Goal: Transaction & Acquisition: Purchase product/service

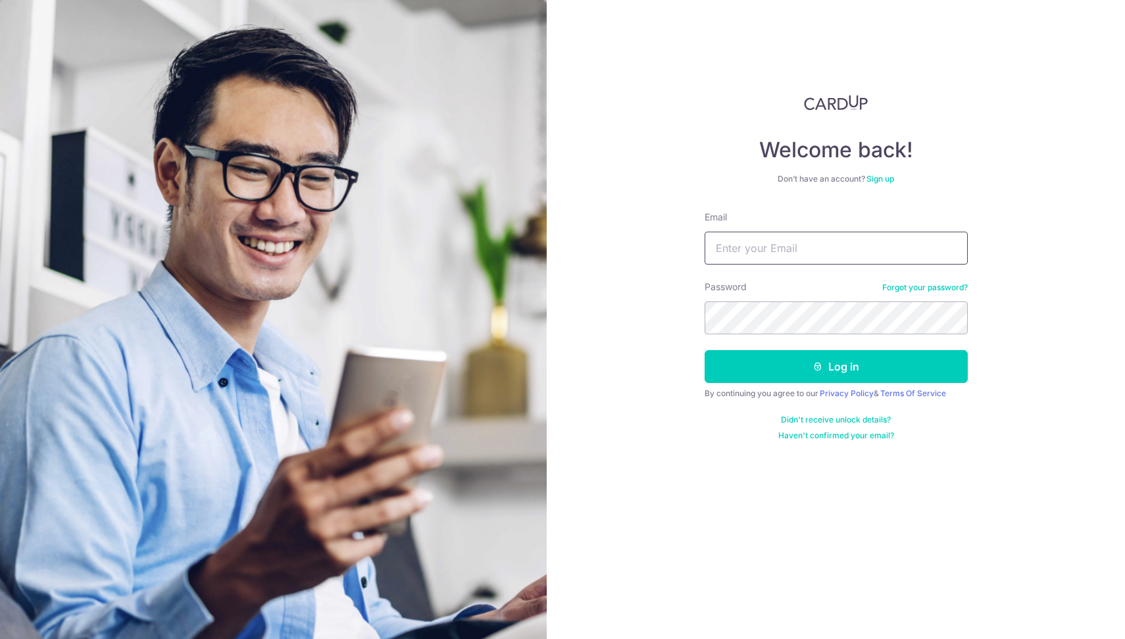
type input "ian.k@nttyx.com"
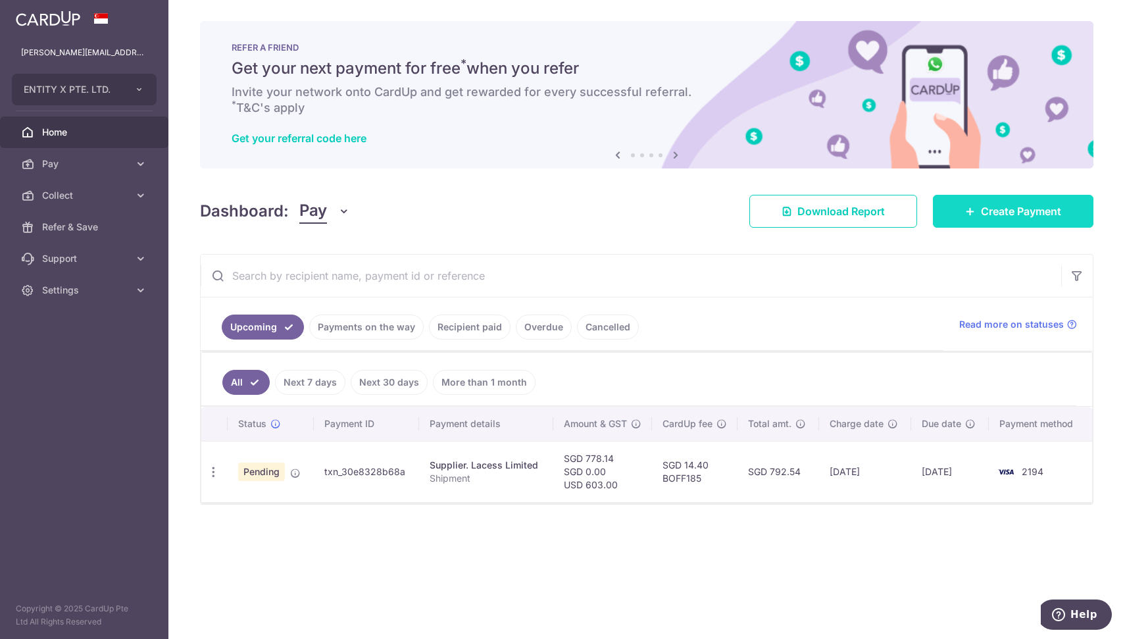
click at [1022, 227] on link "Create Payment" at bounding box center [1013, 211] width 161 height 33
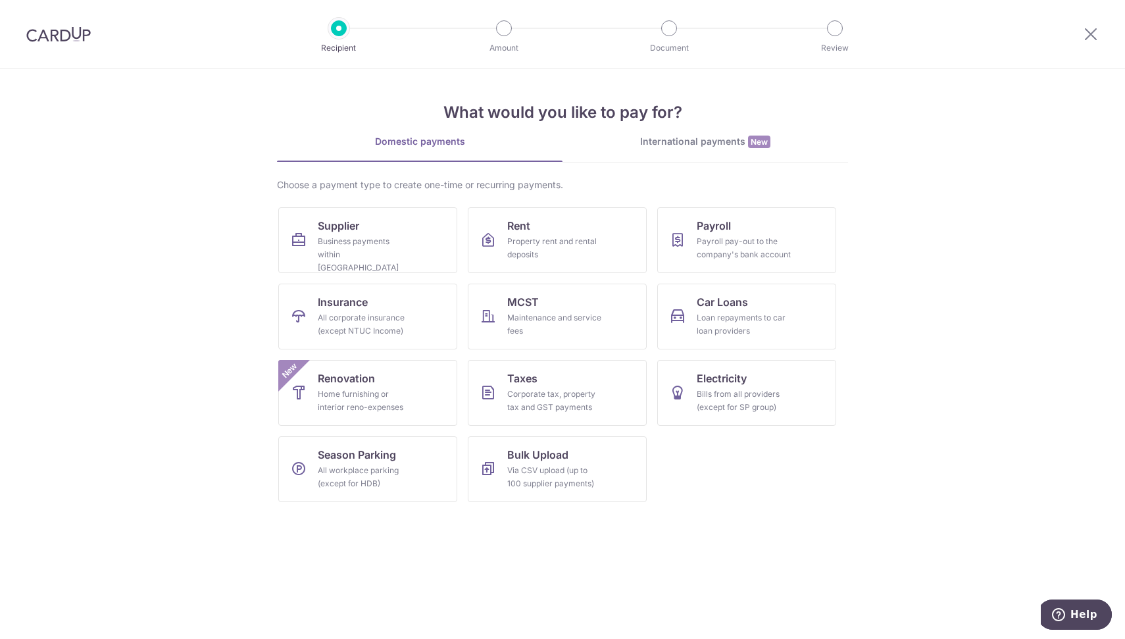
click at [698, 137] on div "International payments New" at bounding box center [706, 142] width 286 height 14
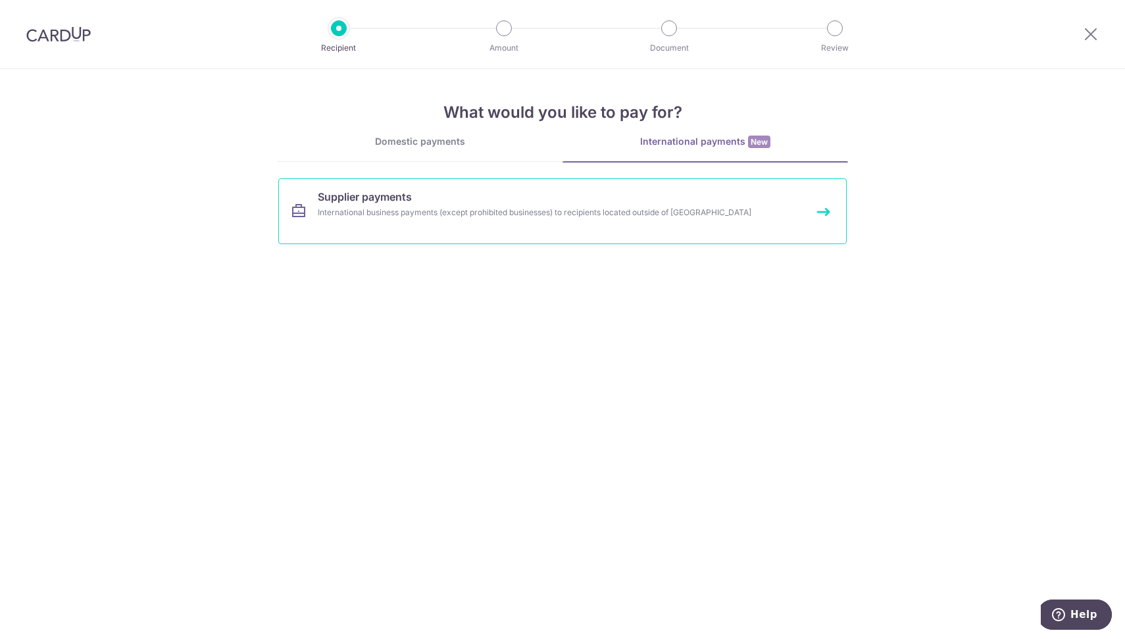
click at [480, 214] on div "International business payments (except prohibited businesses) to recipients lo…" at bounding box center [545, 212] width 455 height 13
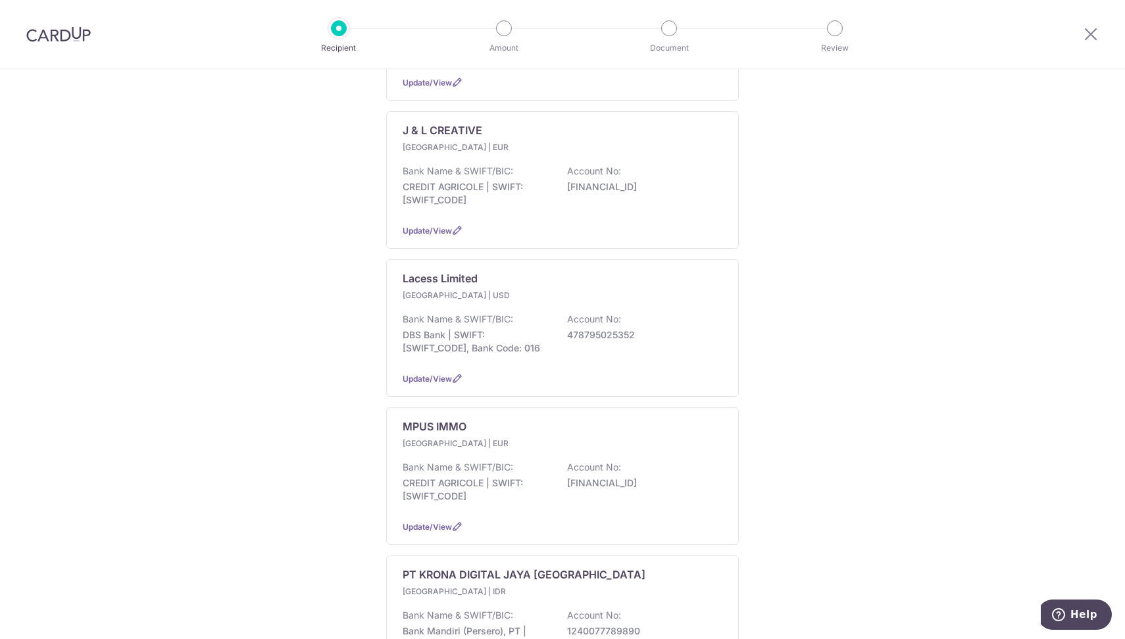
scroll to position [622, 0]
click at [633, 303] on div "[GEOGRAPHIC_DATA] | USD" at bounding box center [563, 295] width 320 height 13
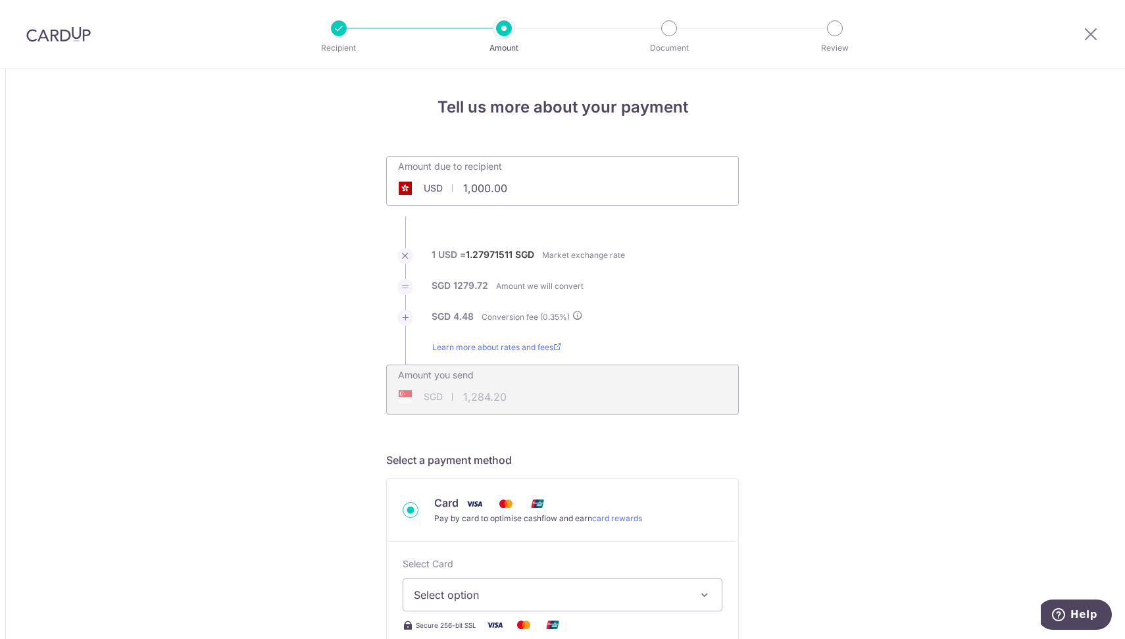
click at [406, 186] on span at bounding box center [405, 188] width 16 height 13
drag, startPoint x: 507, startPoint y: 195, endPoint x: 421, endPoint y: 195, distance: 86.2
click at [421, 195] on input "1,000.00" at bounding box center [488, 188] width 203 height 30
type input "603.00"
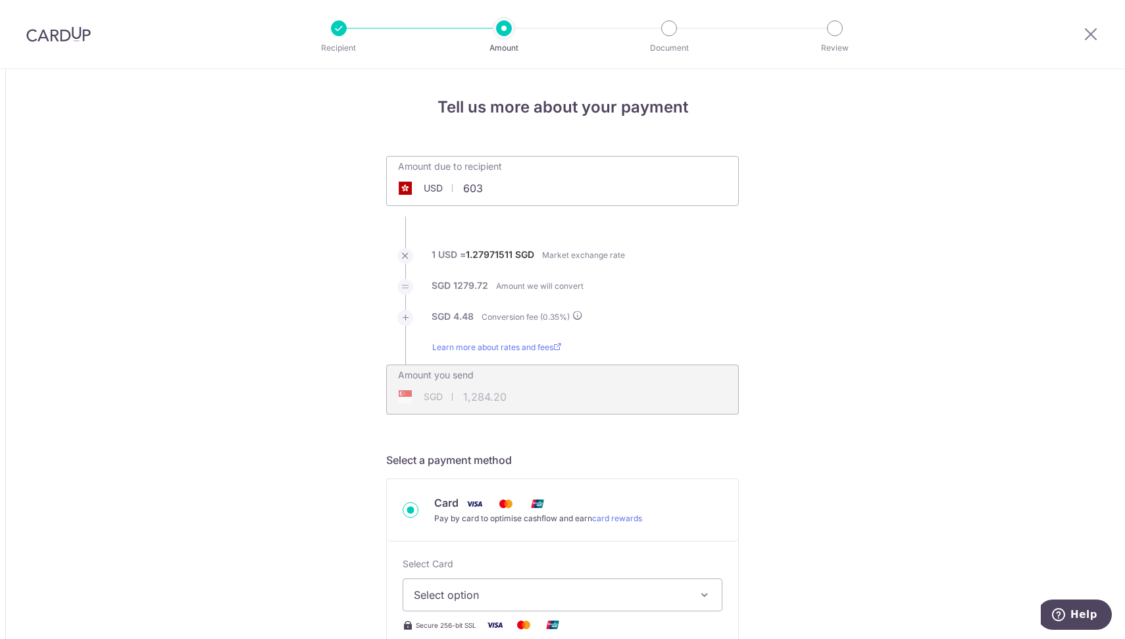
type input "774.36"
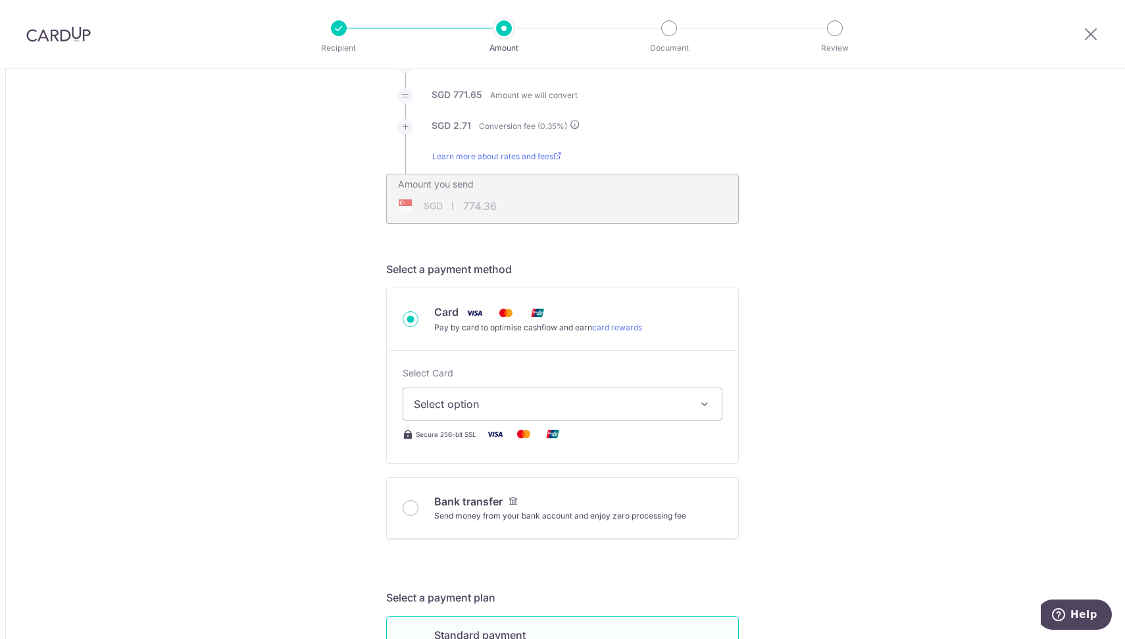
click at [542, 405] on span "Select option" at bounding box center [551, 404] width 274 height 16
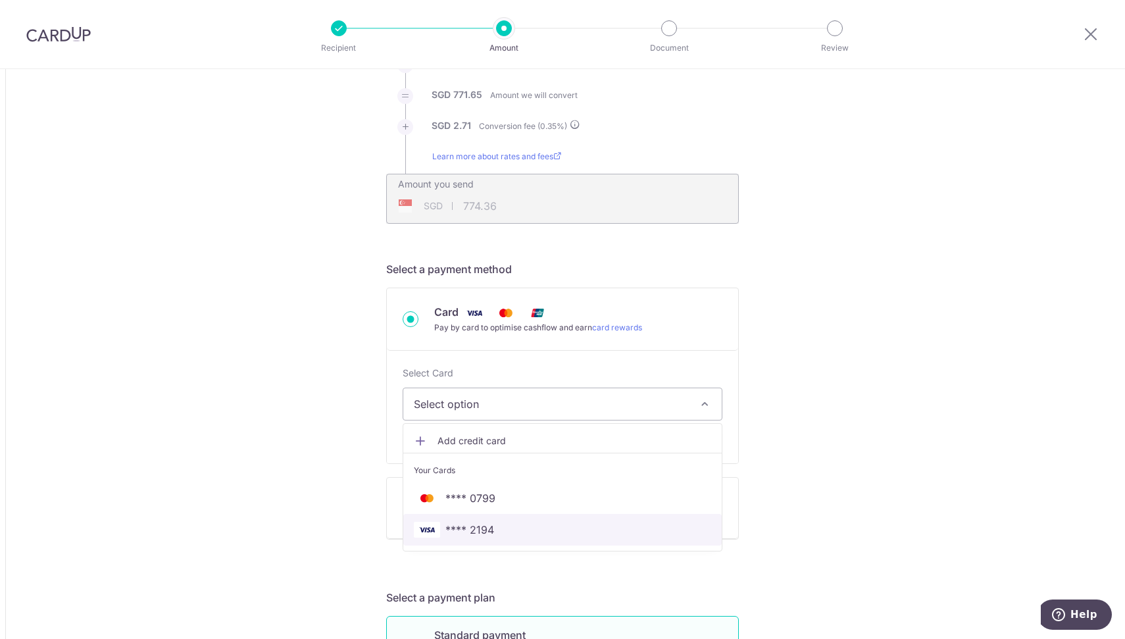
click at [534, 535] on span "**** 2194" at bounding box center [562, 530] width 297 height 16
type input "603.00"
type input "774.39"
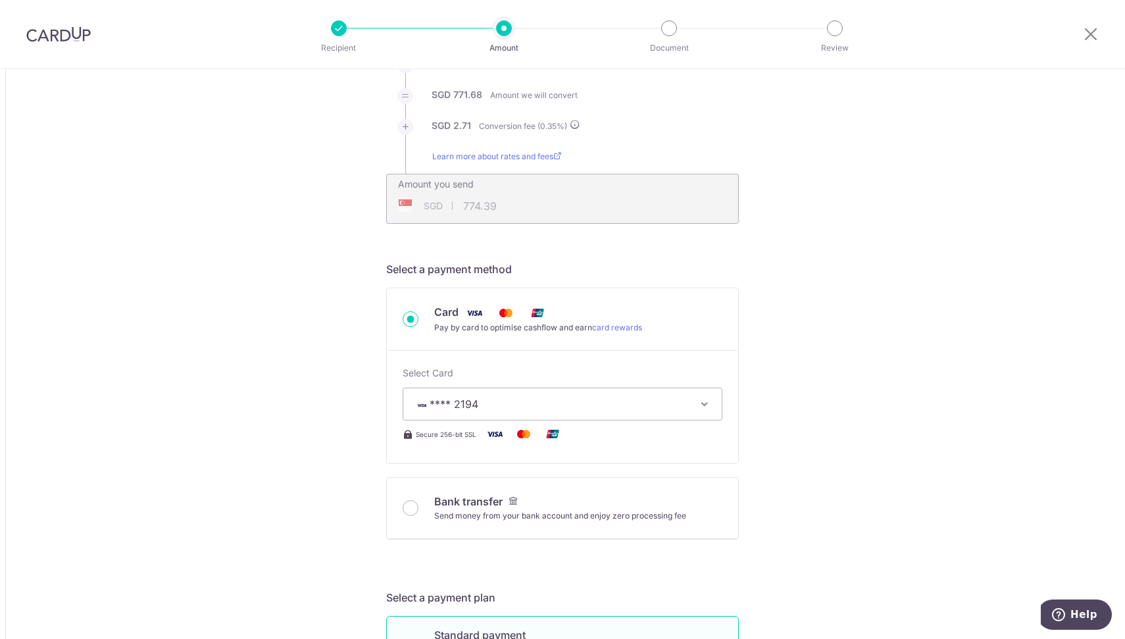
click at [534, 394] on button "**** 2194" at bounding box center [563, 404] width 320 height 33
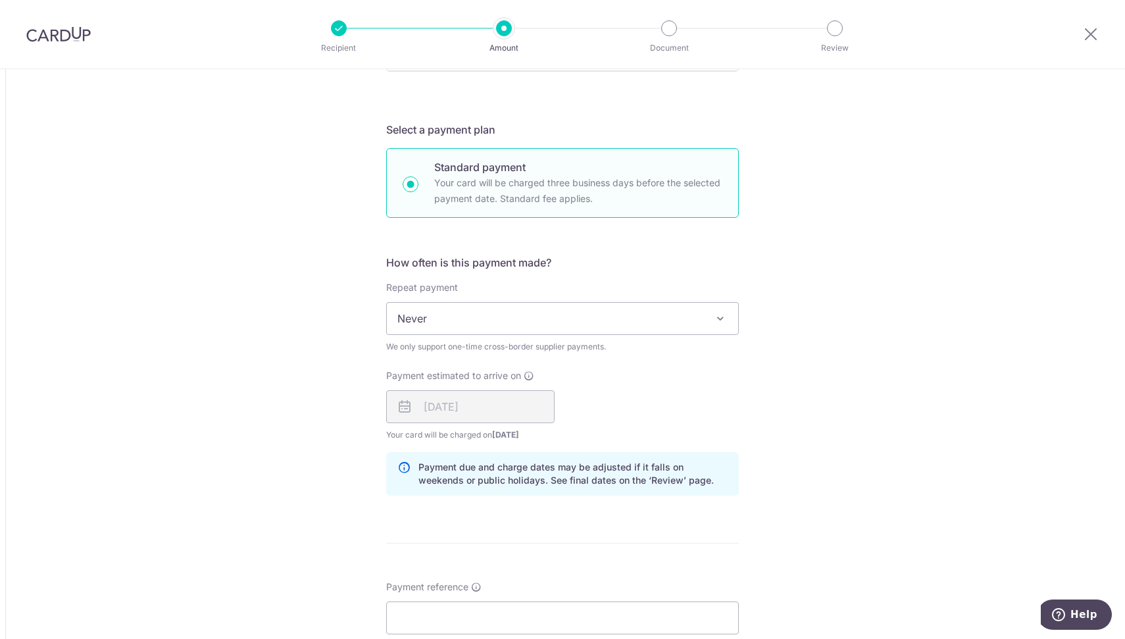
scroll to position [857, 0]
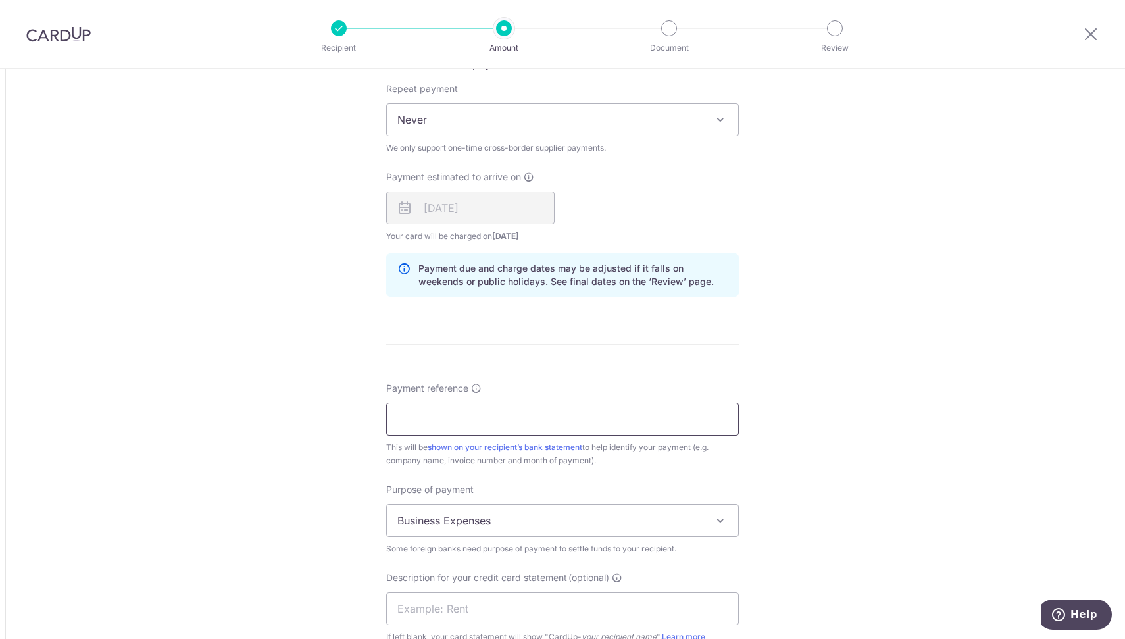
click at [508, 416] on input "Payment reference" at bounding box center [562, 419] width 353 height 33
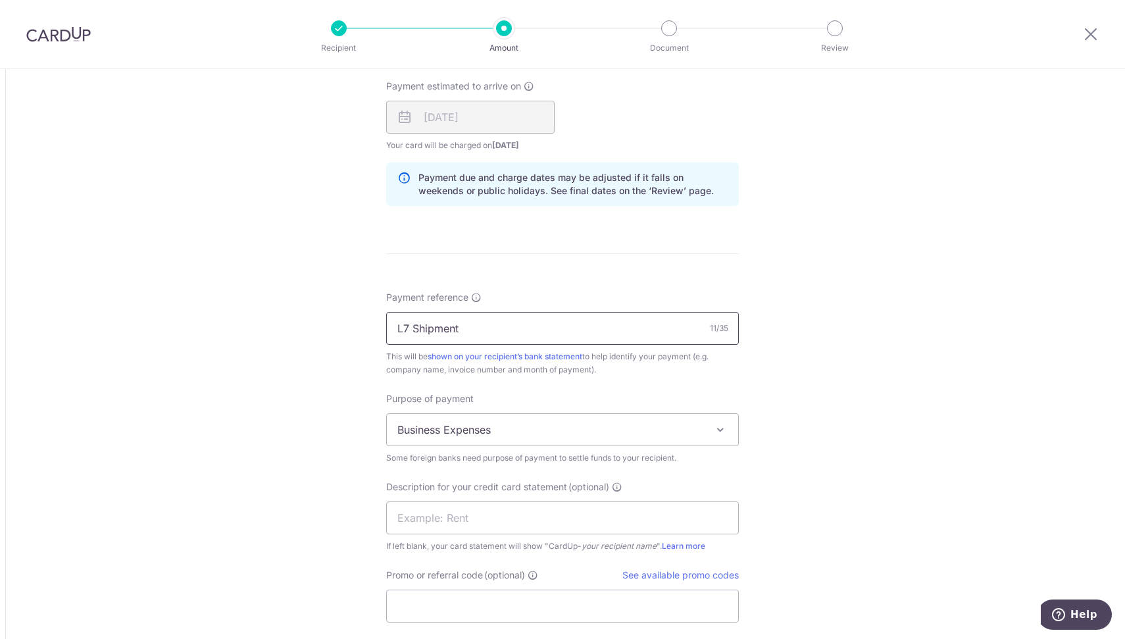
scroll to position [1067, 0]
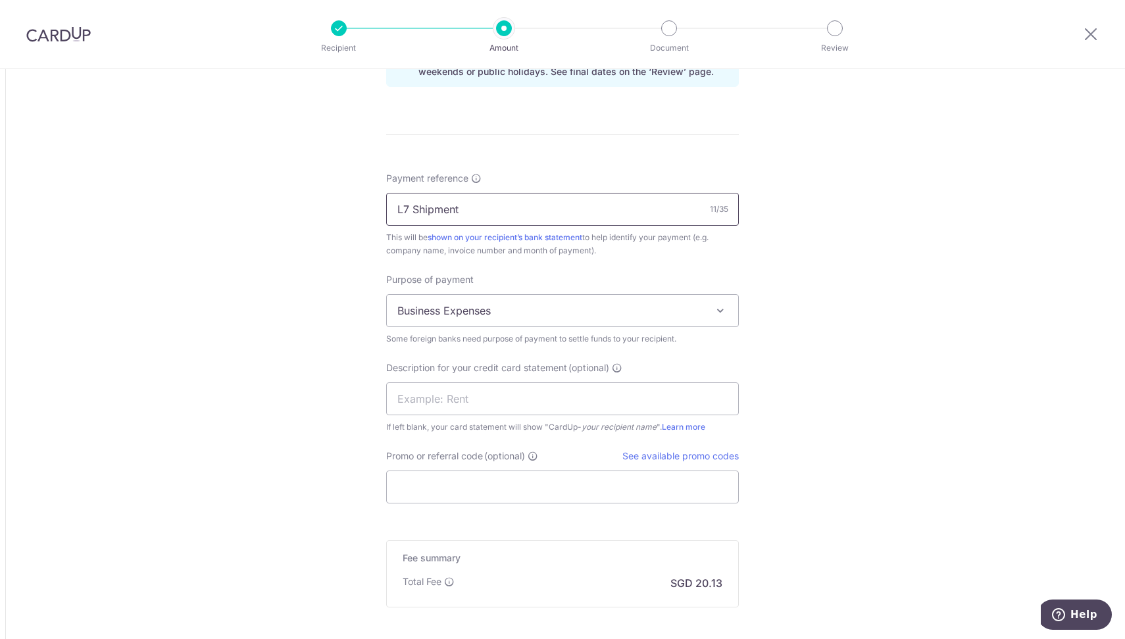
type input "L7 Shipment"
click at [603, 485] on input "Promo or referral code (optional)" at bounding box center [562, 486] width 353 height 33
paste input "ETX179"
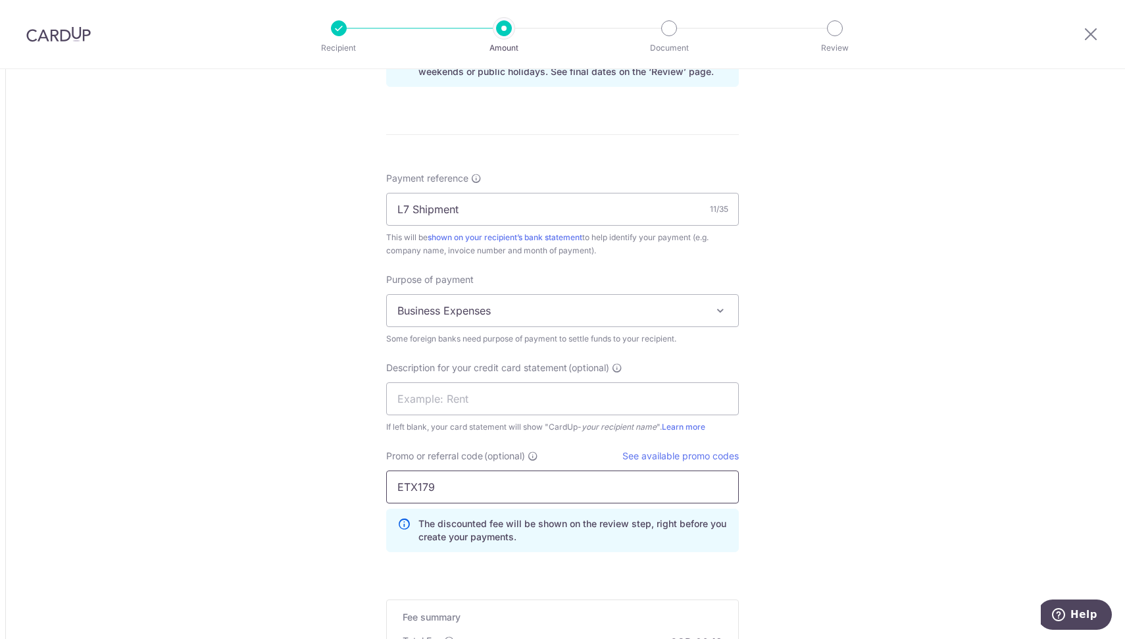
type input "ETX179"
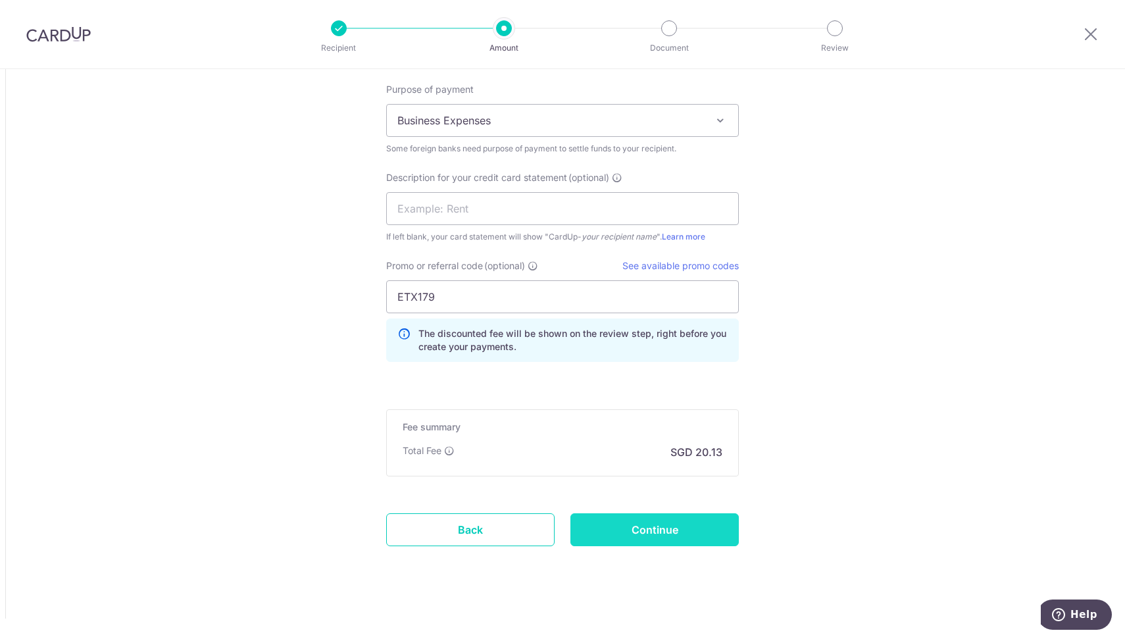
click at [643, 526] on input "Continue" at bounding box center [654, 529] width 168 height 33
type input "Create Schedule"
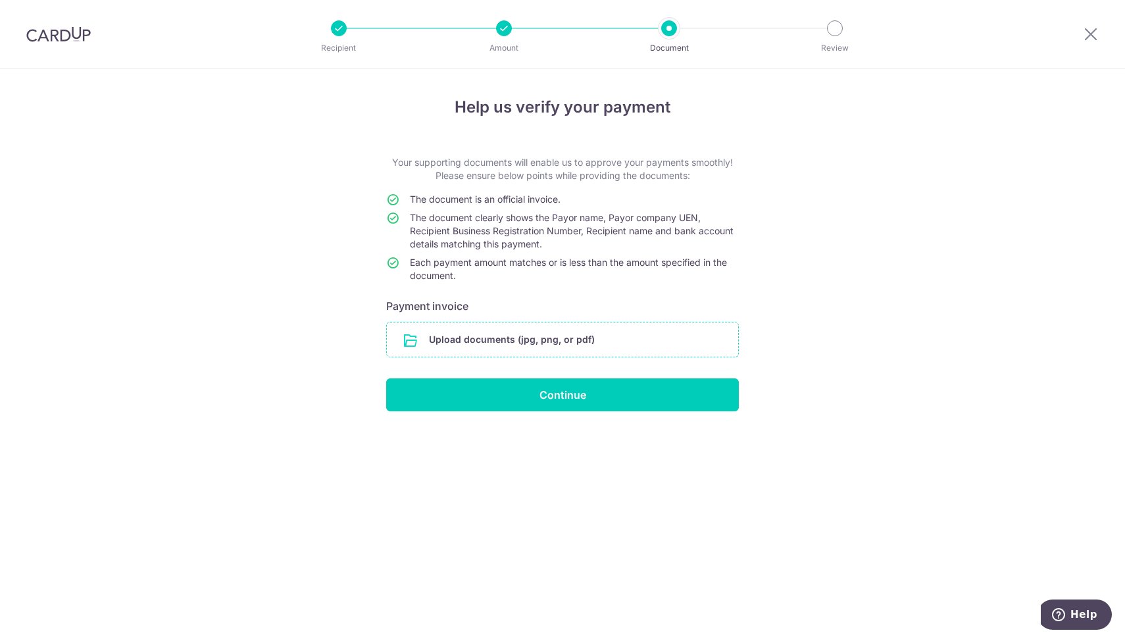
click at [593, 345] on input "file" at bounding box center [562, 339] width 351 height 34
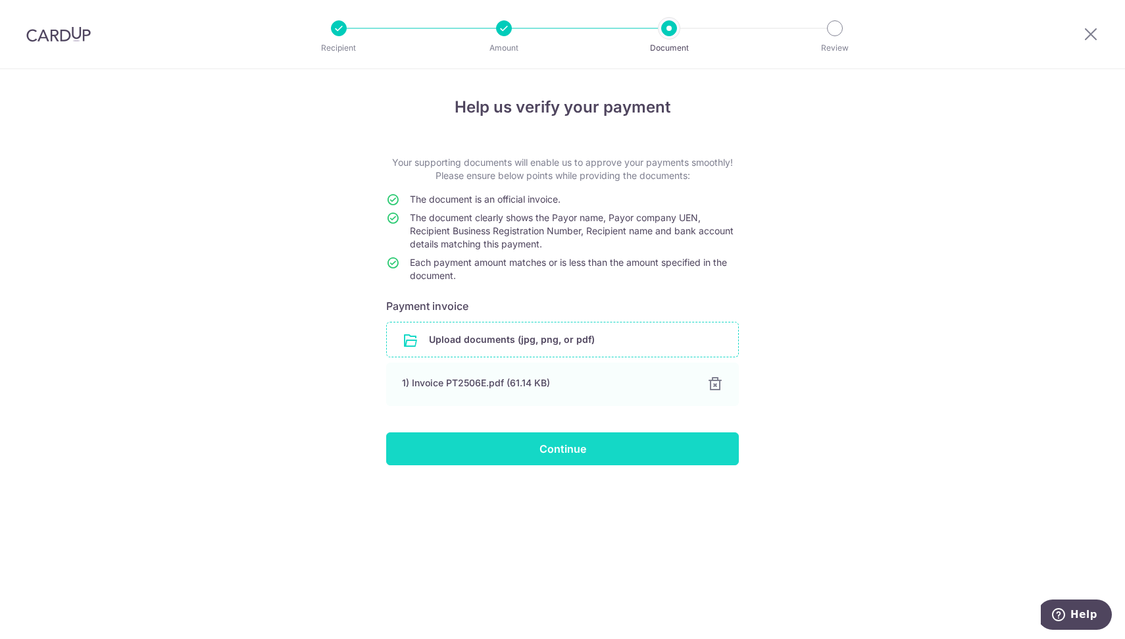
click at [574, 447] on input "Continue" at bounding box center [562, 448] width 353 height 33
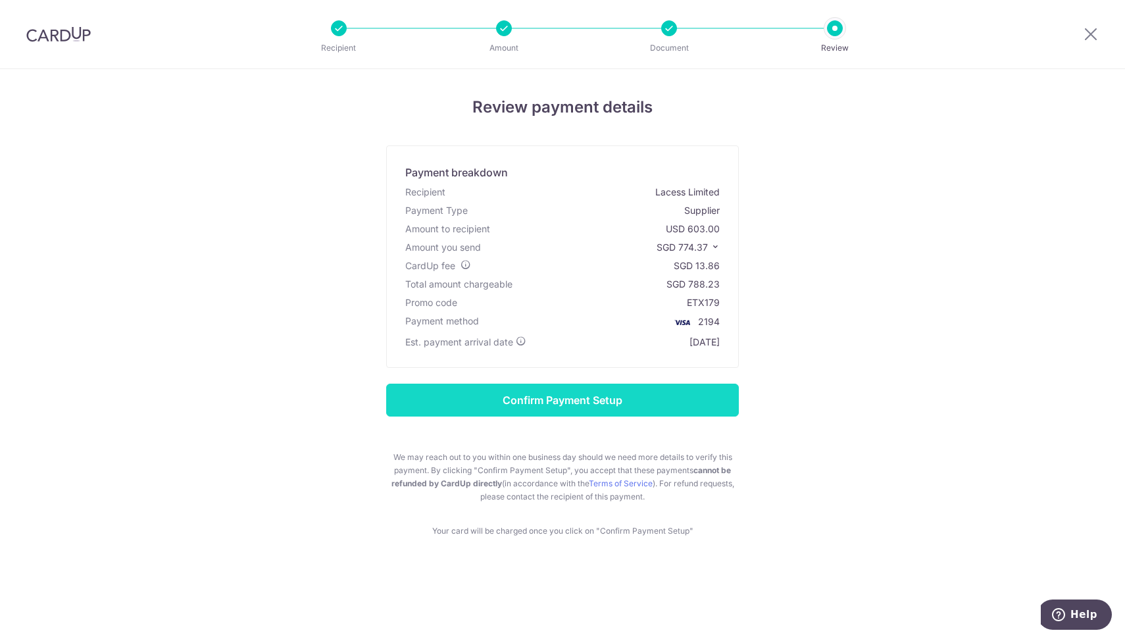
click at [563, 405] on input "Confirm Payment Setup" at bounding box center [562, 400] width 353 height 33
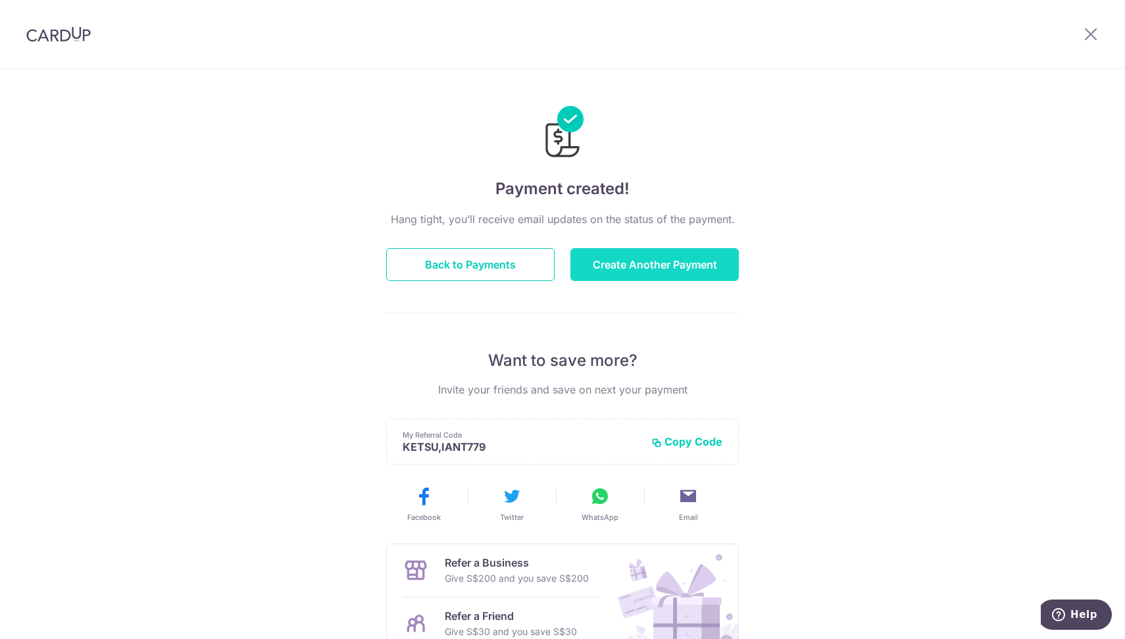
click at [613, 271] on button "Create Another Payment" at bounding box center [654, 264] width 168 height 33
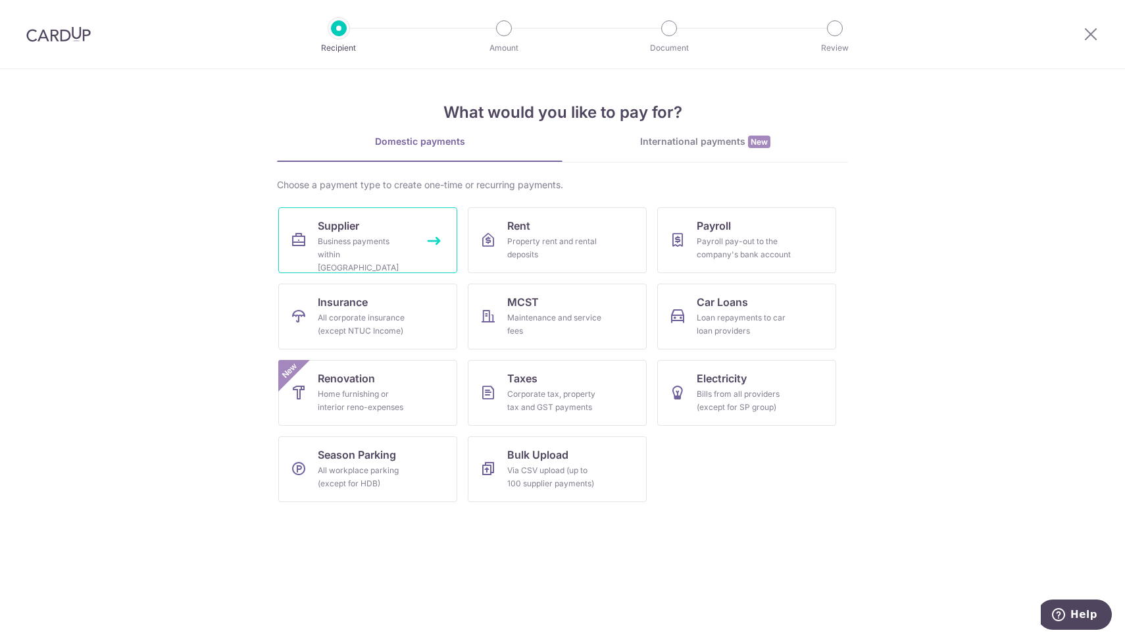
click at [331, 251] on div "Business payments within Singapore" at bounding box center [365, 254] width 95 height 39
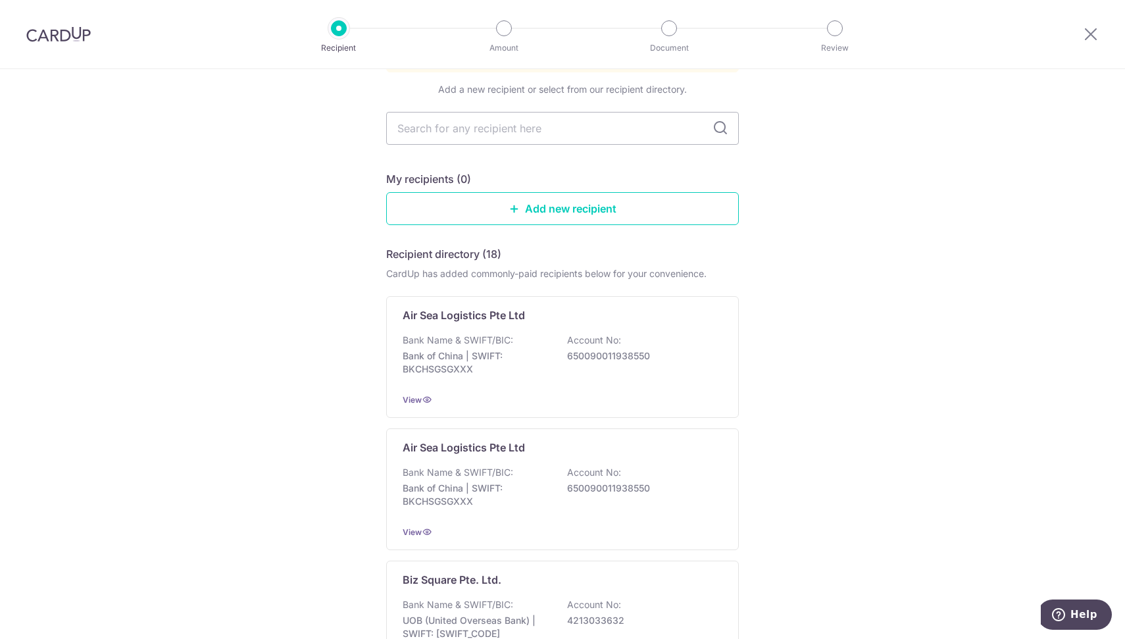
scroll to position [128, 0]
click at [1091, 35] on icon at bounding box center [1091, 34] width 16 height 16
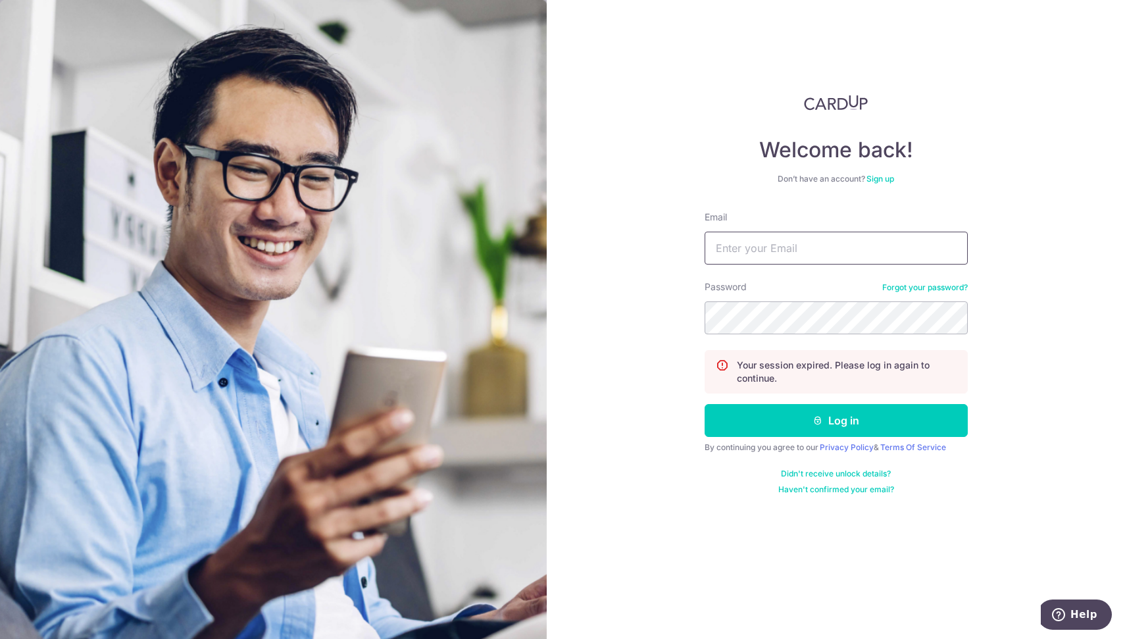
type input "[PERSON_NAME][EMAIL_ADDRESS][DOMAIN_NAME]"
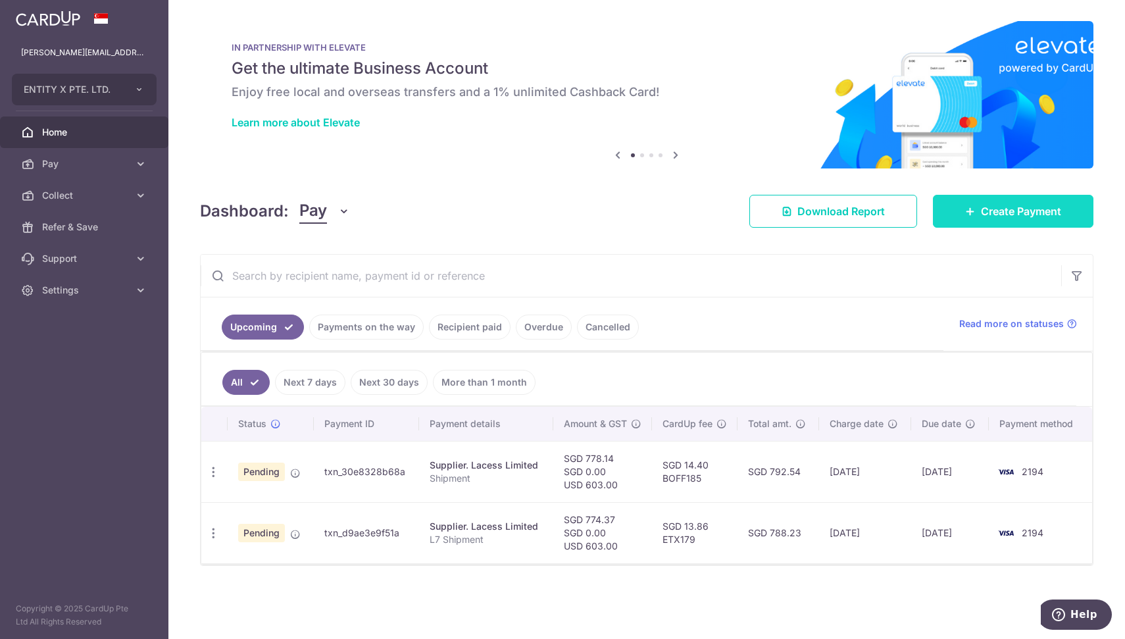
click at [1004, 213] on span "Create Payment" at bounding box center [1021, 211] width 80 height 16
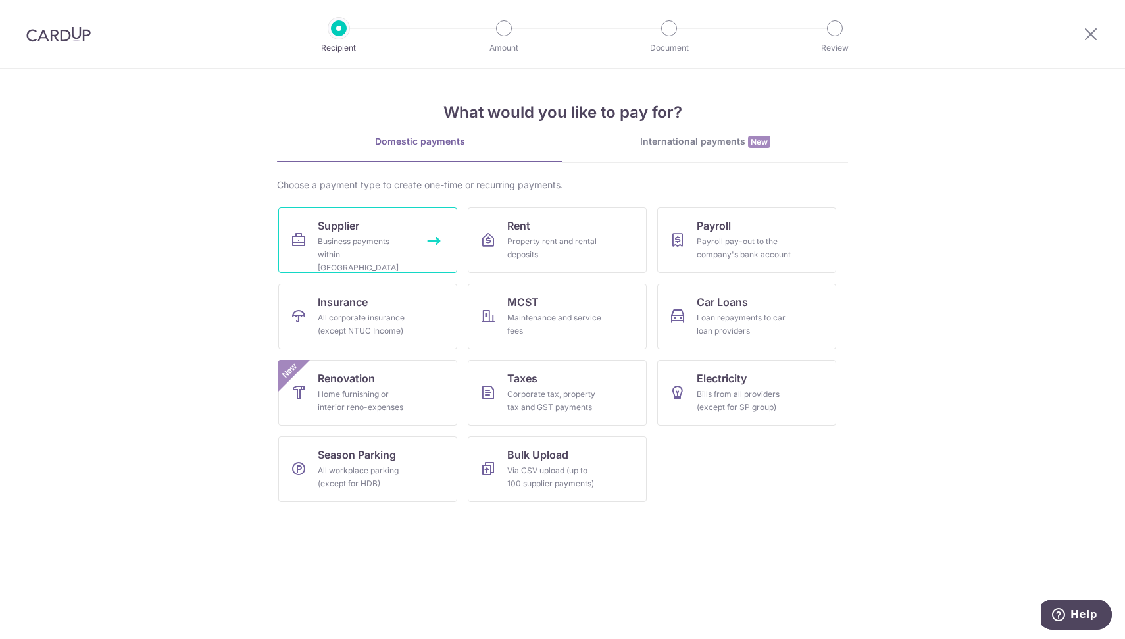
click at [359, 243] on div "Business payments within Singapore" at bounding box center [365, 254] width 95 height 39
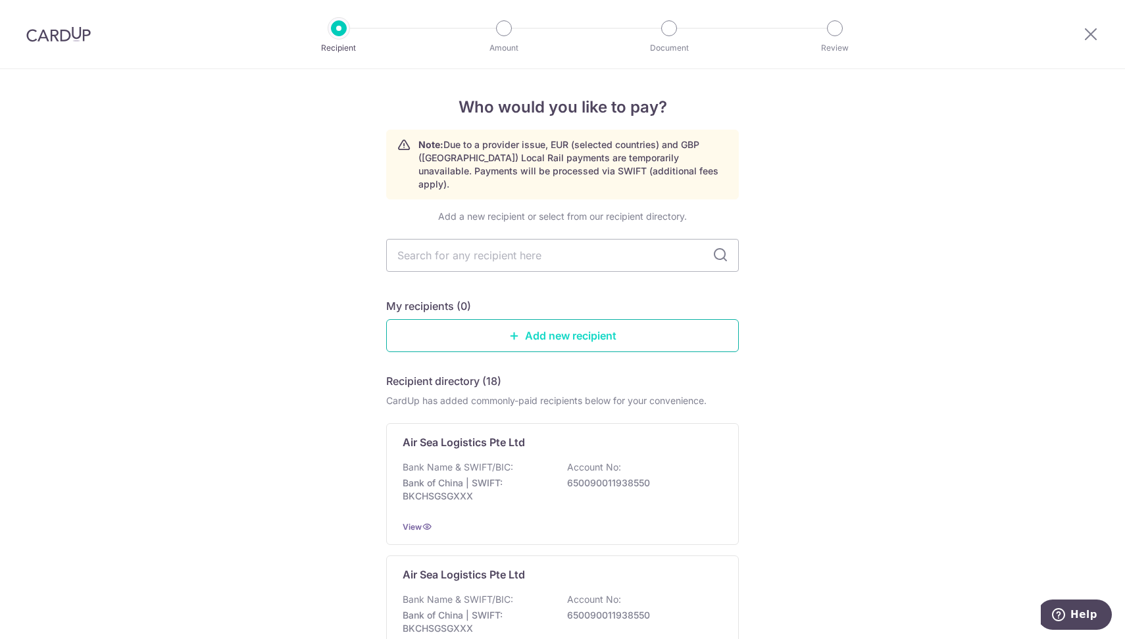
click at [593, 319] on link "Add new recipient" at bounding box center [562, 335] width 353 height 33
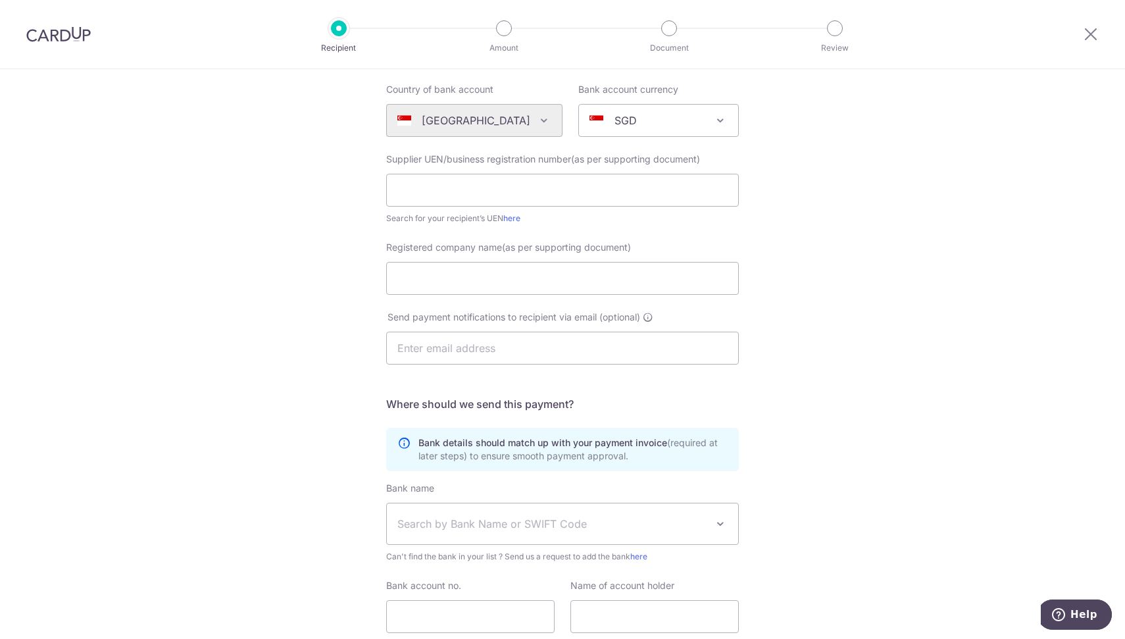
scroll to position [129, 0]
click at [559, 278] on input "Registered company name(as per supporting document)" at bounding box center [562, 277] width 353 height 33
paste input "AIRPAK EXPRESS PTE LTD"
type input "AIRPAK EXPRESS PTE LTD"
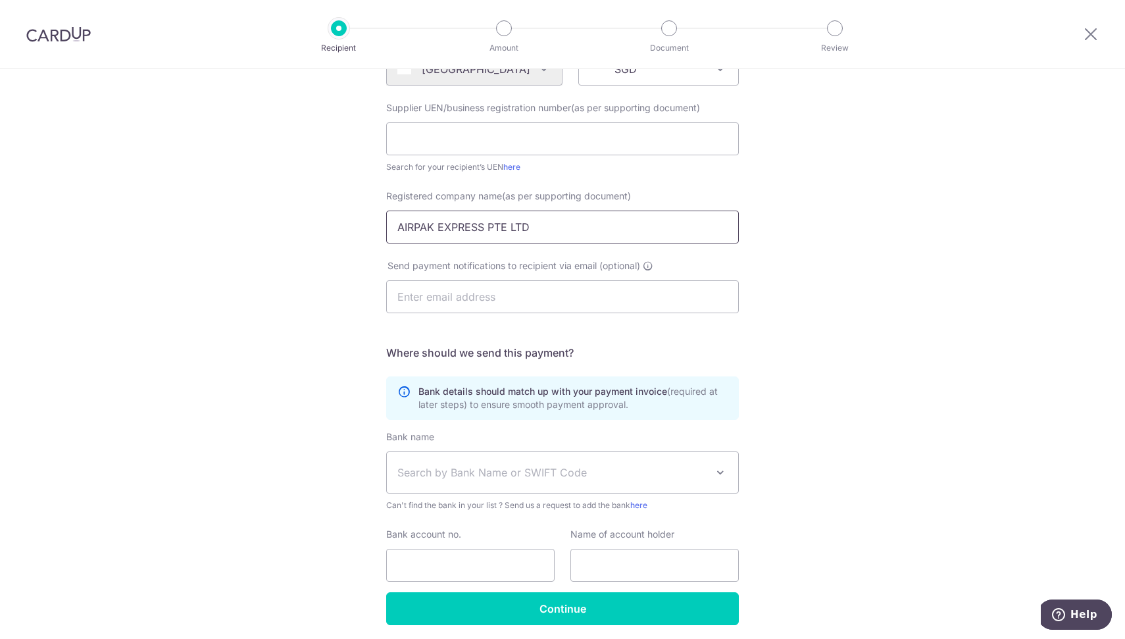
scroll to position [181, 0]
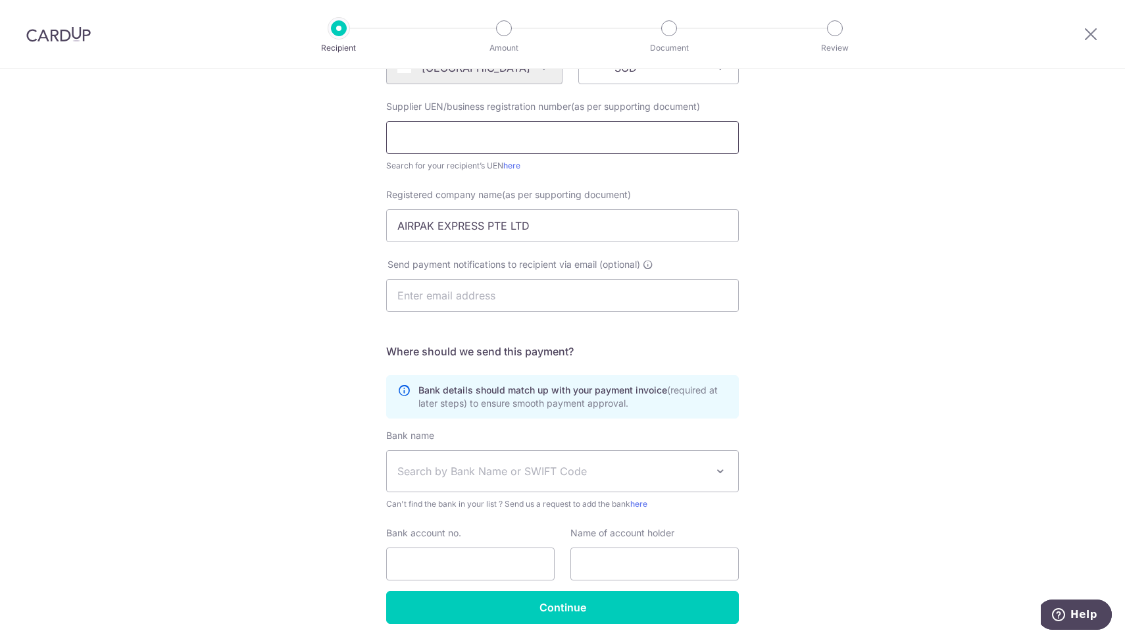
click at [484, 137] on input "text" at bounding box center [562, 137] width 353 height 33
paste input "199002369N"
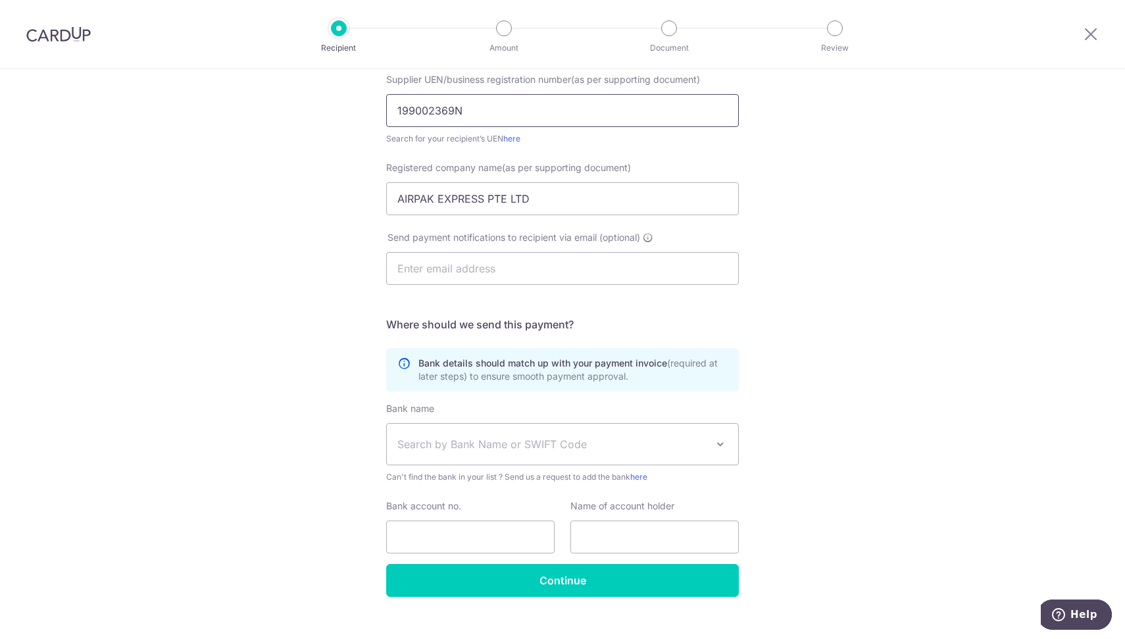
scroll to position [226, 0]
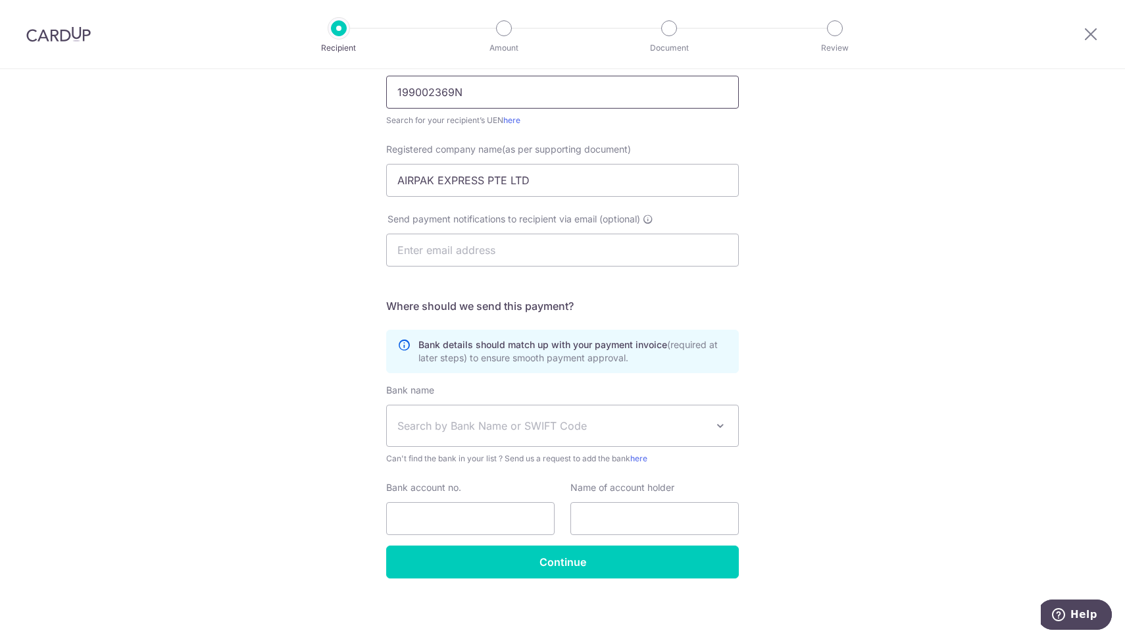
type input "199002369N"
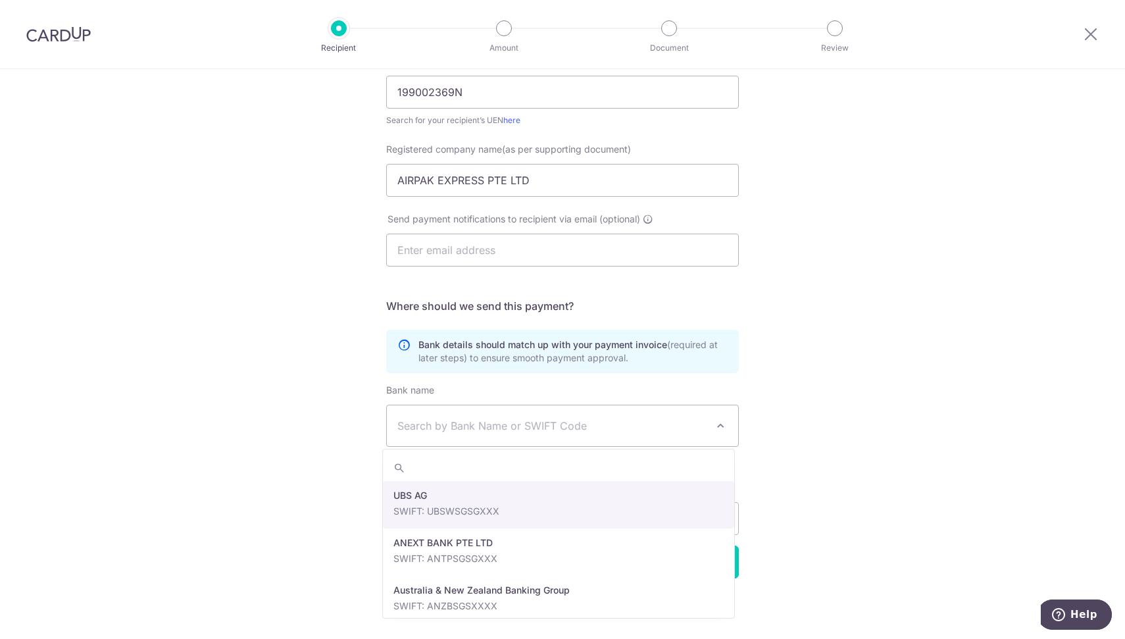
click at [673, 415] on span "Search by Bank Name or SWIFT Code" at bounding box center [562, 425] width 351 height 41
type input "ocbc"
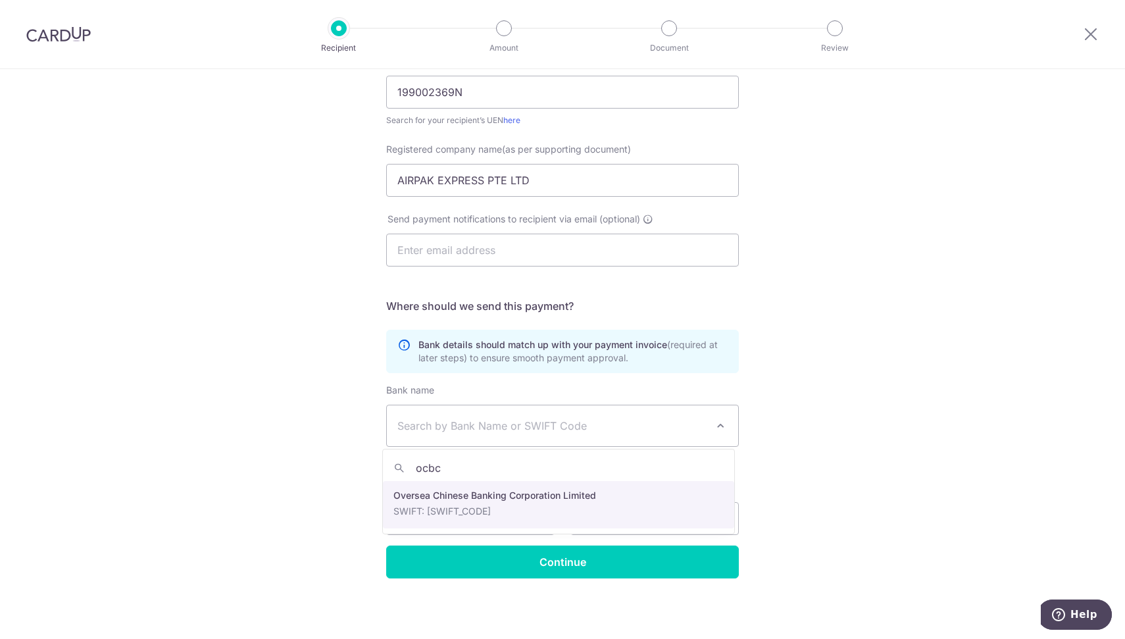
select select "12"
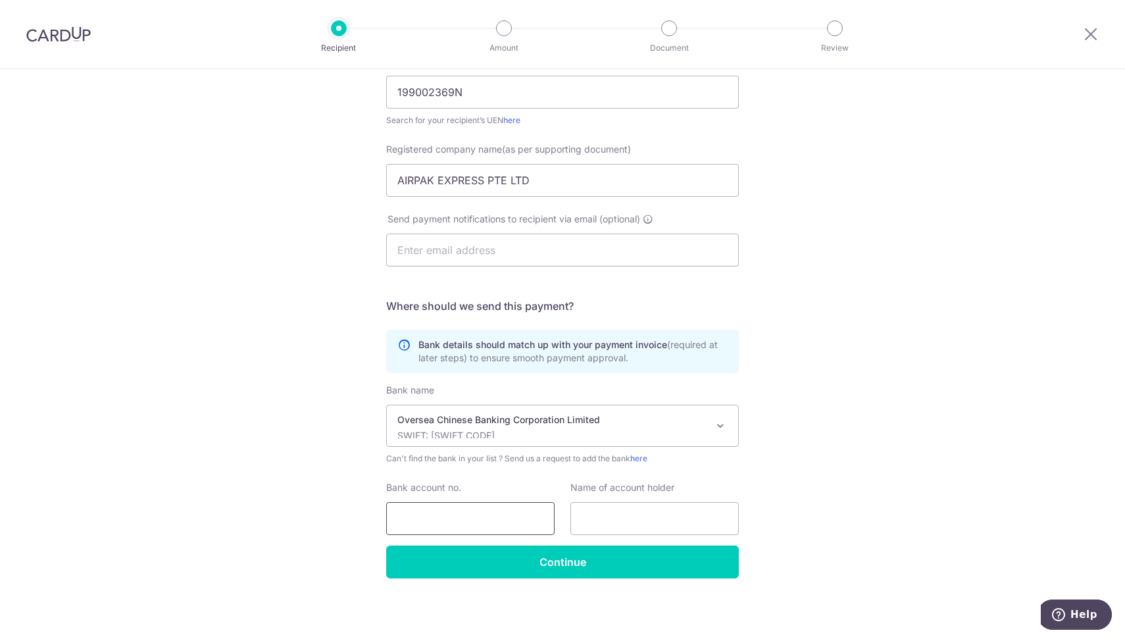
click at [411, 520] on input "Bank account no." at bounding box center [470, 518] width 168 height 33
paste input "581 192945 001"
type input "581192945001"
click at [916, 415] on div "Who would you like to pay? Your recipient does not need a CardUp account to rec…" at bounding box center [562, 241] width 1125 height 797
click at [636, 511] on input "text" at bounding box center [654, 518] width 168 height 33
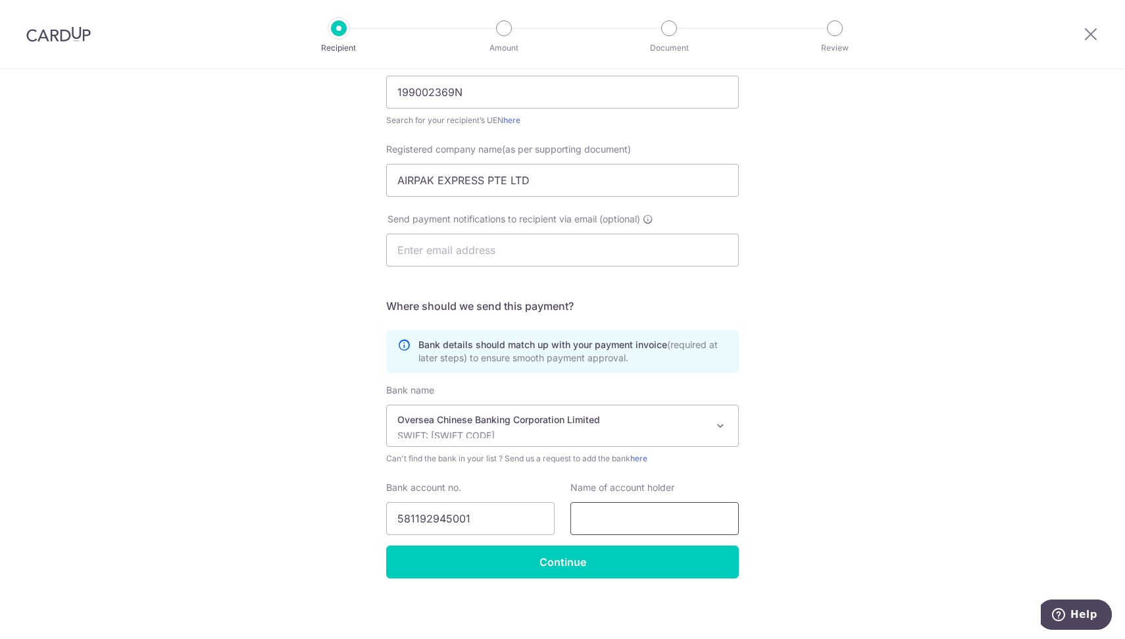
paste input "AIRPAK EXPRESS PTE LTD"
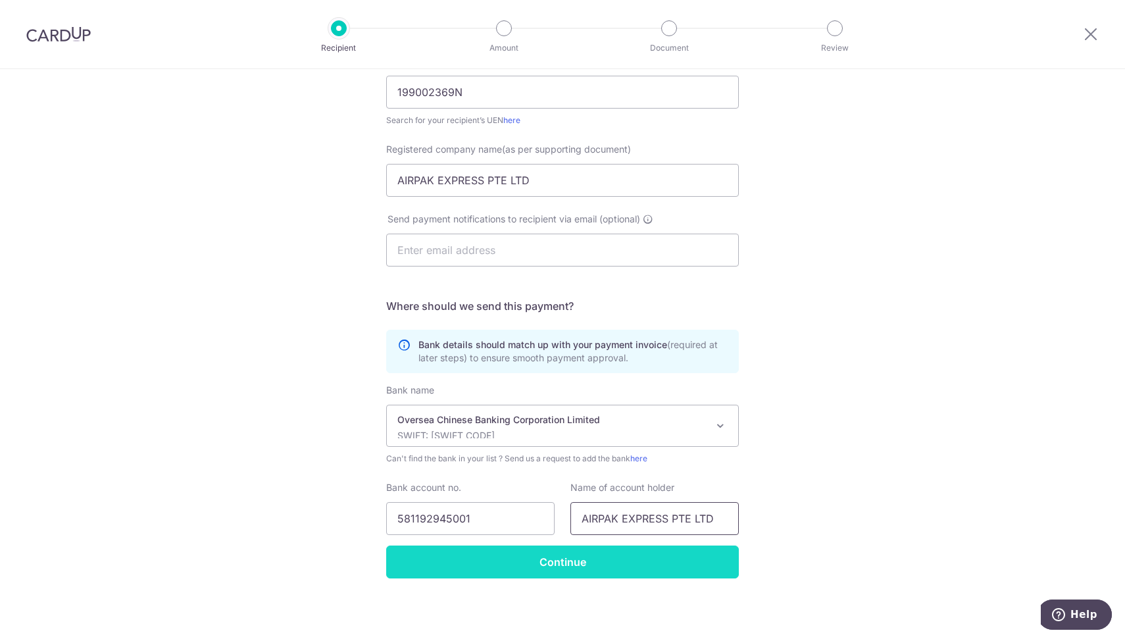
type input "AIRPAK EXPRESS PTE LTD"
click at [586, 553] on input "Continue" at bounding box center [562, 561] width 353 height 33
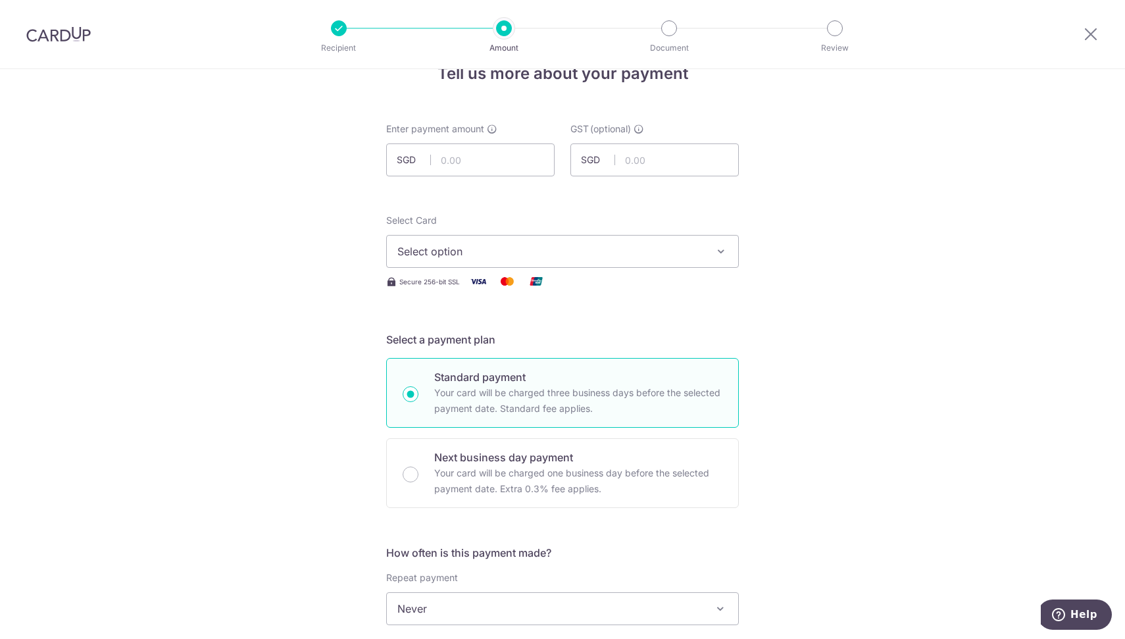
scroll to position [34, 0]
click at [456, 157] on input "text" at bounding box center [470, 159] width 168 height 33
type input "8,960.45"
click at [627, 259] on button "Select option" at bounding box center [562, 250] width 353 height 33
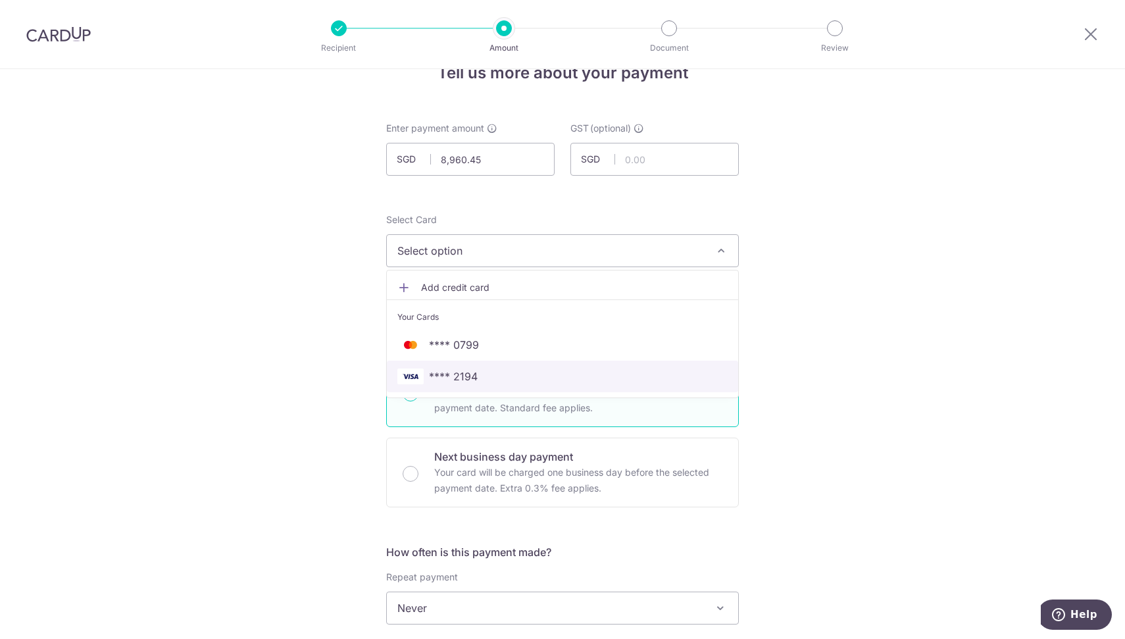
click at [502, 375] on span "**** 2194" at bounding box center [562, 376] width 330 height 16
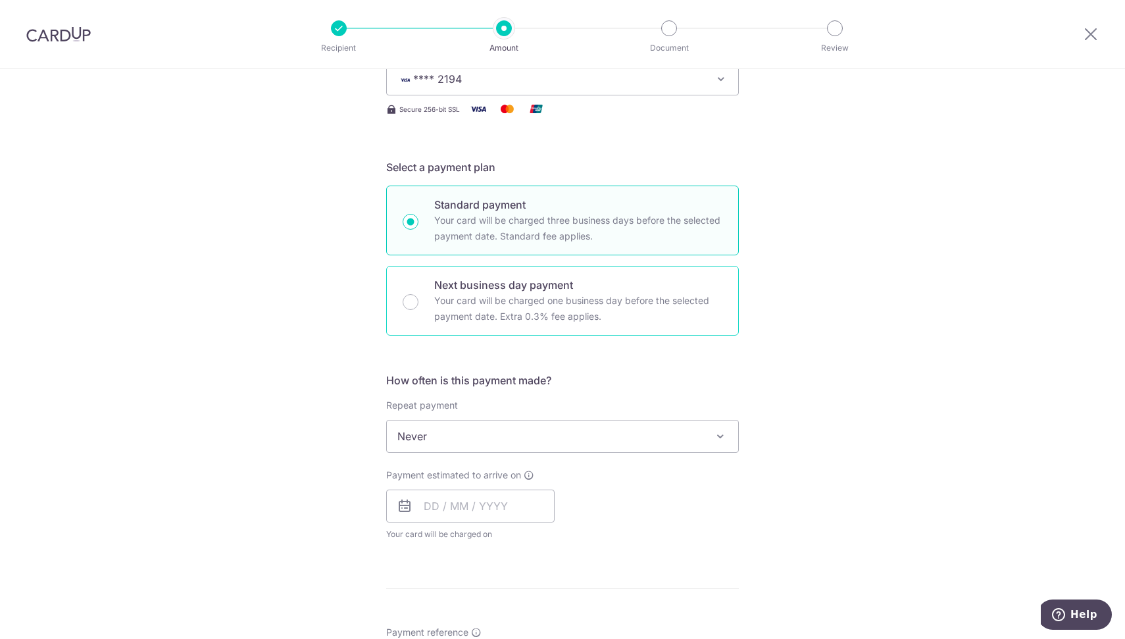
scroll to position [208, 0]
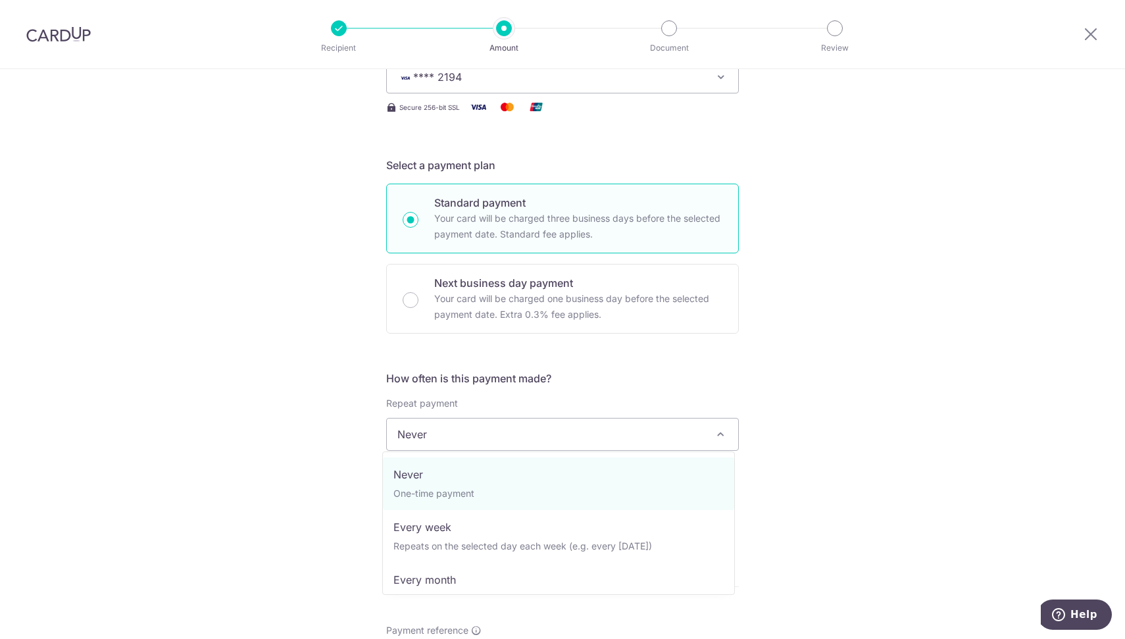
click at [611, 426] on span "Never" at bounding box center [562, 434] width 351 height 32
click at [807, 358] on div "Tell us more about your payment Enter payment amount SGD 8,960.45 8960.45 GST (…" at bounding box center [562, 500] width 1125 height 1278
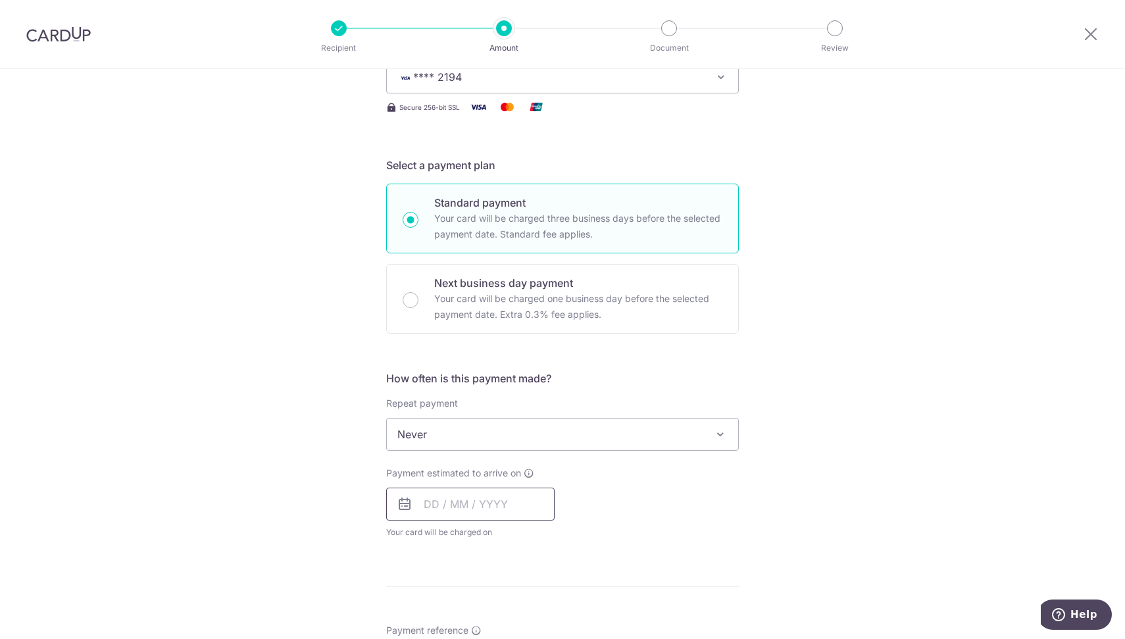
click at [436, 497] on input "text" at bounding box center [470, 504] width 168 height 33
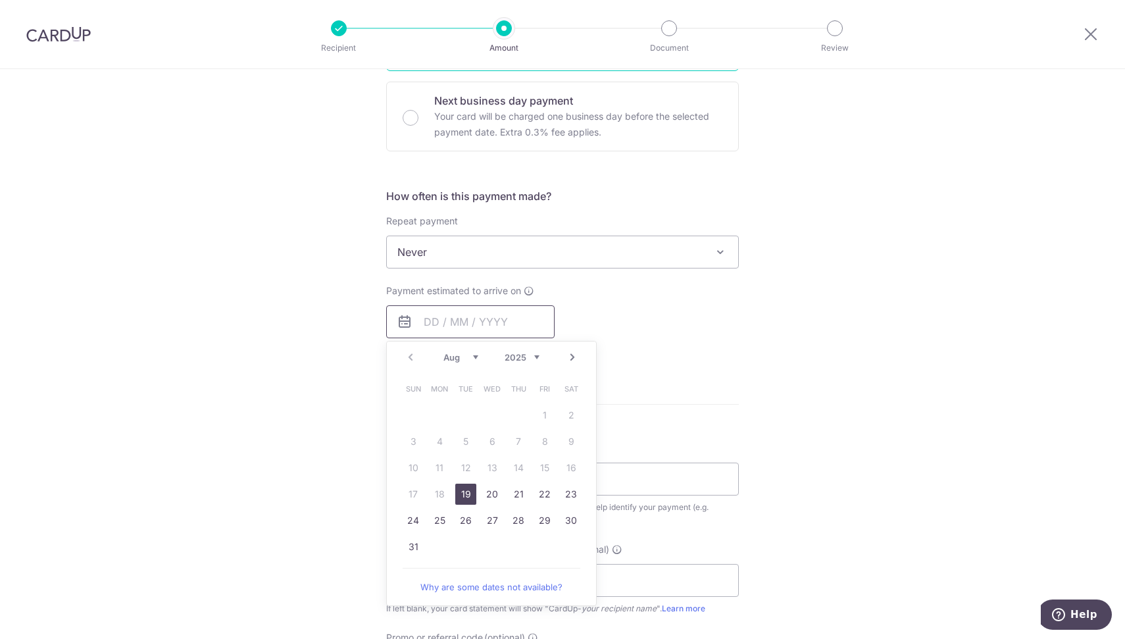
scroll to position [391, 0]
click at [809, 376] on div "Tell us more about your payment Enter payment amount SGD 8,960.45 8960.45 GST (…" at bounding box center [562, 317] width 1125 height 1278
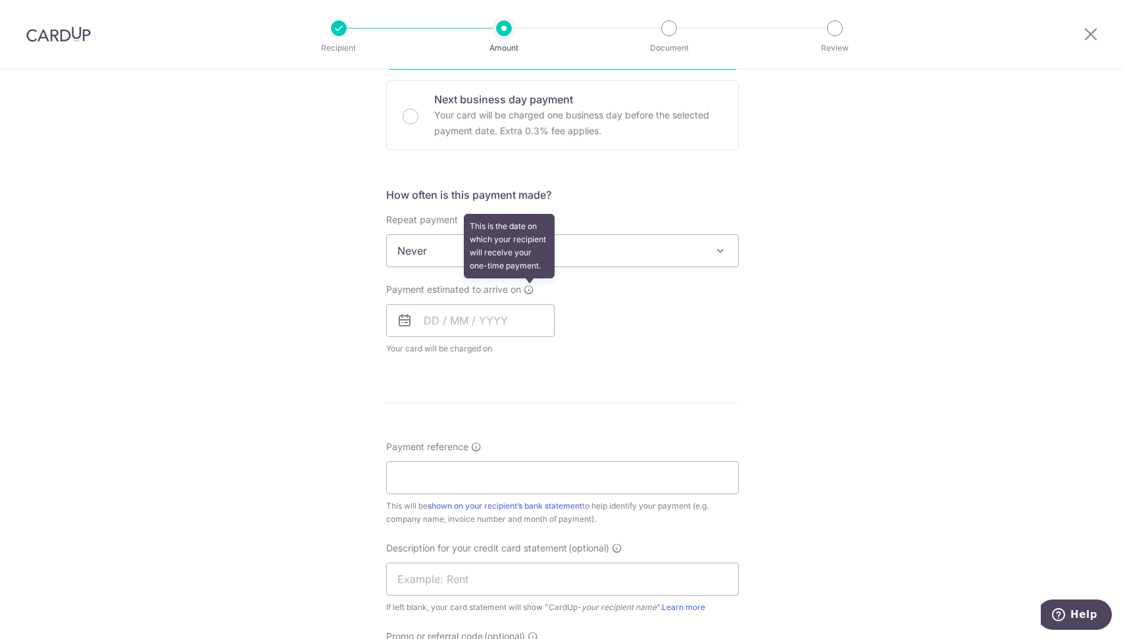
click at [526, 287] on icon at bounding box center [529, 289] width 11 height 11
click at [447, 316] on input "text" at bounding box center [470, 320] width 168 height 33
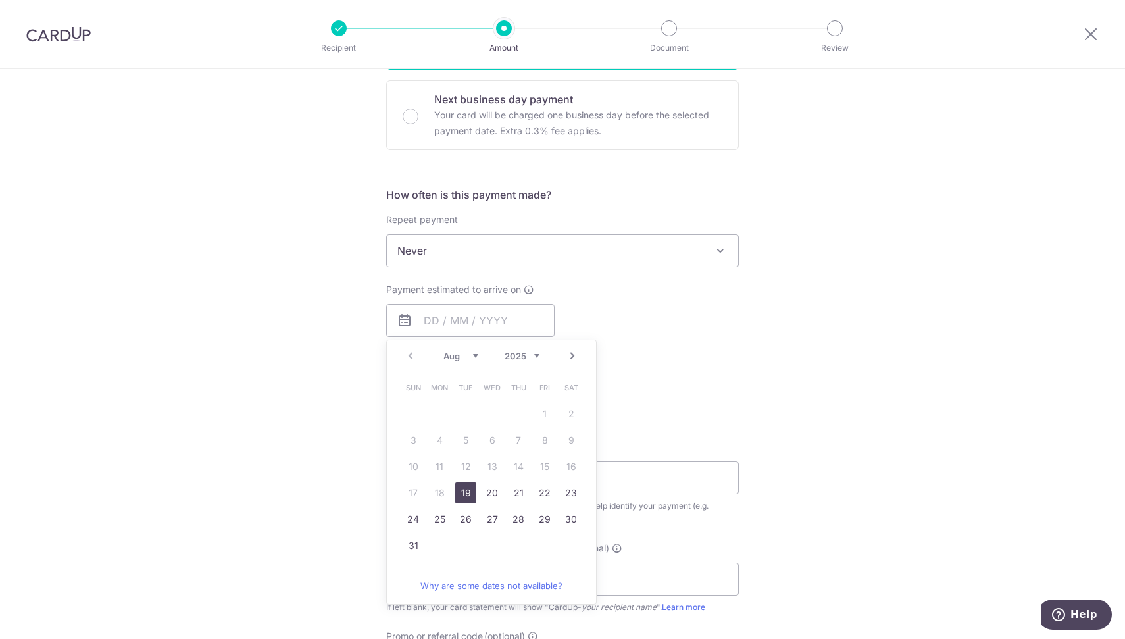
click at [461, 490] on link "19" at bounding box center [465, 492] width 21 height 21
type input "[DATE]"
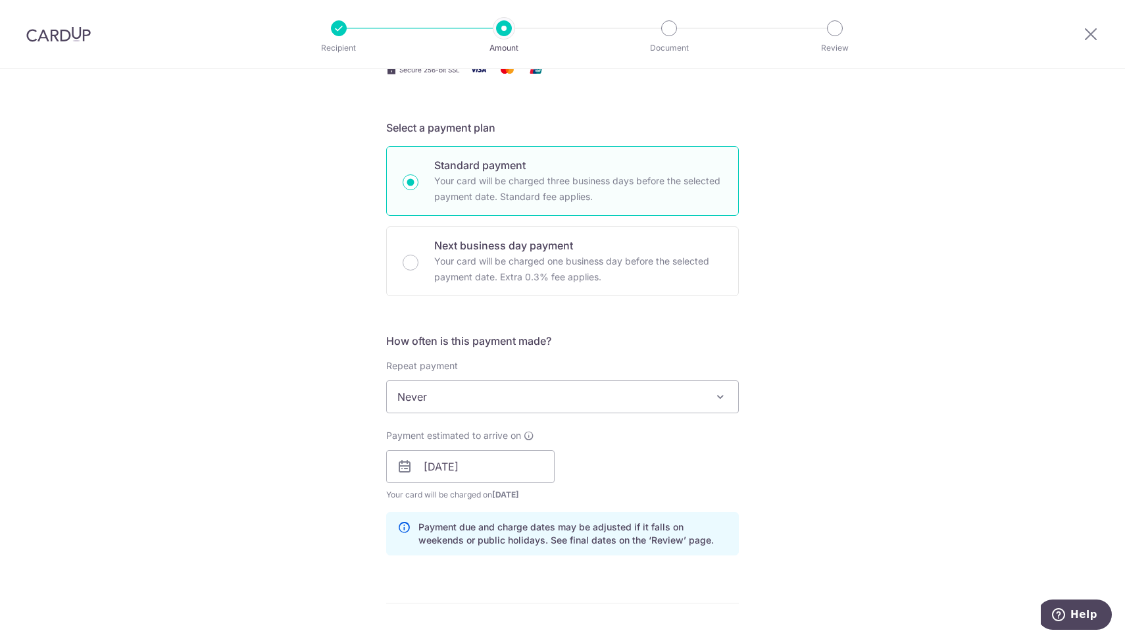
scroll to position [245, 0]
click at [528, 263] on p "Your card will be charged one business day before the selected payment date. Ex…" at bounding box center [578, 270] width 288 height 32
click at [418, 263] on input "Next business day payment Your card will be charged one business day before the…" at bounding box center [411, 263] width 16 height 16
radio input "false"
radio input "true"
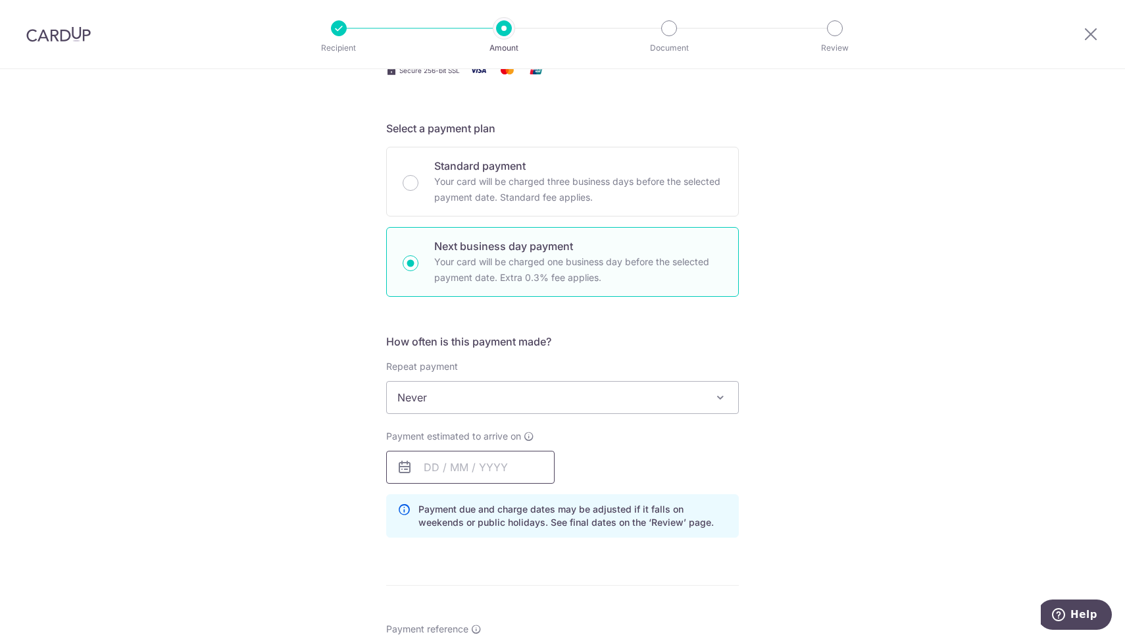
click at [467, 460] on input "text" at bounding box center [470, 467] width 168 height 33
click at [547, 607] on link "15" at bounding box center [544, 613] width 21 height 21
type input "15/08/2025"
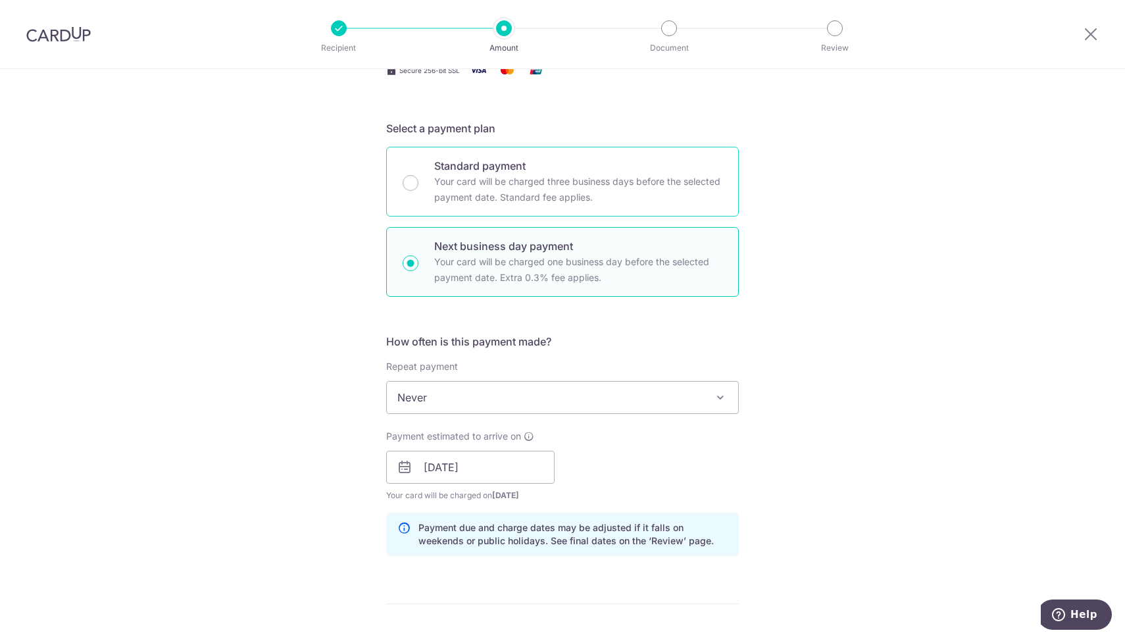
click at [468, 188] on p "Your card will be charged three business days before the selected payment date.…" at bounding box center [578, 190] width 288 height 32
click at [418, 188] on input "Standard payment Your card will be charged three business days before the selec…" at bounding box center [411, 183] width 16 height 16
radio input "true"
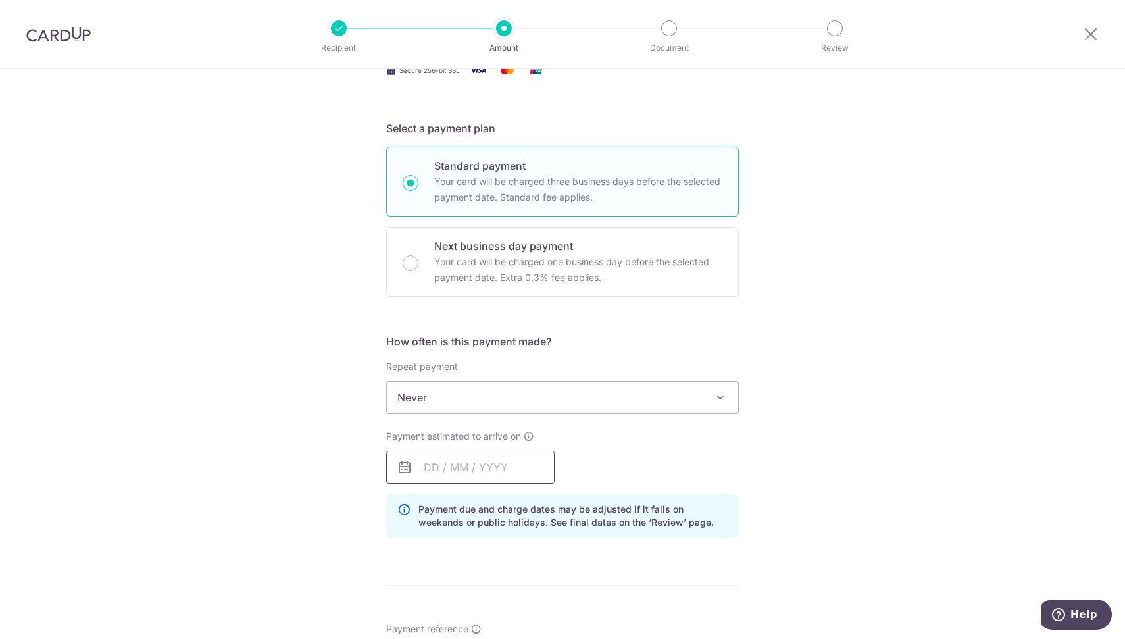
click at [501, 467] on input "text" at bounding box center [470, 467] width 168 height 33
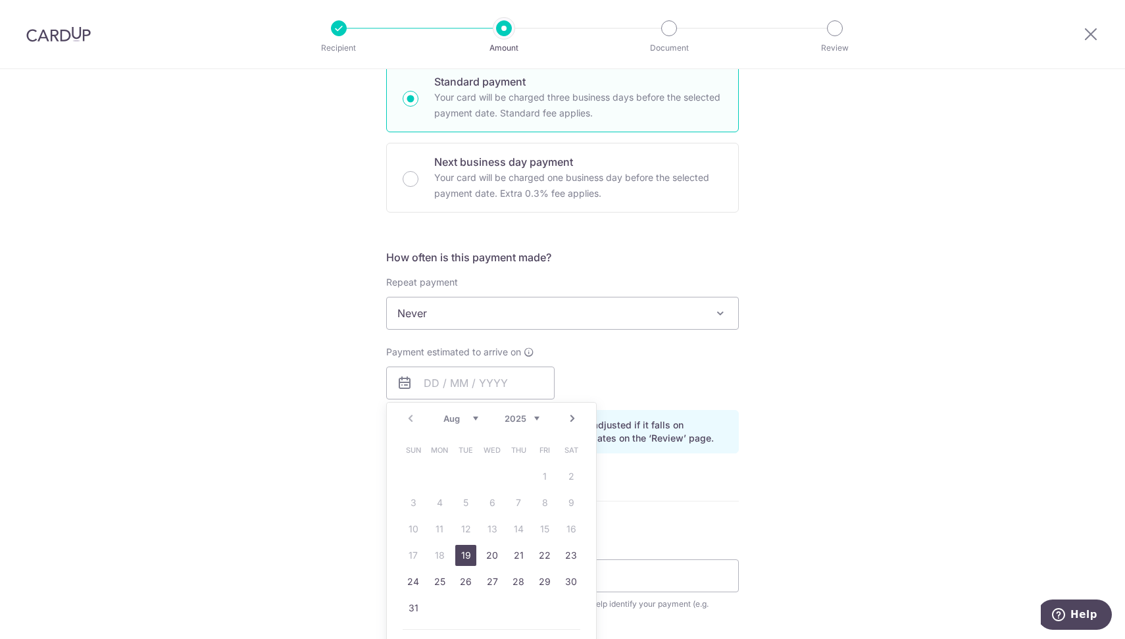
click at [466, 551] on link "19" at bounding box center [465, 555] width 21 height 21
type input "19/08/2025"
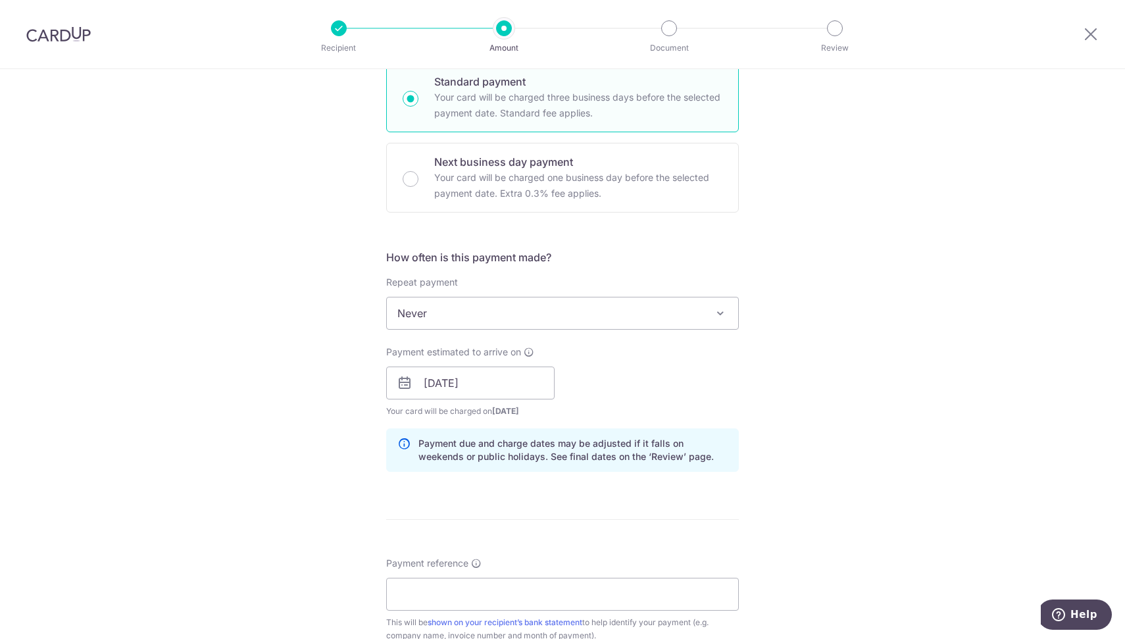
click at [868, 370] on div "Tell us more about your payment Enter payment amount SGD 8,960.45 8960.45 GST (…" at bounding box center [562, 406] width 1125 height 1332
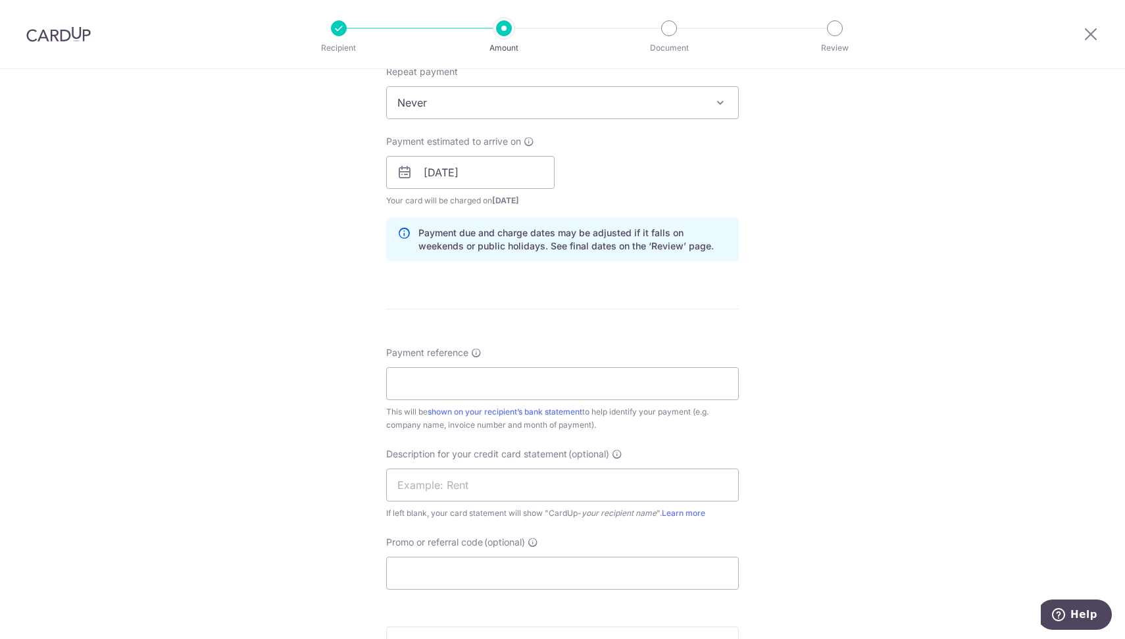
scroll to position [557, 0]
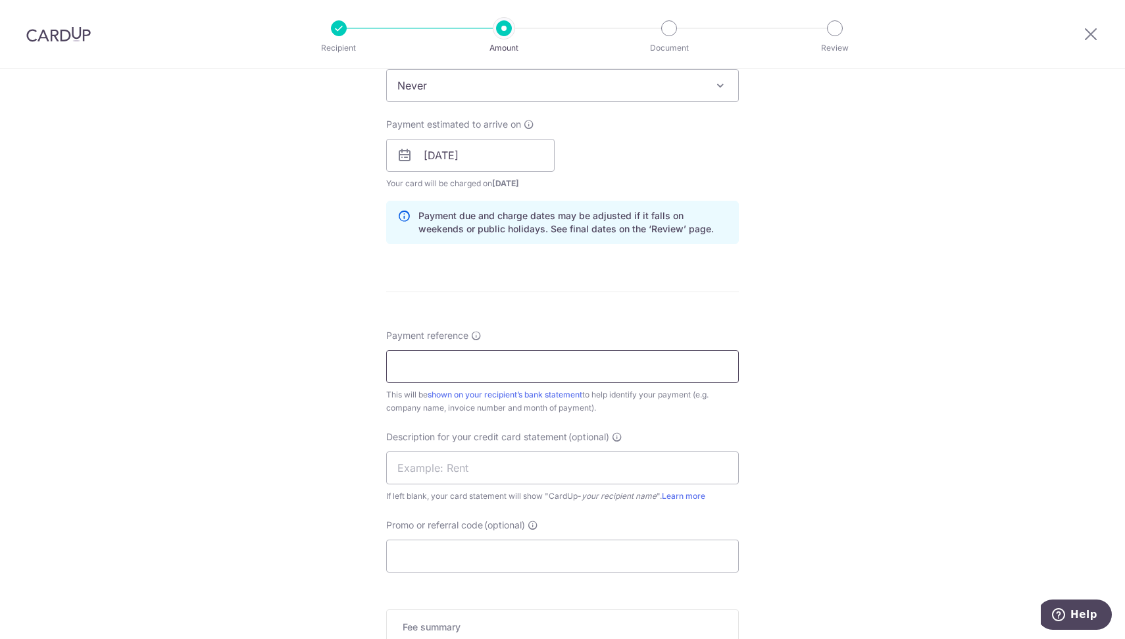
click at [615, 365] on input "Payment reference" at bounding box center [562, 366] width 353 height 33
click at [722, 471] on input "text" at bounding box center [562, 467] width 353 height 33
click at [797, 465] on div "Tell us more about your payment Enter payment amount SGD 8,960.45 8960.45 GST (…" at bounding box center [562, 178] width 1125 height 1332
click at [681, 466] on input "text" at bounding box center [562, 467] width 353 height 33
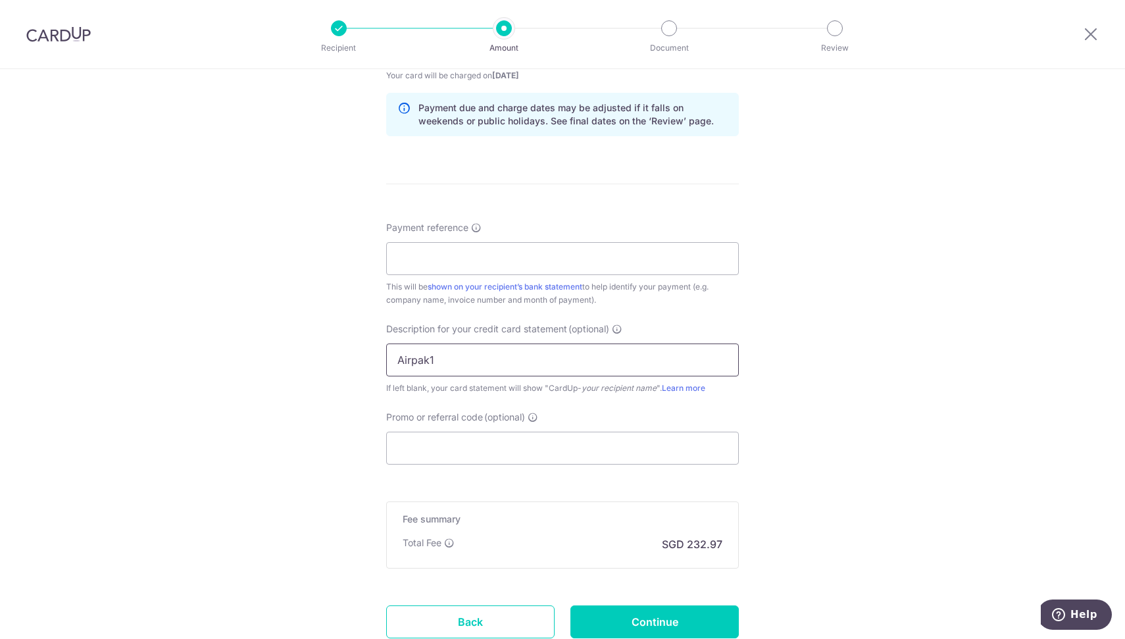
scroll to position [668, 0]
type input "Airpak1"
click at [572, 449] on input "Promo or referral code (optional)" at bounding box center [562, 444] width 353 height 33
paste input "ETX179"
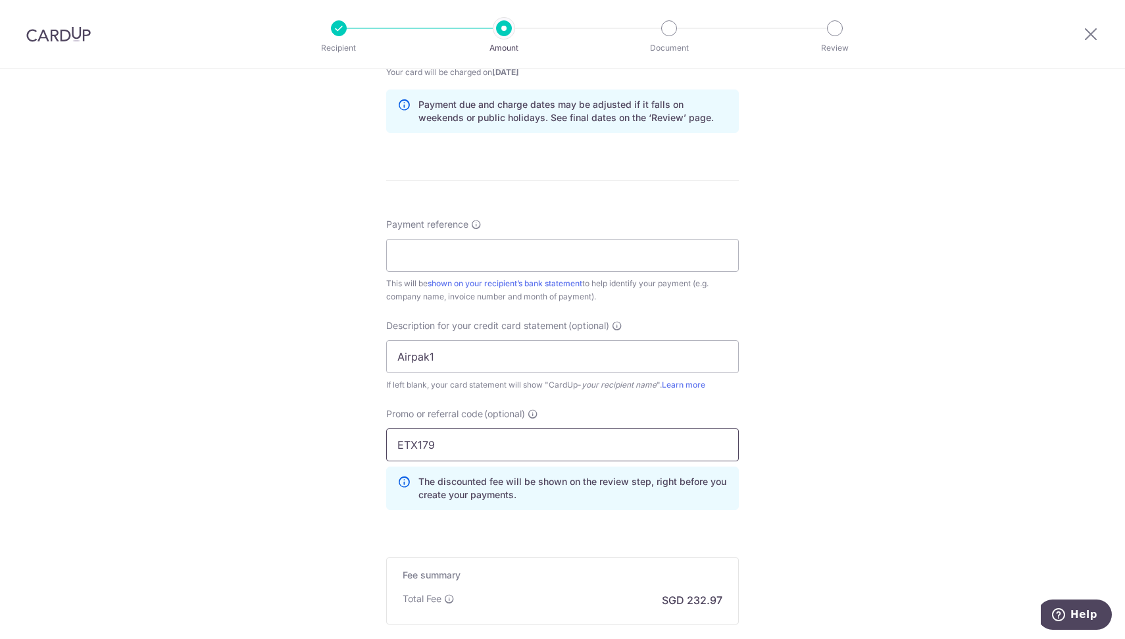
type input "ETX179"
click at [857, 376] on div "Tell us more about your payment Enter payment amount SGD 8,960.45 8960.45 GST (…" at bounding box center [562, 97] width 1125 height 1392
click at [461, 254] on input "Payment reference" at bounding box center [562, 255] width 353 height 33
paste input "D2506042"
type input "D2506042"
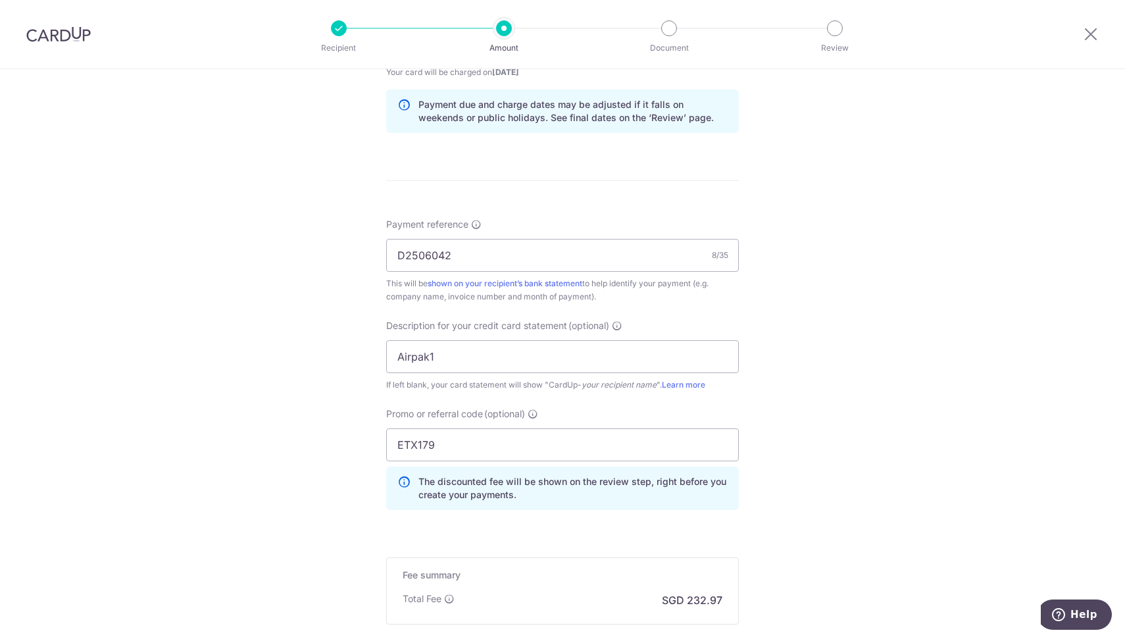
click at [834, 318] on div "Tell us more about your payment Enter payment amount SGD 8,960.45 8960.45 GST (…" at bounding box center [562, 97] width 1125 height 1392
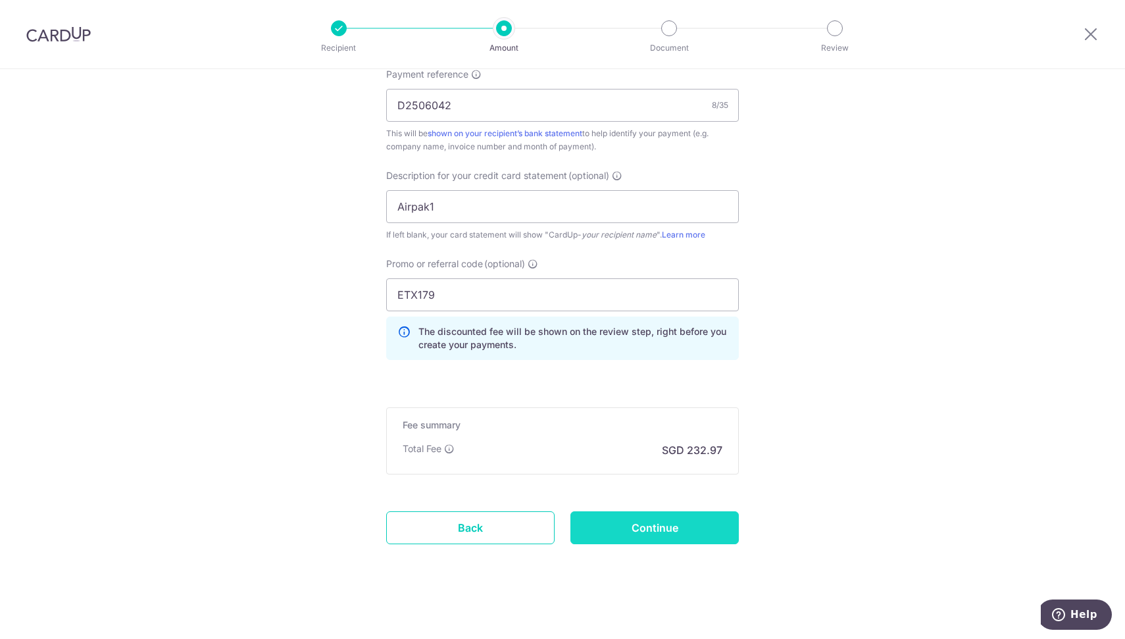
click at [653, 522] on input "Continue" at bounding box center [654, 527] width 168 height 33
type input "Create Schedule"
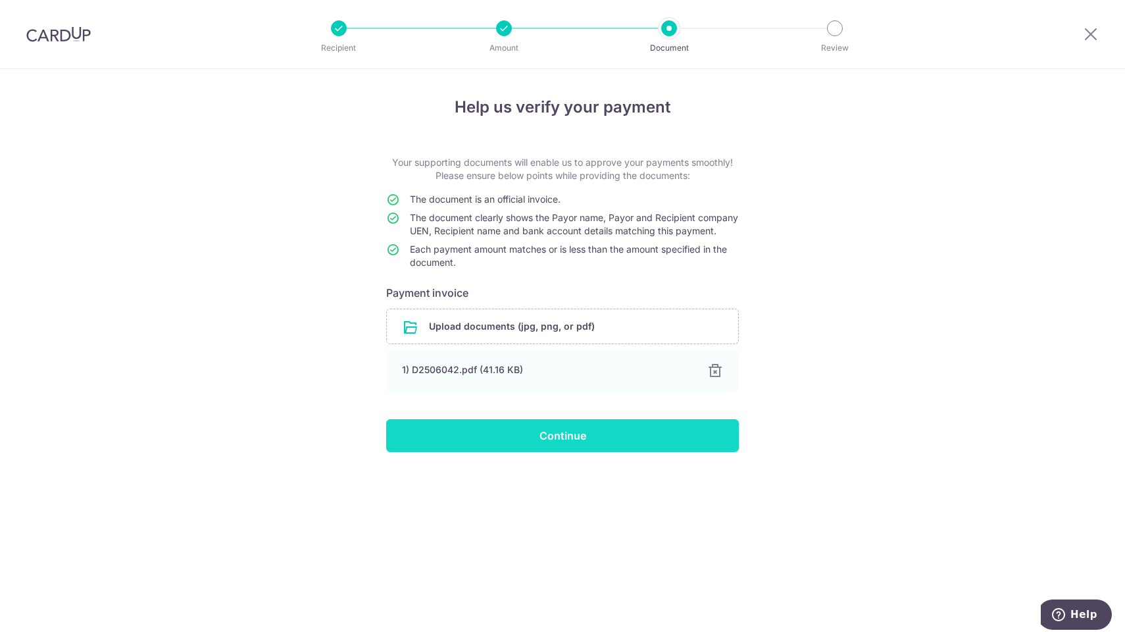
click at [555, 448] on input "Continue" at bounding box center [562, 435] width 353 height 33
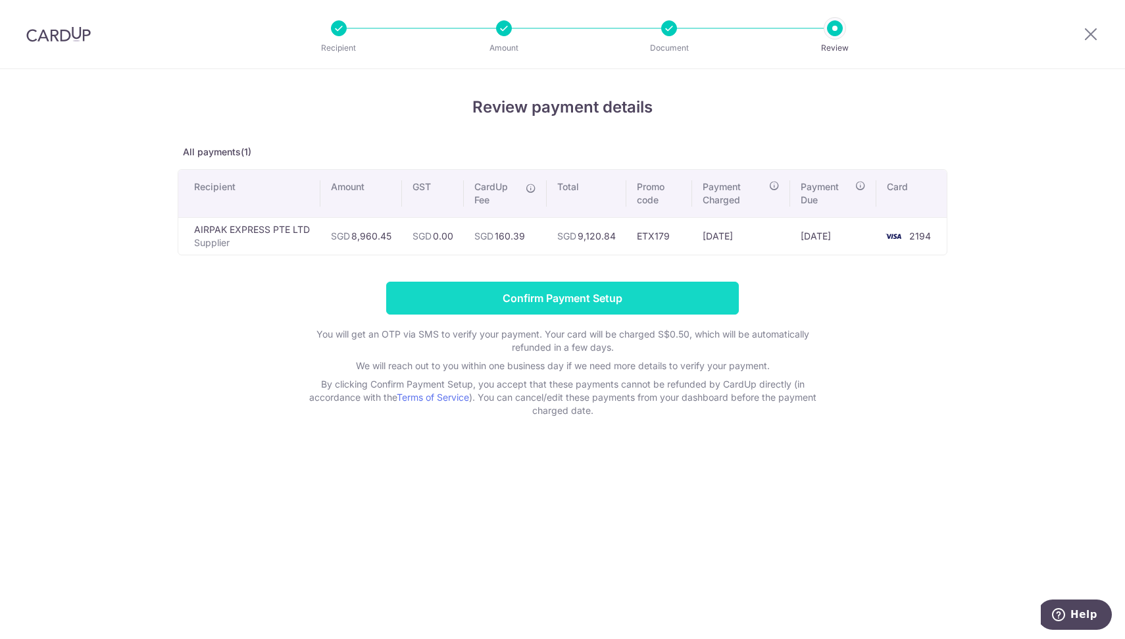
click at [562, 304] on input "Confirm Payment Setup" at bounding box center [562, 298] width 353 height 33
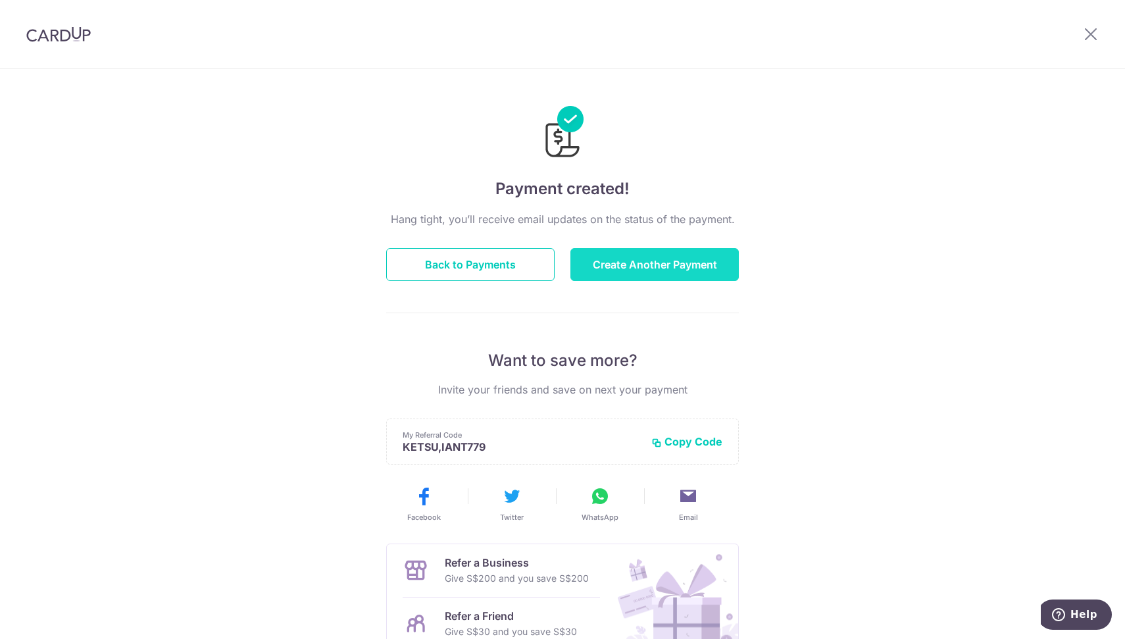
click at [597, 270] on button "Create Another Payment" at bounding box center [654, 264] width 168 height 33
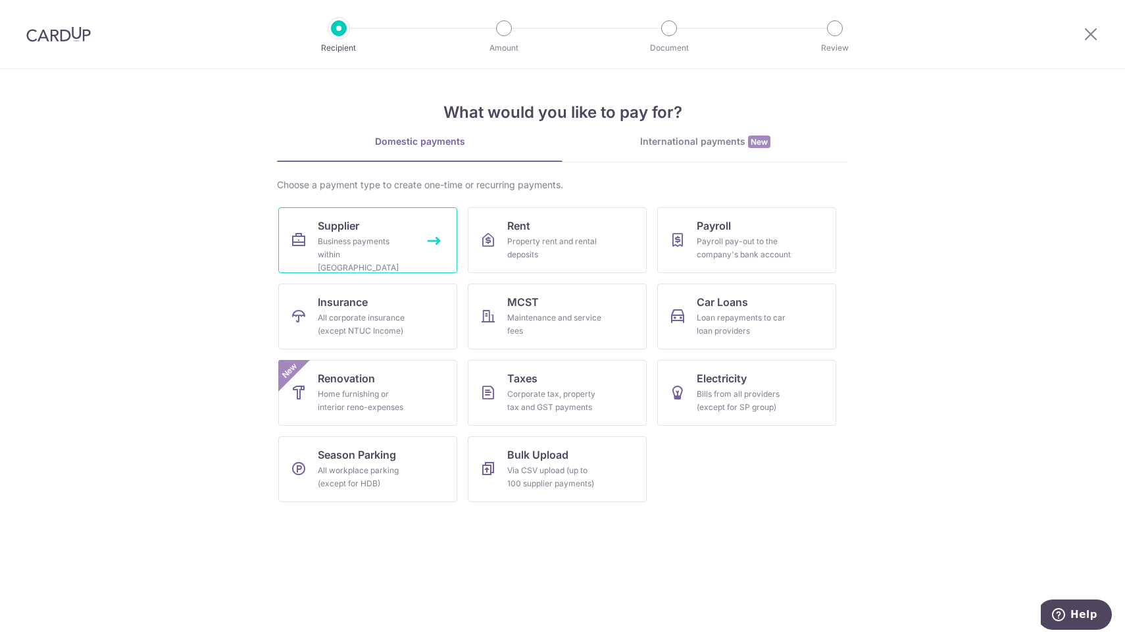
click at [390, 253] on div "Business payments within Singapore" at bounding box center [365, 254] width 95 height 39
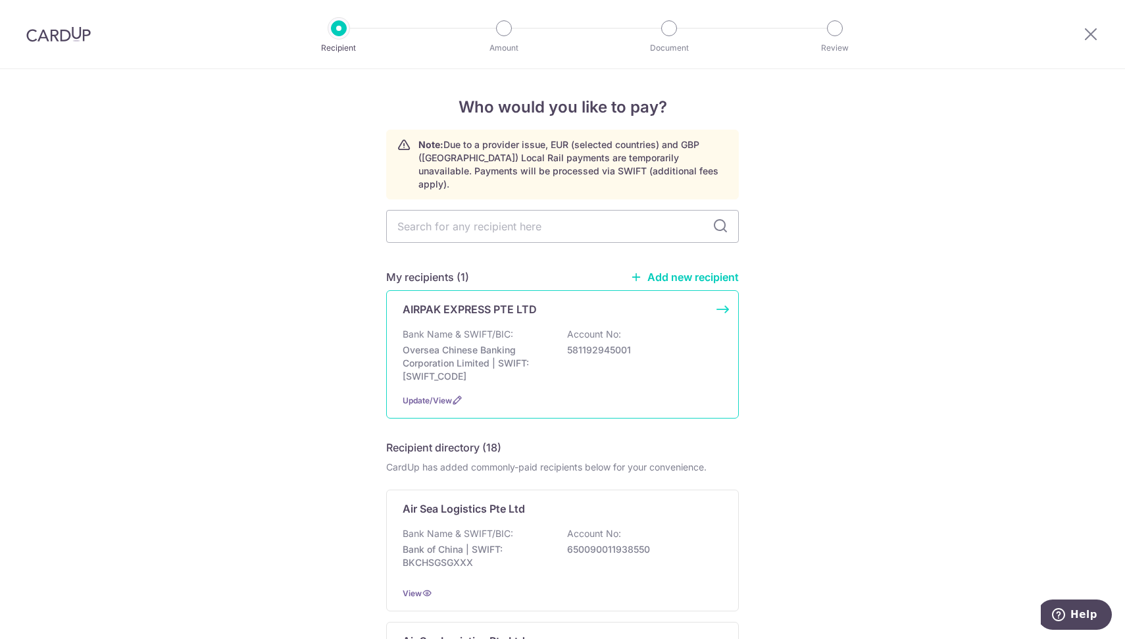
click at [599, 343] on p "581192945001" at bounding box center [640, 349] width 147 height 13
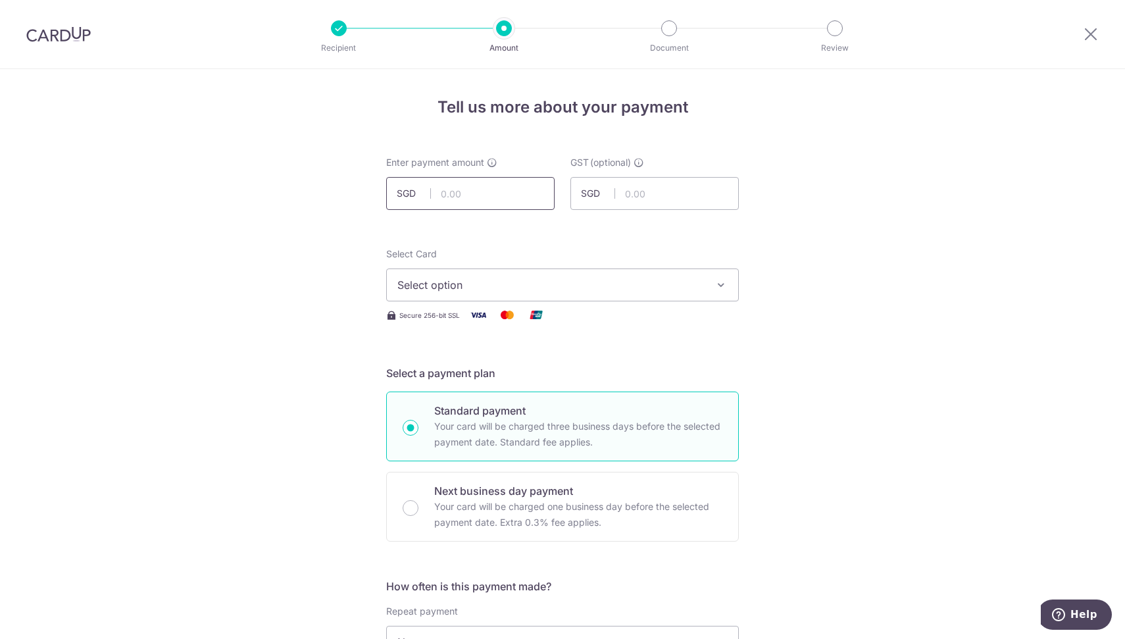
click at [476, 191] on input "text" at bounding box center [470, 193] width 168 height 33
type input "2,377.50"
click at [555, 290] on span "Select option" at bounding box center [550, 285] width 307 height 16
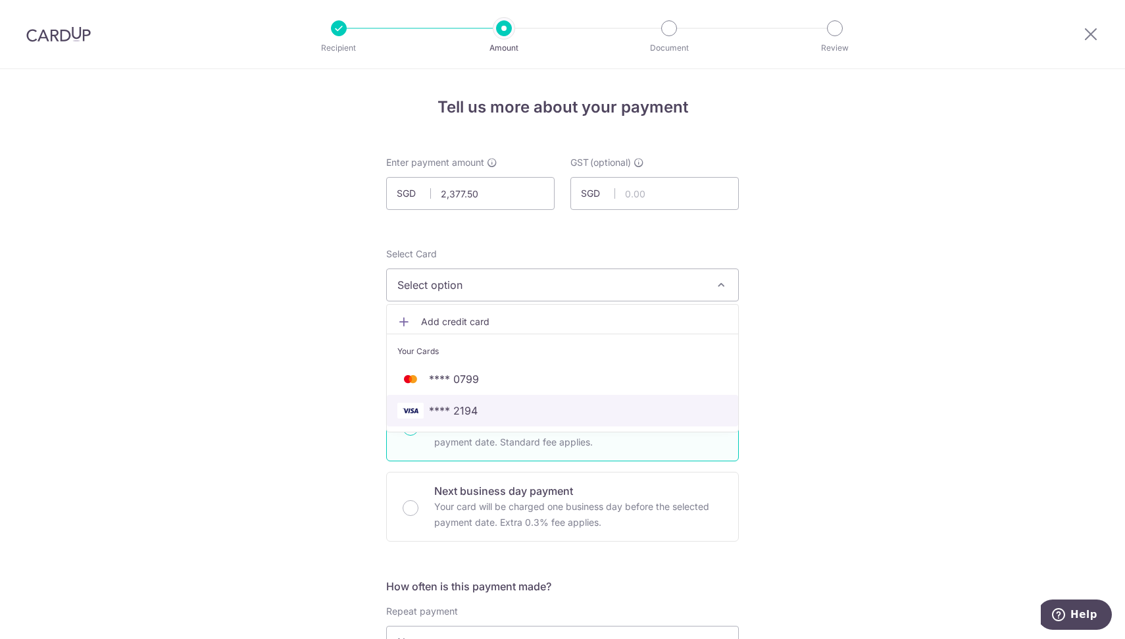
click at [499, 413] on span "**** 2194" at bounding box center [562, 411] width 330 height 16
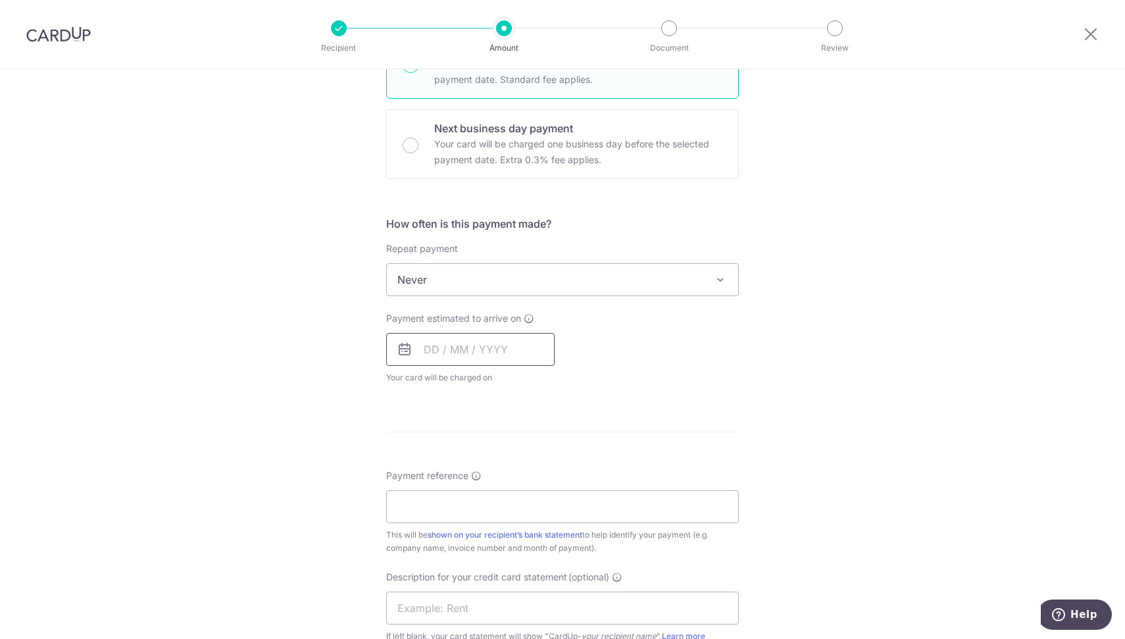
scroll to position [363, 0]
click at [492, 341] on input "text" at bounding box center [470, 348] width 168 height 33
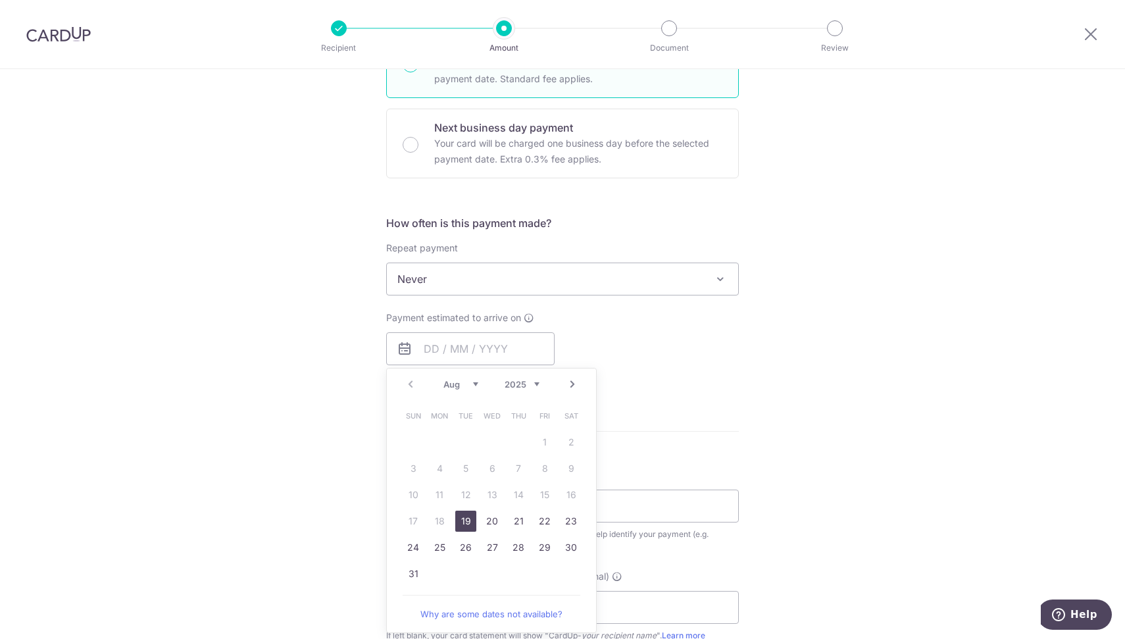
click at [455, 524] on link "19" at bounding box center [465, 521] width 21 height 21
type input "[DATE]"
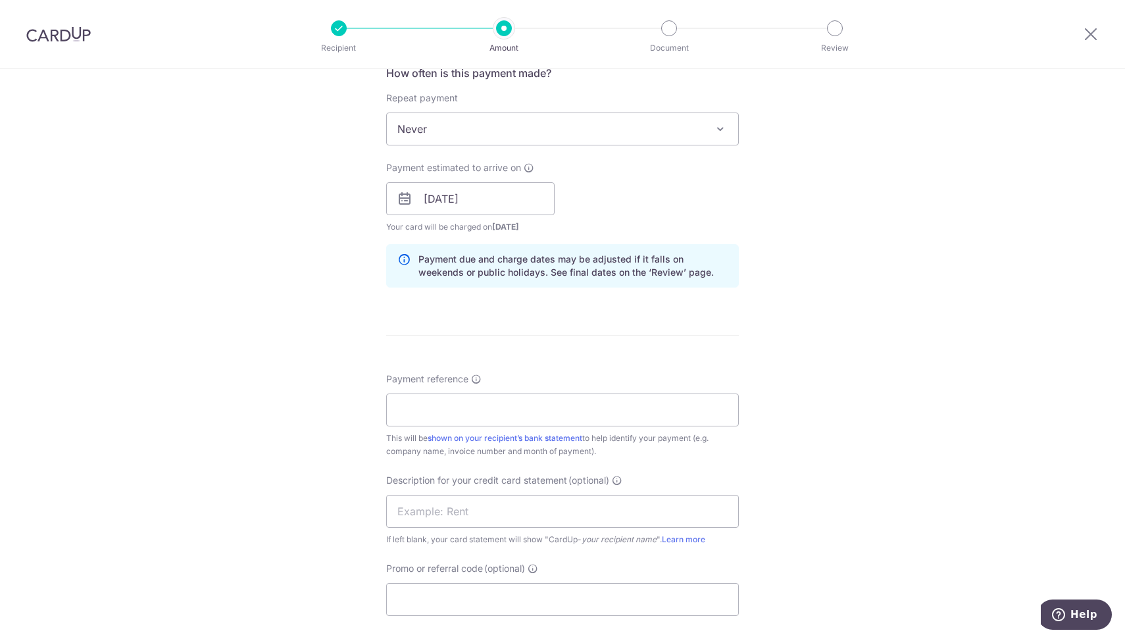
scroll to position [557, 0]
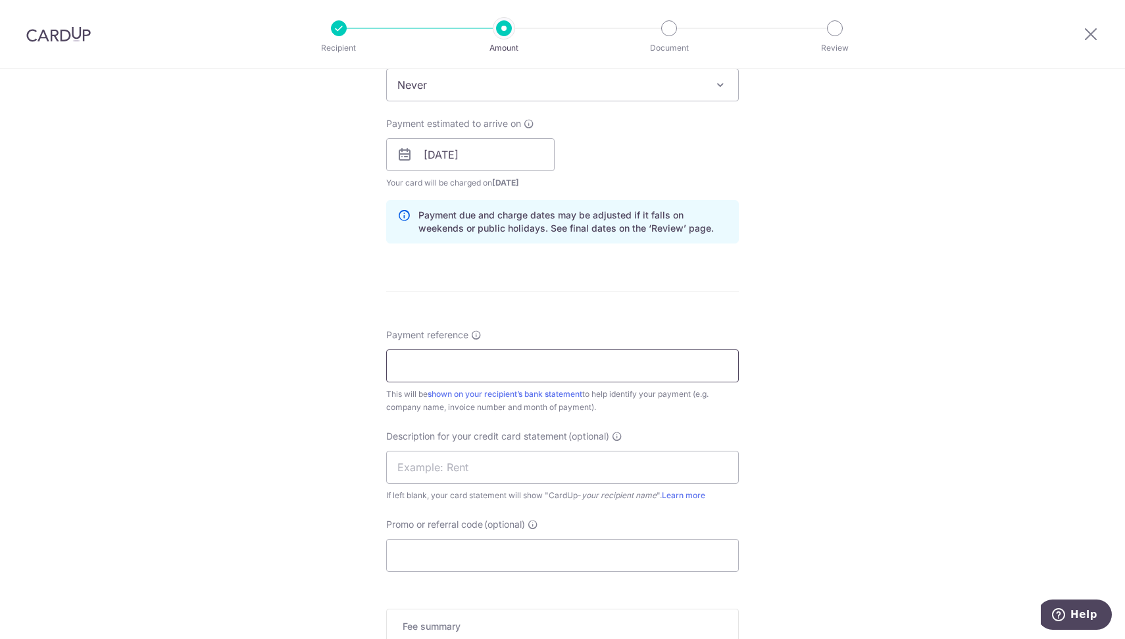
click at [661, 366] on input "Payment reference" at bounding box center [562, 365] width 353 height 33
paste input "D2506041"
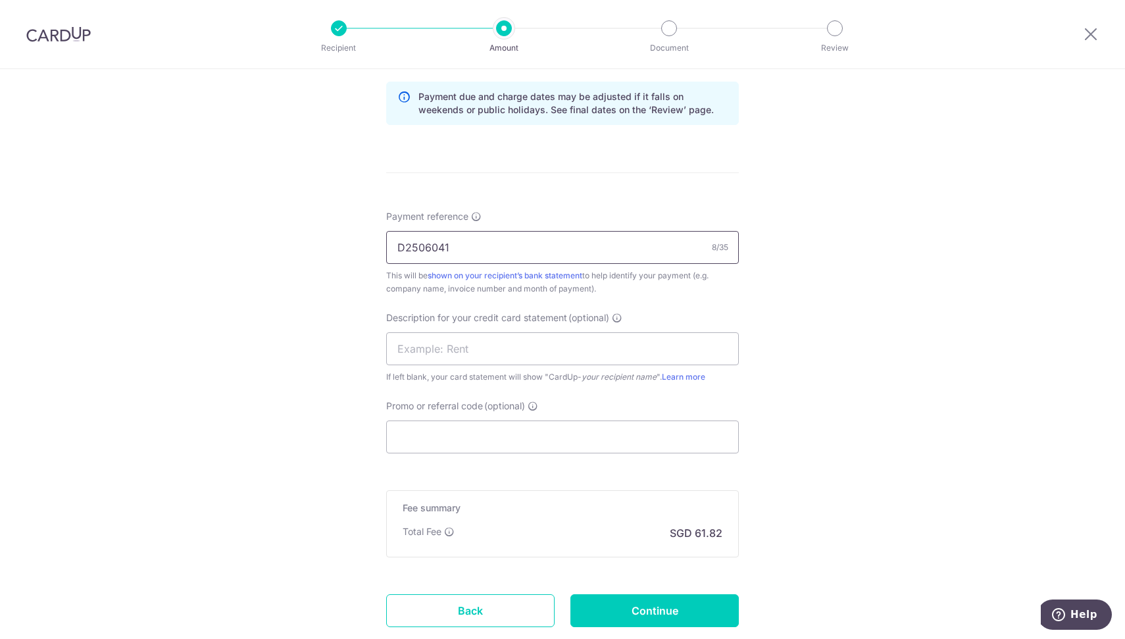
scroll to position [676, 0]
type input "D2506041"
click at [613, 344] on input "text" at bounding box center [562, 348] width 353 height 33
type input "Airpak2"
click at [572, 426] on input "Promo or referral code (optional)" at bounding box center [562, 436] width 353 height 33
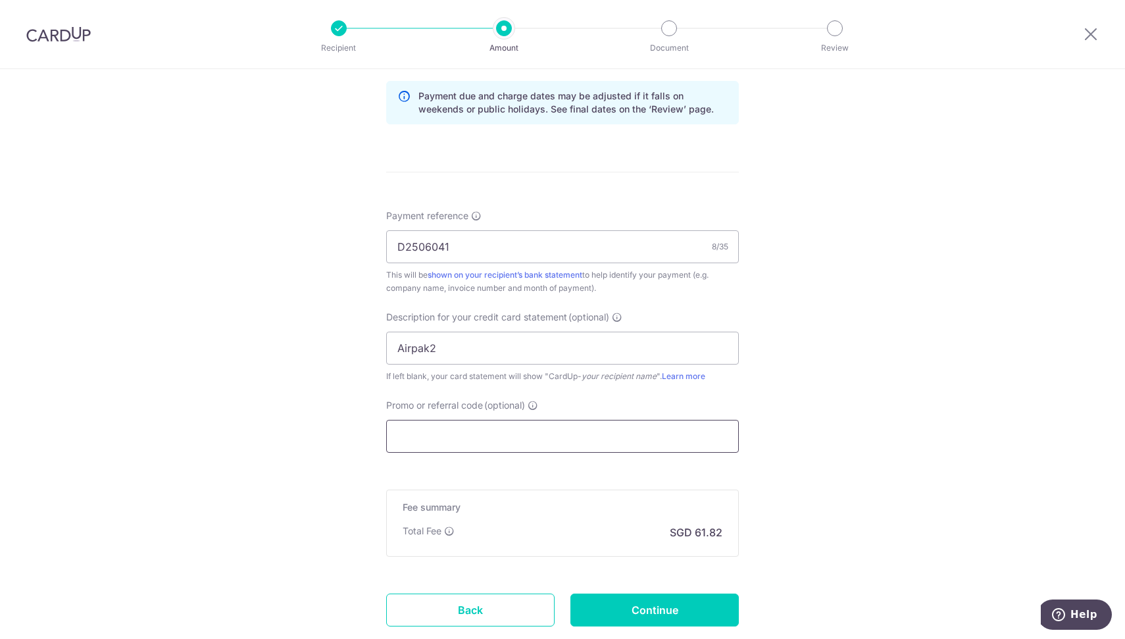
click at [572, 426] on input "Promo or referral code (optional)" at bounding box center [562, 436] width 353 height 33
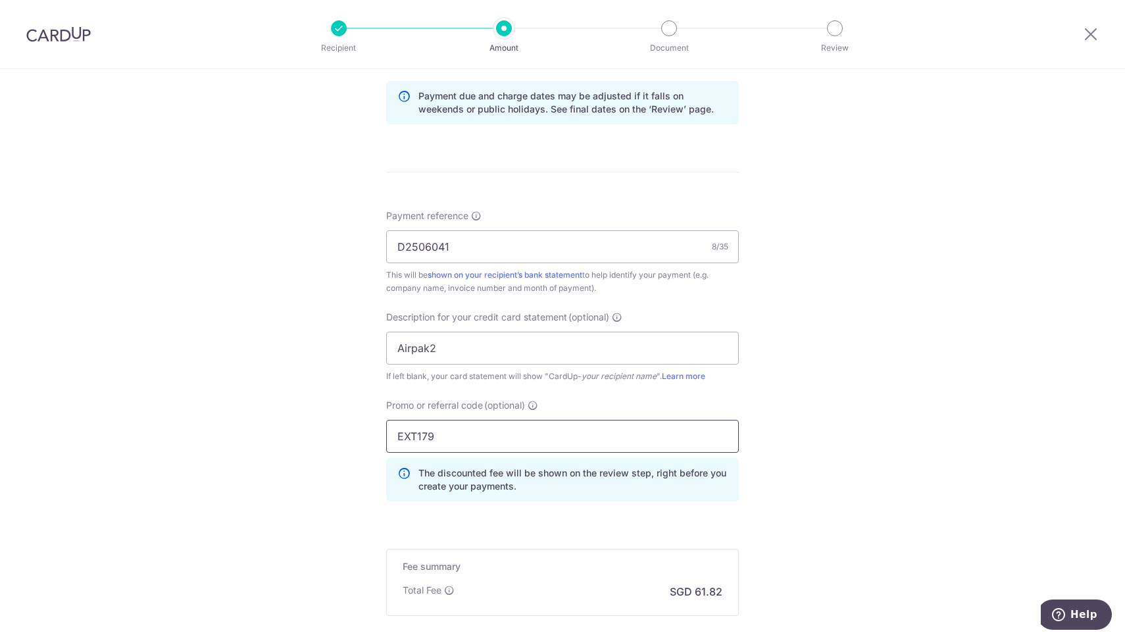
scroll to position [818, 0]
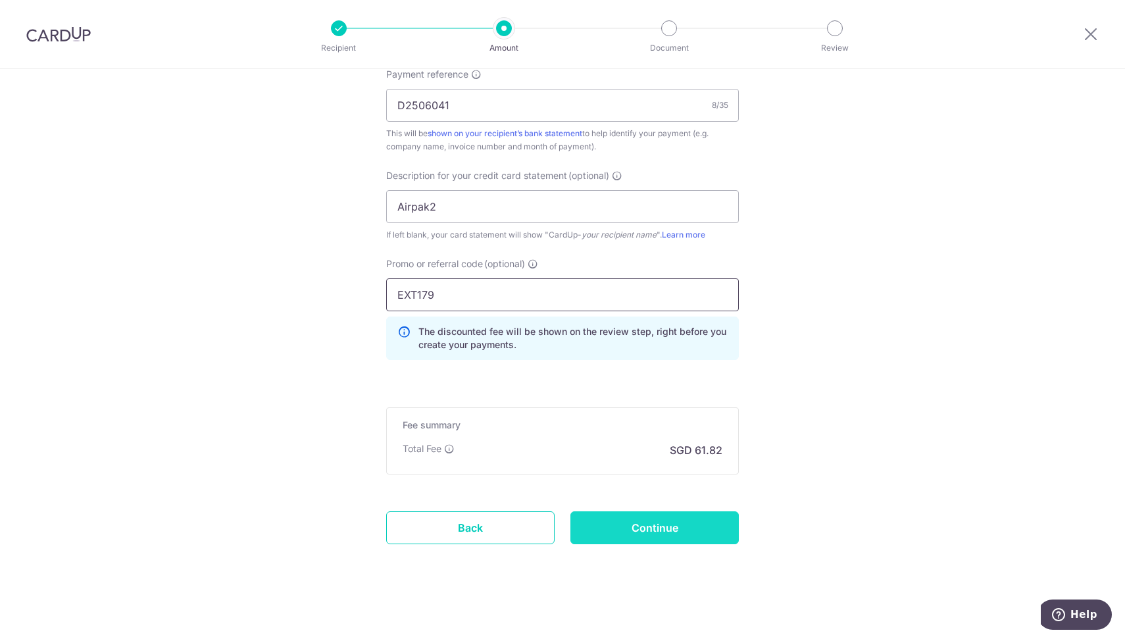
type input "EXT179"
click at [639, 520] on input "Continue" at bounding box center [654, 527] width 168 height 33
type input "Create Schedule"
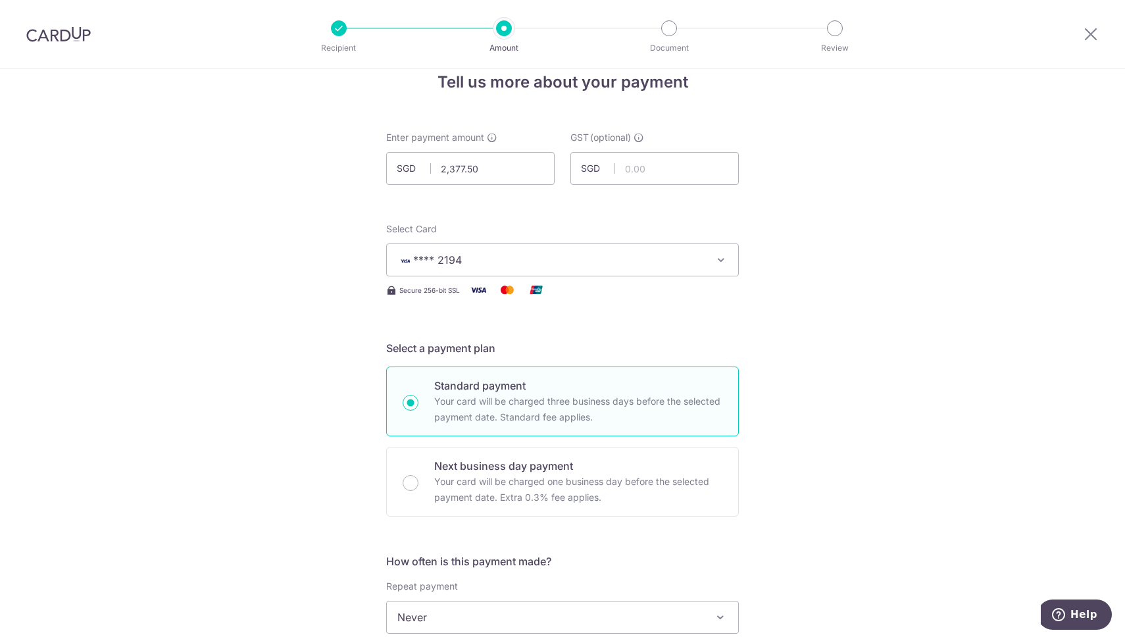
scroll to position [24, 0]
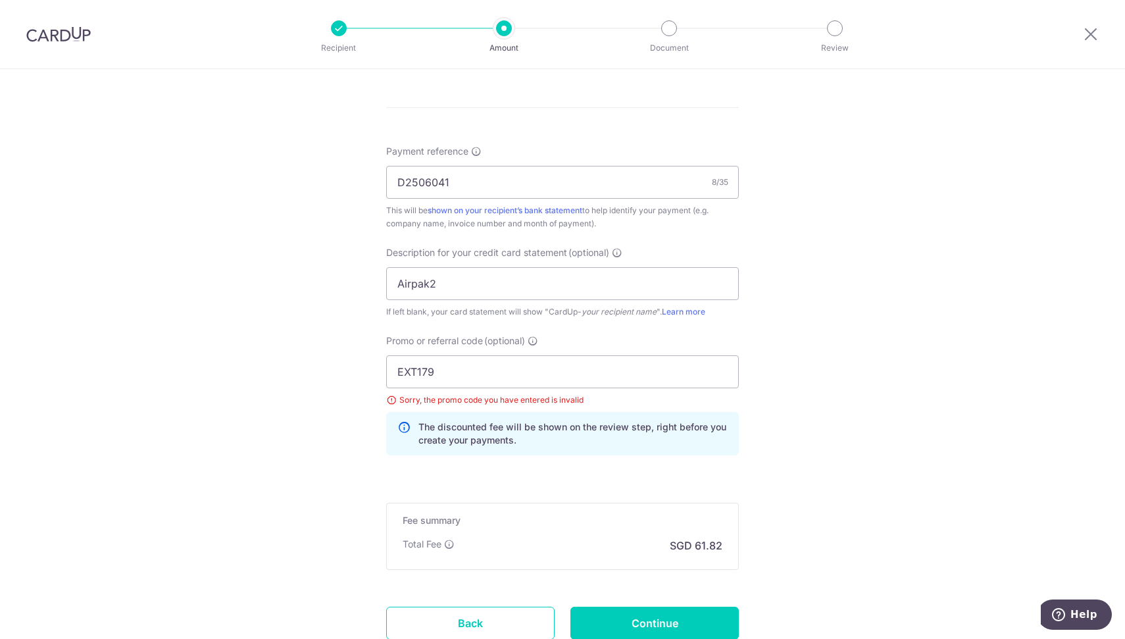
scroll to position [836, 0]
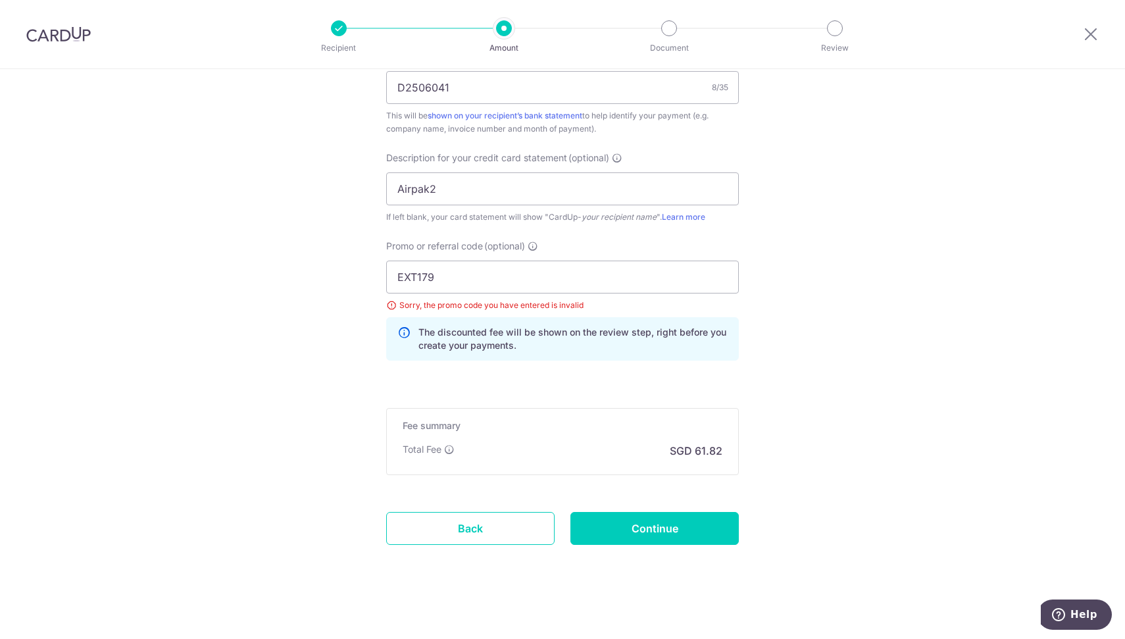
click at [407, 273] on input "EXT179" at bounding box center [562, 277] width 353 height 33
type input "ETX179"
click at [647, 525] on input "Continue" at bounding box center [654, 528] width 168 height 33
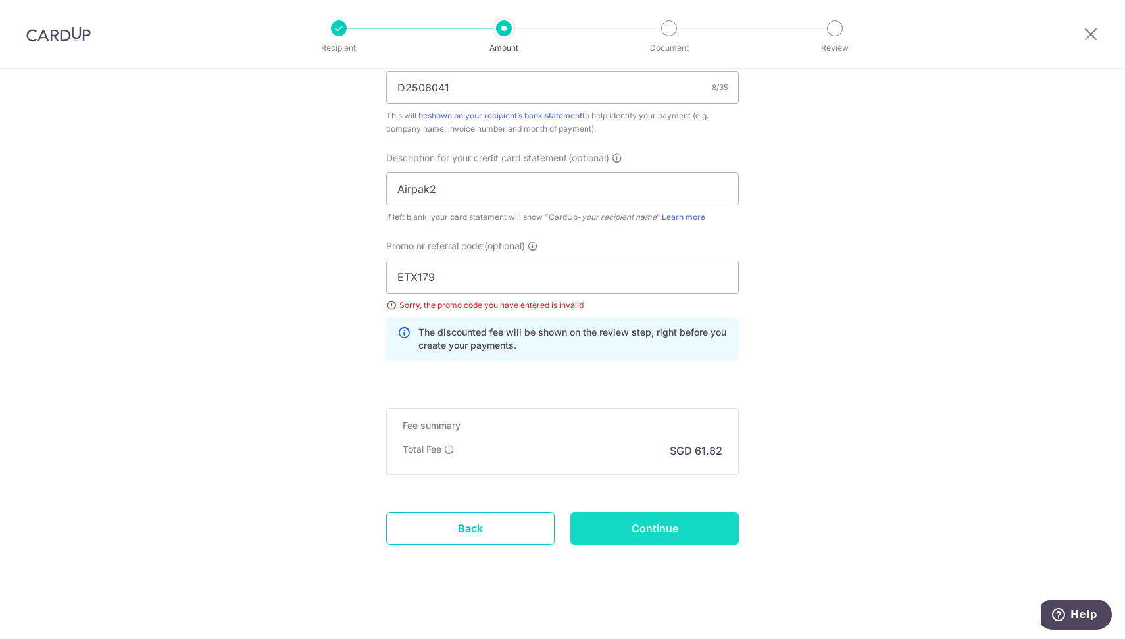
type input "Update Schedule"
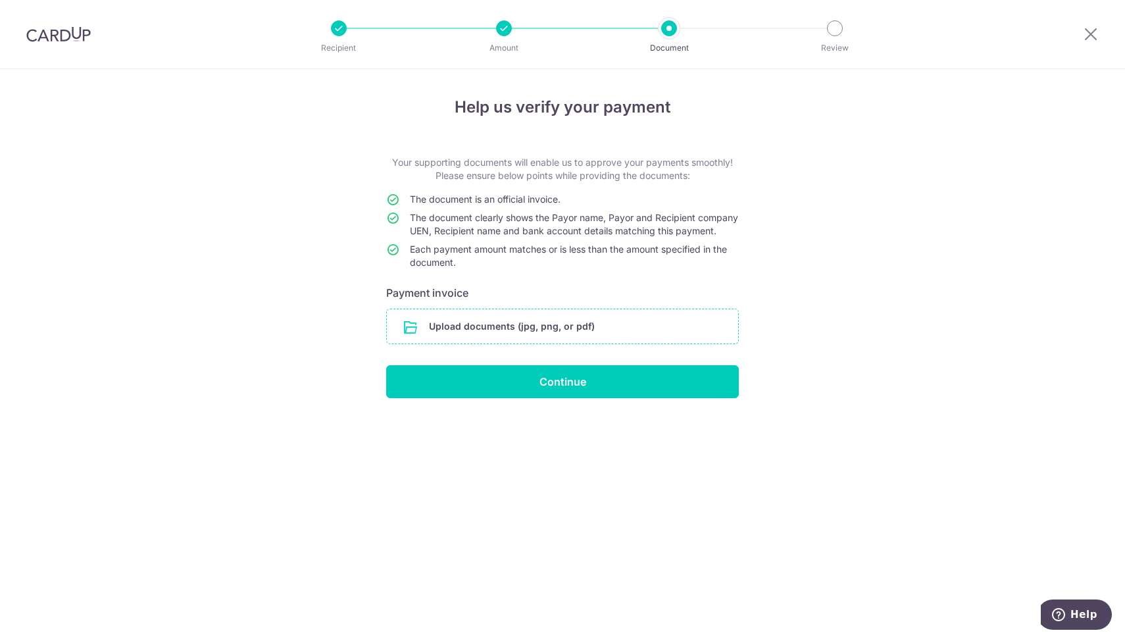
click at [540, 340] on input "file" at bounding box center [562, 326] width 351 height 34
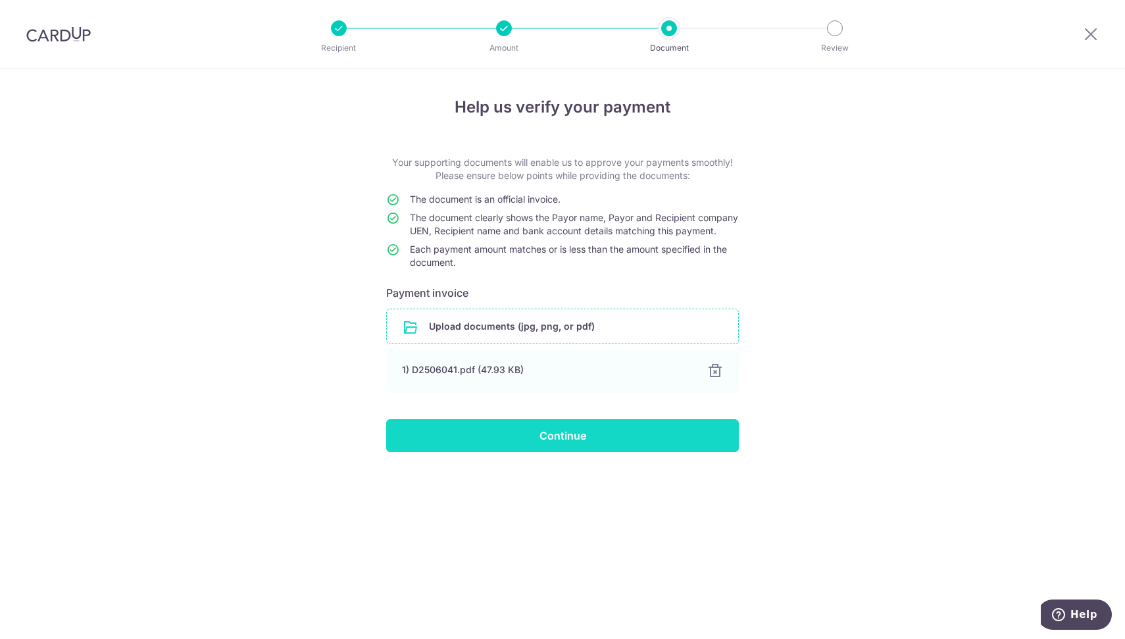
click at [571, 444] on input "Continue" at bounding box center [562, 435] width 353 height 33
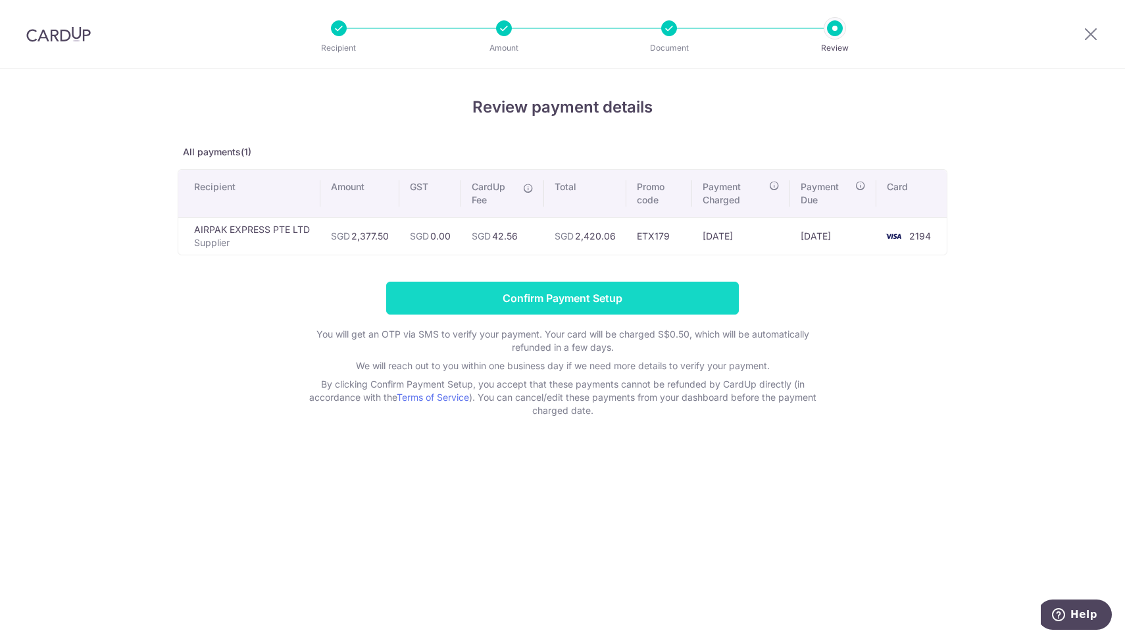
click at [556, 291] on input "Confirm Payment Setup" at bounding box center [562, 298] width 353 height 33
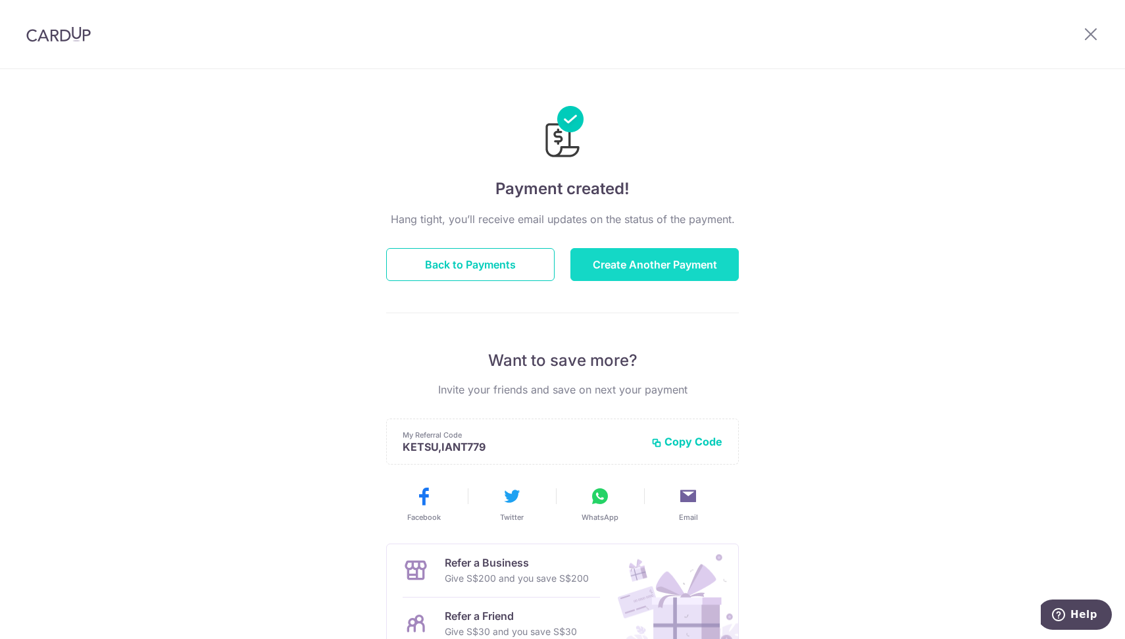
click at [653, 272] on button "Create Another Payment" at bounding box center [654, 264] width 168 height 33
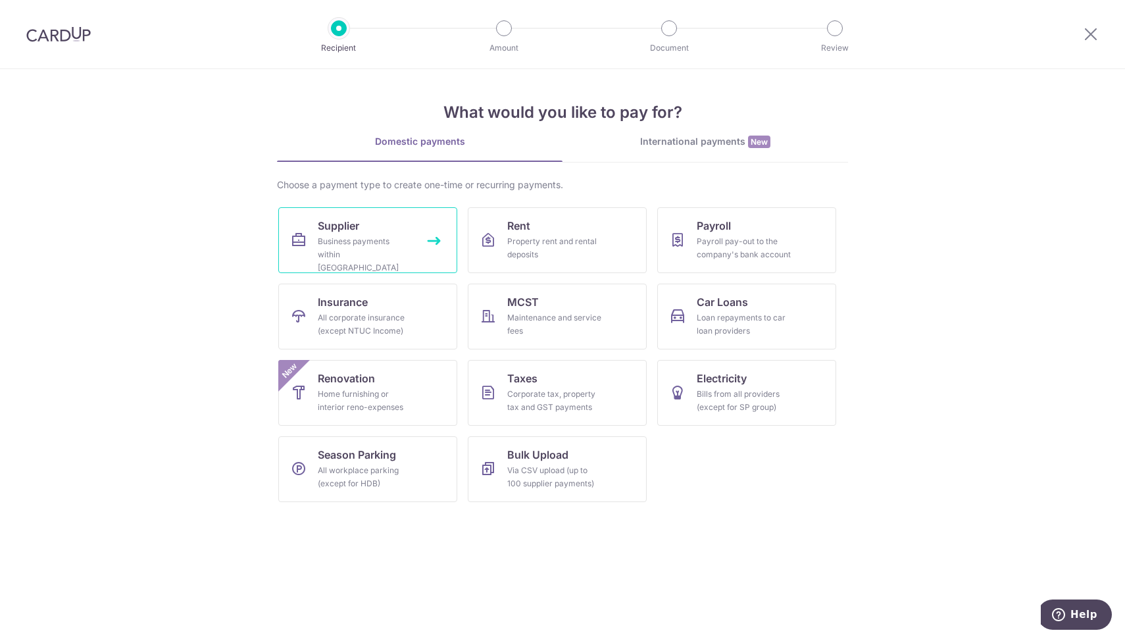
click at [405, 246] on div "Business payments within [GEOGRAPHIC_DATA]" at bounding box center [365, 254] width 95 height 39
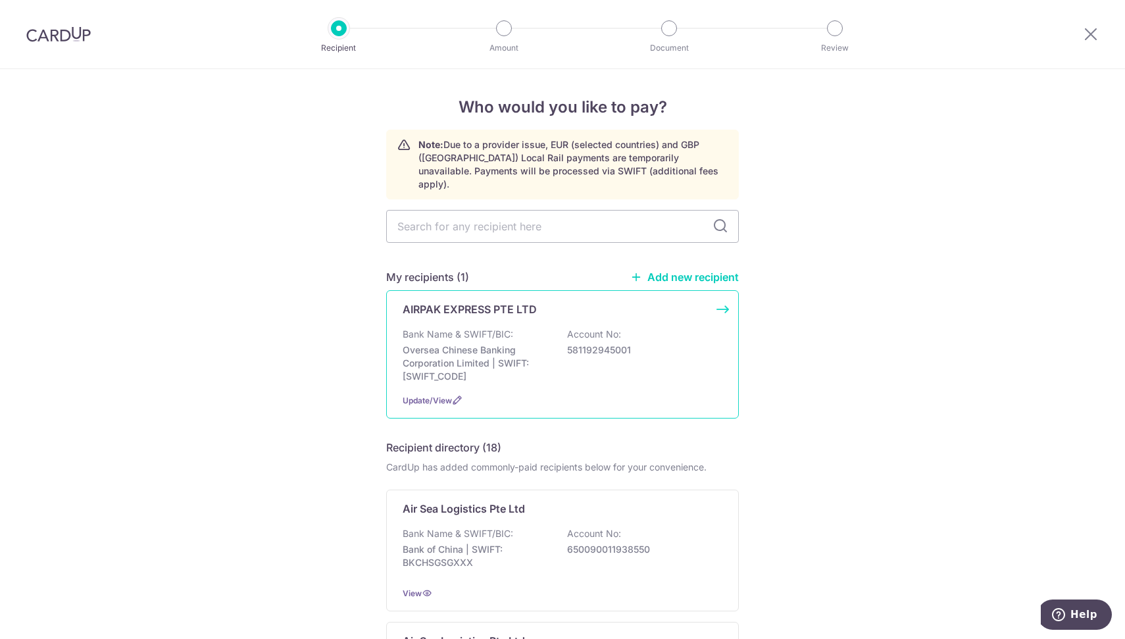
click at [453, 343] on p "Oversea Chinese Banking Corporation Limited | SWIFT: [SWIFT_CODE]" at bounding box center [476, 362] width 147 height 39
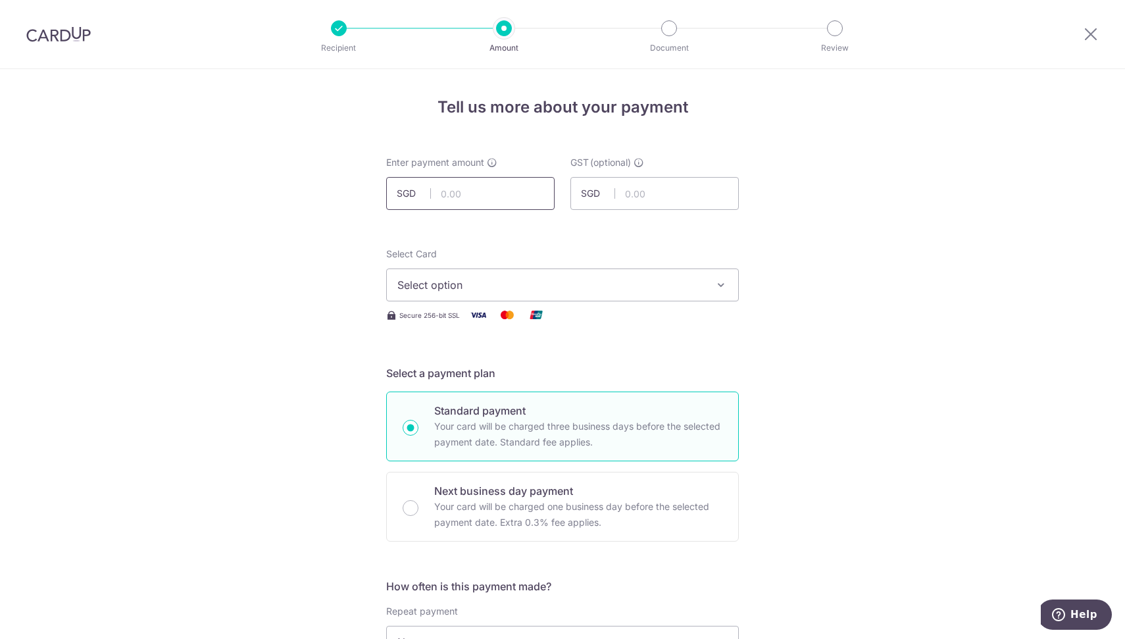
click at [457, 189] on input "text" at bounding box center [470, 193] width 168 height 33
type input "611.06"
click at [507, 288] on span "Select option" at bounding box center [550, 285] width 307 height 16
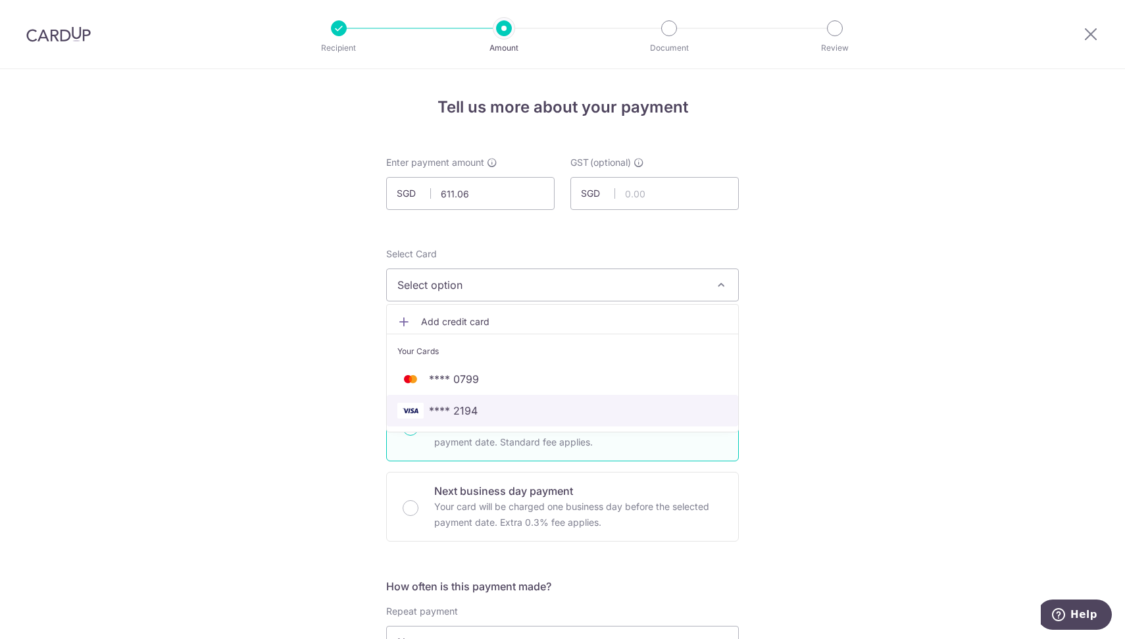
click at [491, 424] on link "**** 2194" at bounding box center [562, 411] width 351 height 32
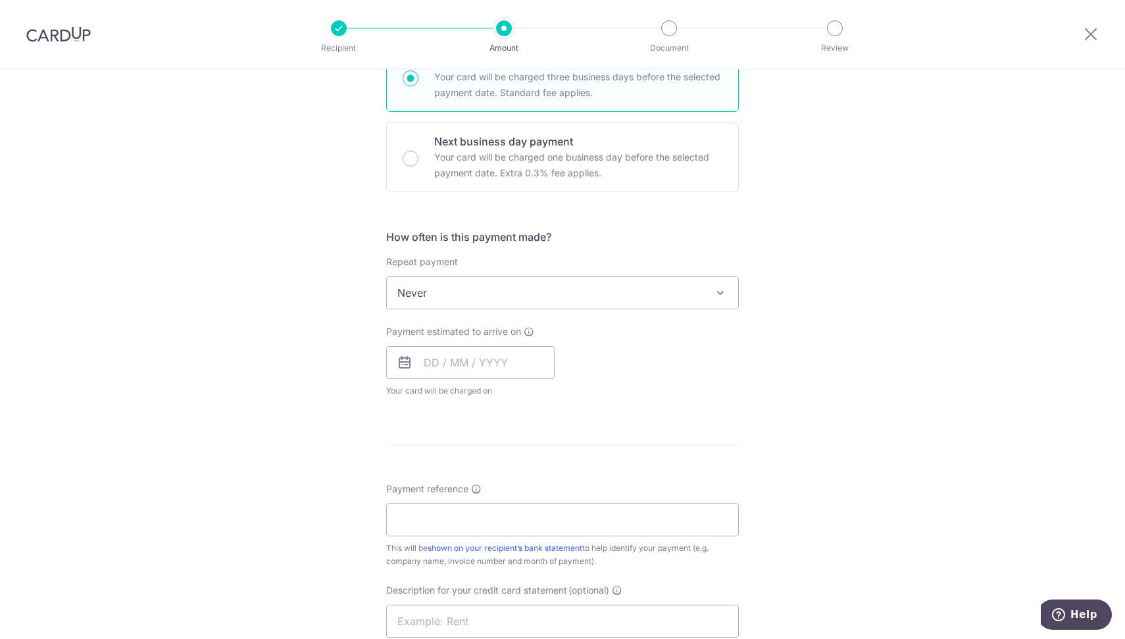
scroll to position [359, 0]
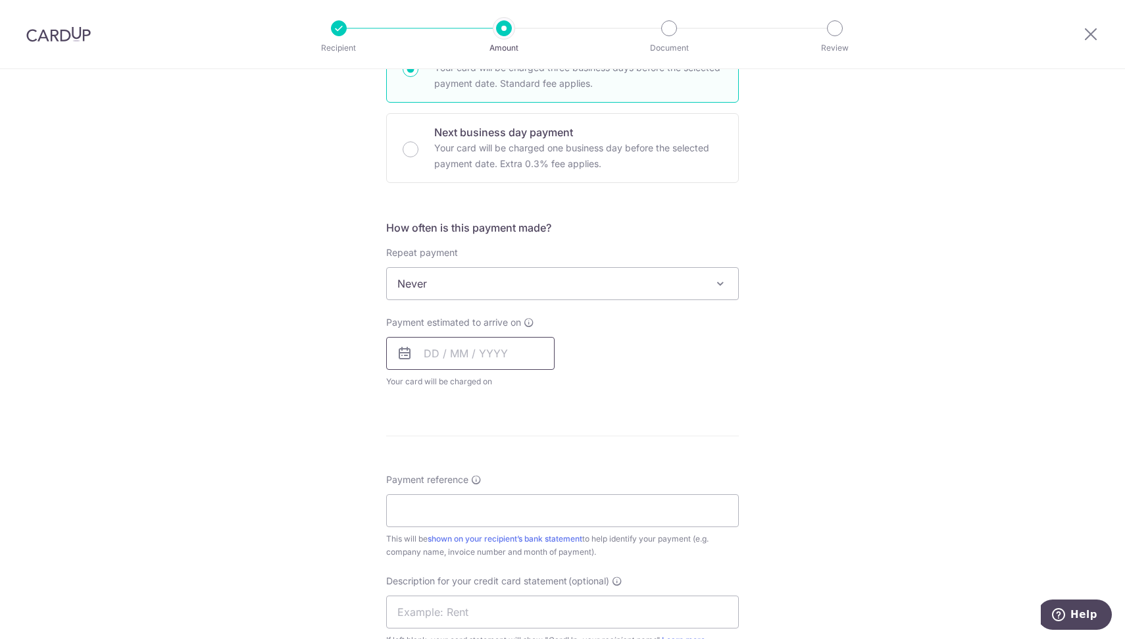
click at [470, 356] on input "text" at bounding box center [470, 353] width 168 height 33
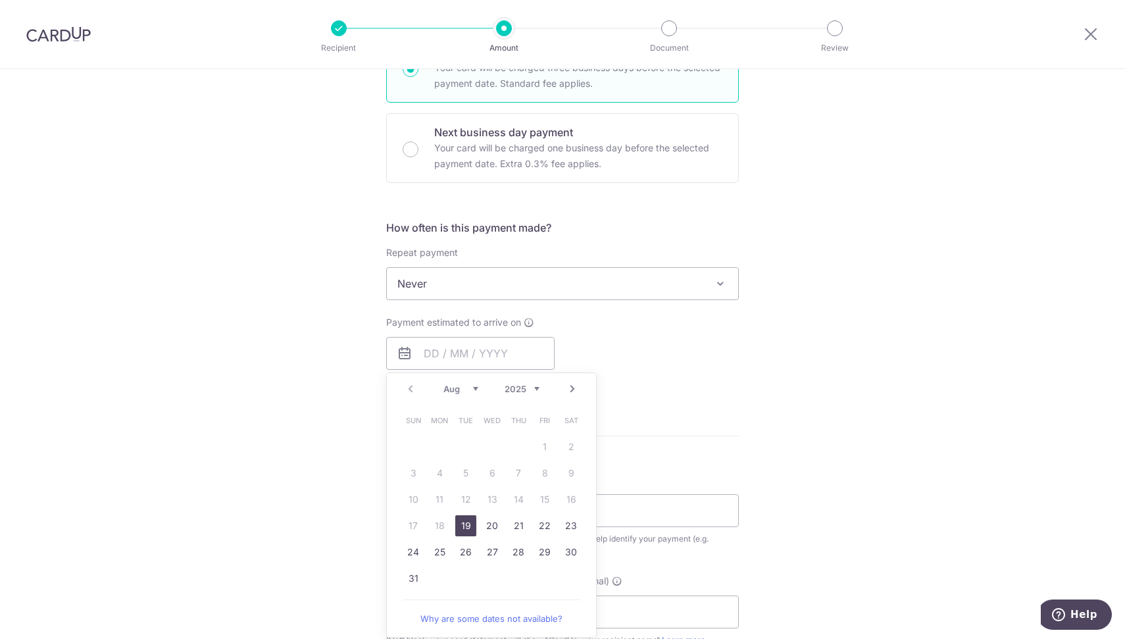
click at [459, 523] on link "19" at bounding box center [465, 525] width 21 height 21
type input "[DATE]"
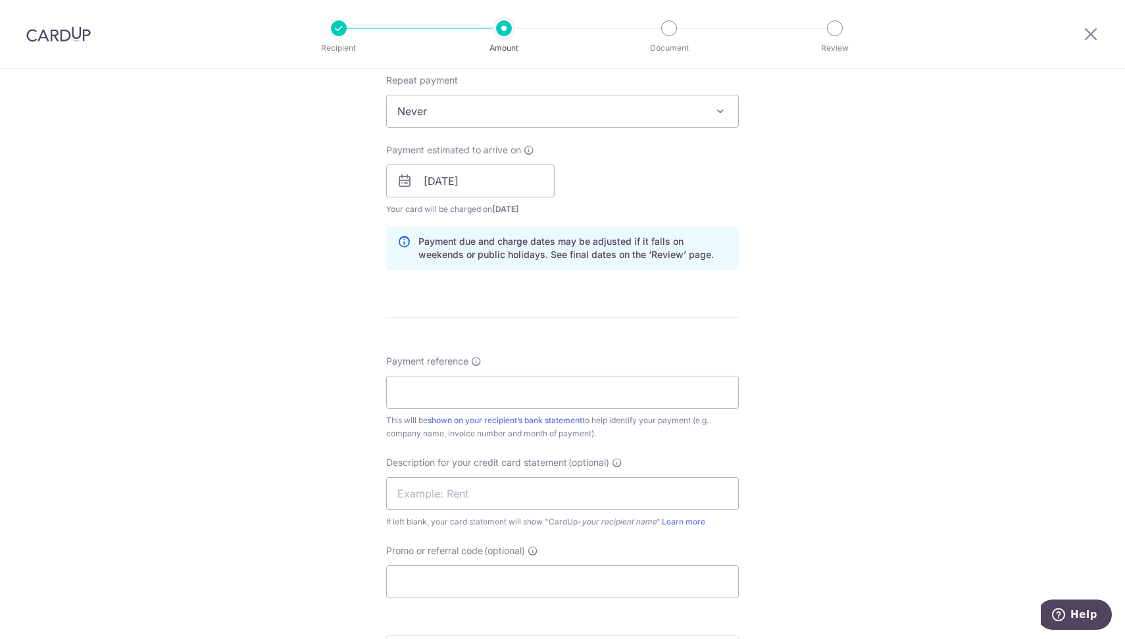
scroll to position [533, 0]
click at [555, 382] on input "Payment reference" at bounding box center [562, 390] width 353 height 33
paste input "D2506040"
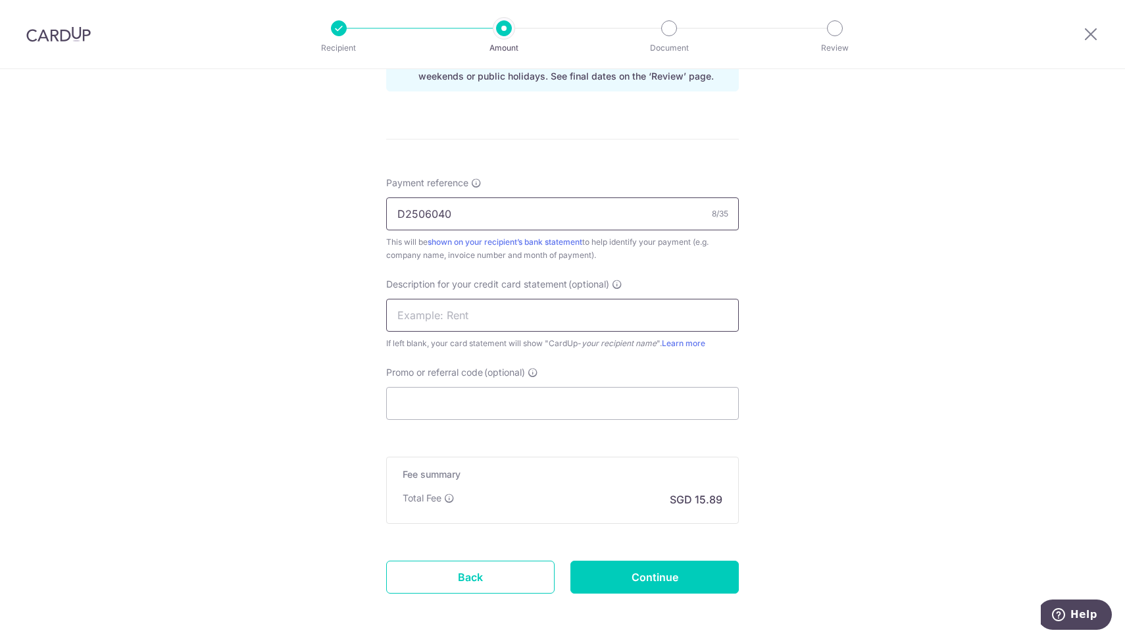
scroll to position [711, 0]
type input "D2506040"
click at [513, 310] on input "text" at bounding box center [562, 313] width 353 height 33
type input "Airpak3"
click at [516, 403] on input "Promo or referral code (optional)" at bounding box center [562, 402] width 353 height 33
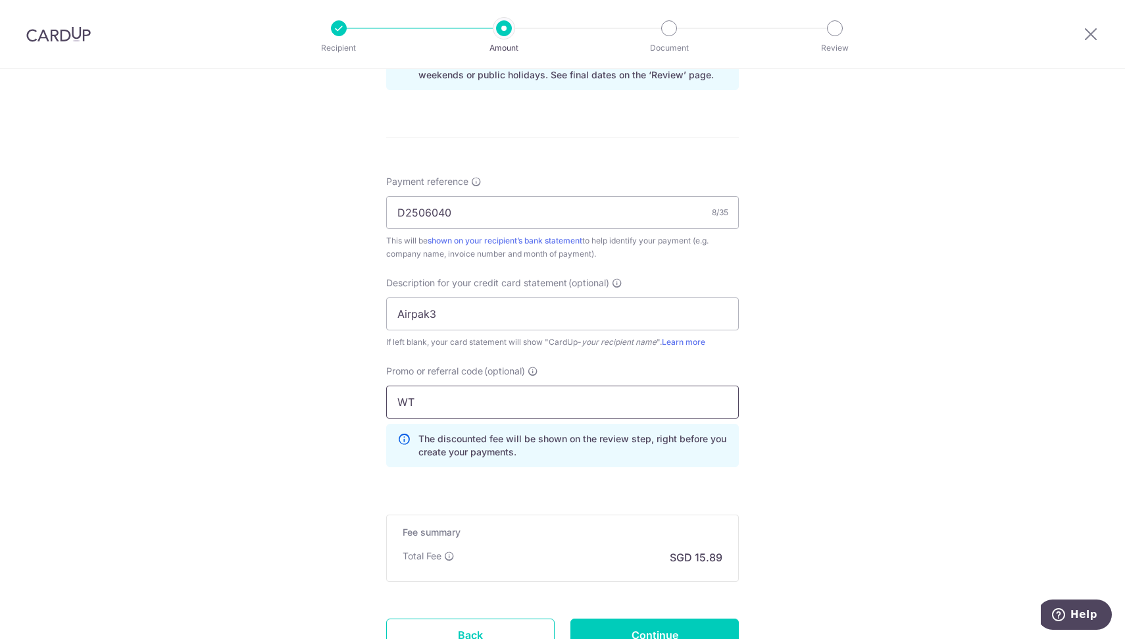
type input "W"
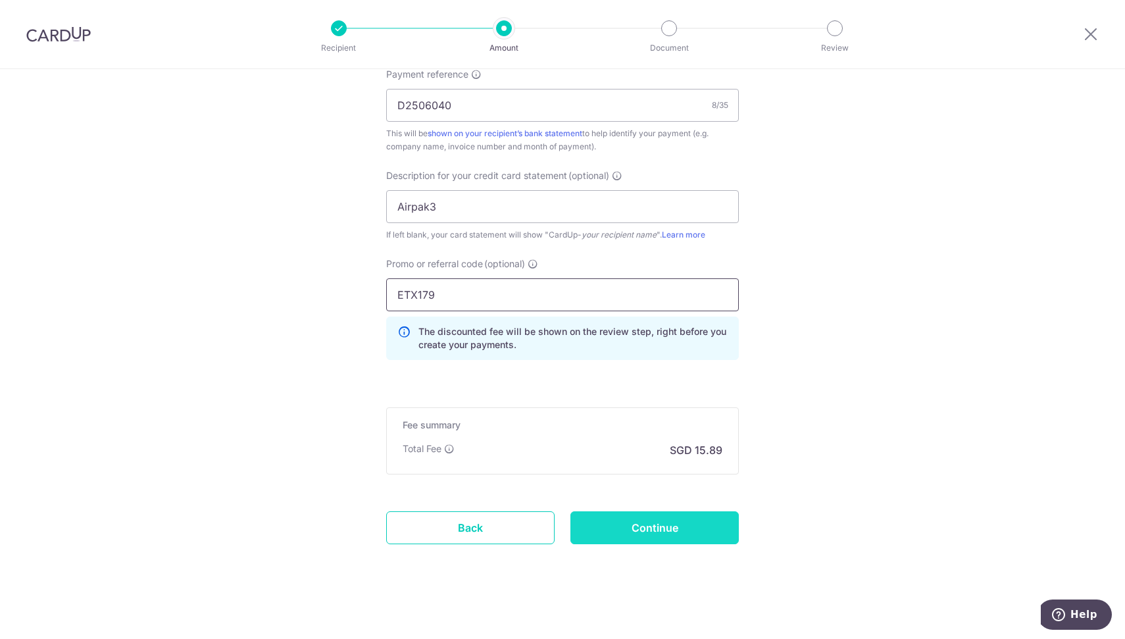
type input "ETX179"
click at [680, 532] on input "Continue" at bounding box center [654, 527] width 168 height 33
type input "Create Schedule"
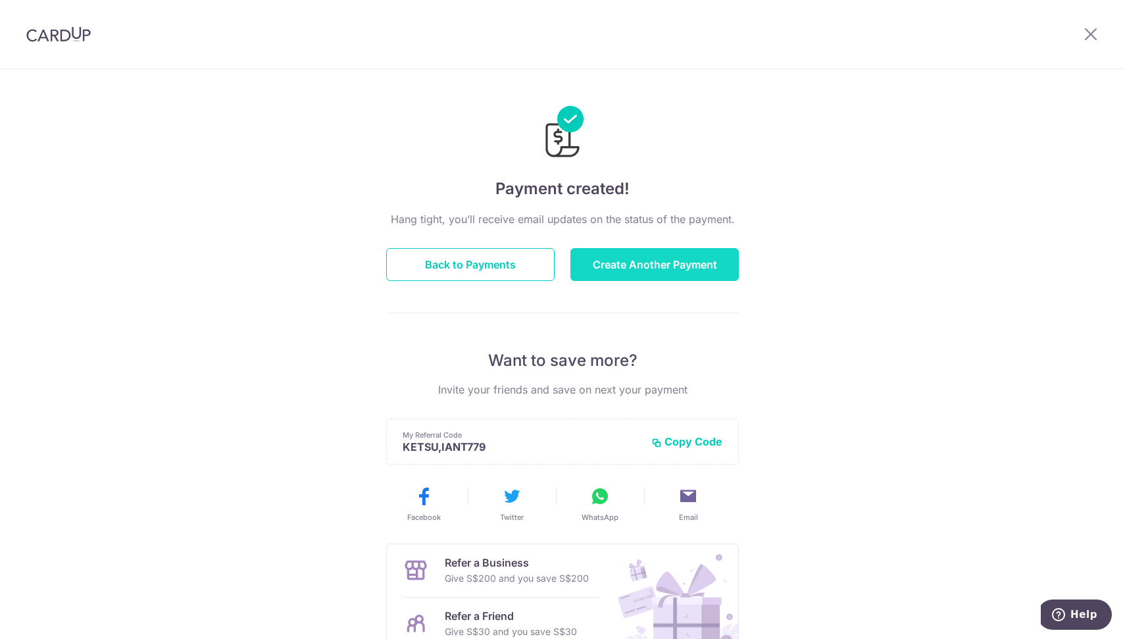
click at [628, 263] on button "Create Another Payment" at bounding box center [654, 264] width 168 height 33
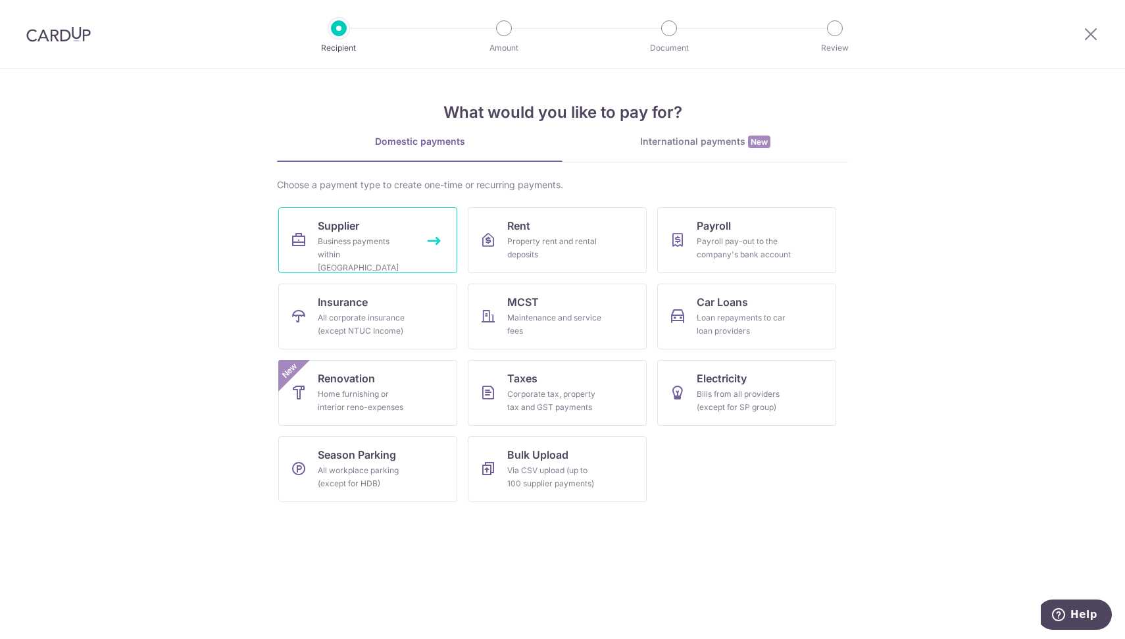
click at [340, 242] on div "Business payments within [GEOGRAPHIC_DATA]" at bounding box center [365, 254] width 95 height 39
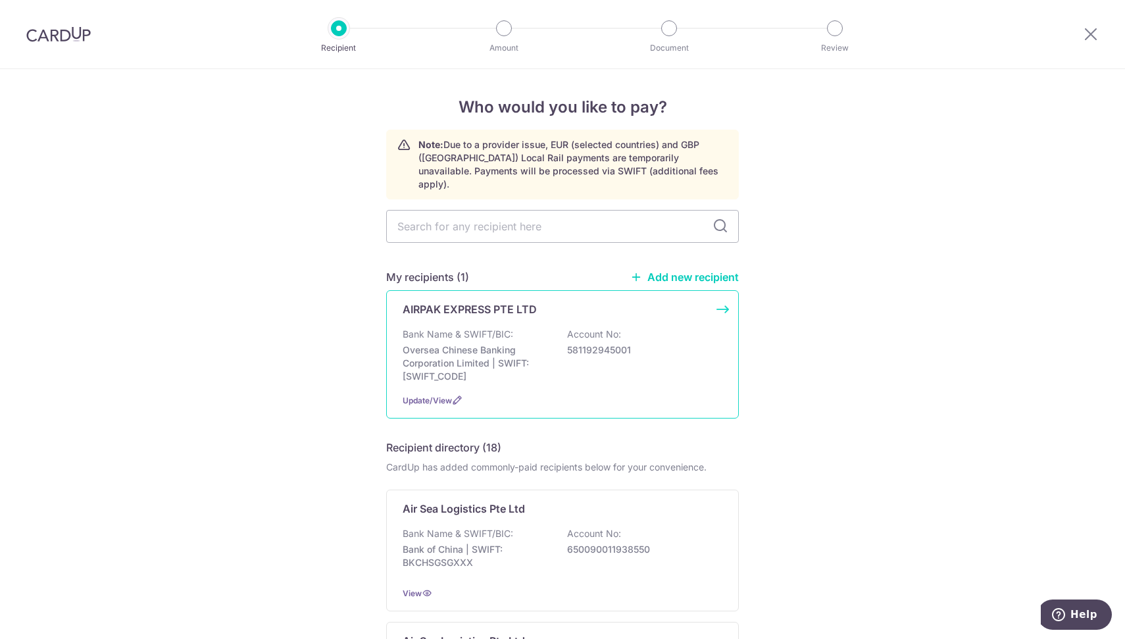
click at [511, 328] on div "Bank Name & SWIFT/BIC: Oversea Chinese Banking Corporation Limited | SWIFT: [SW…" at bounding box center [563, 355] width 320 height 55
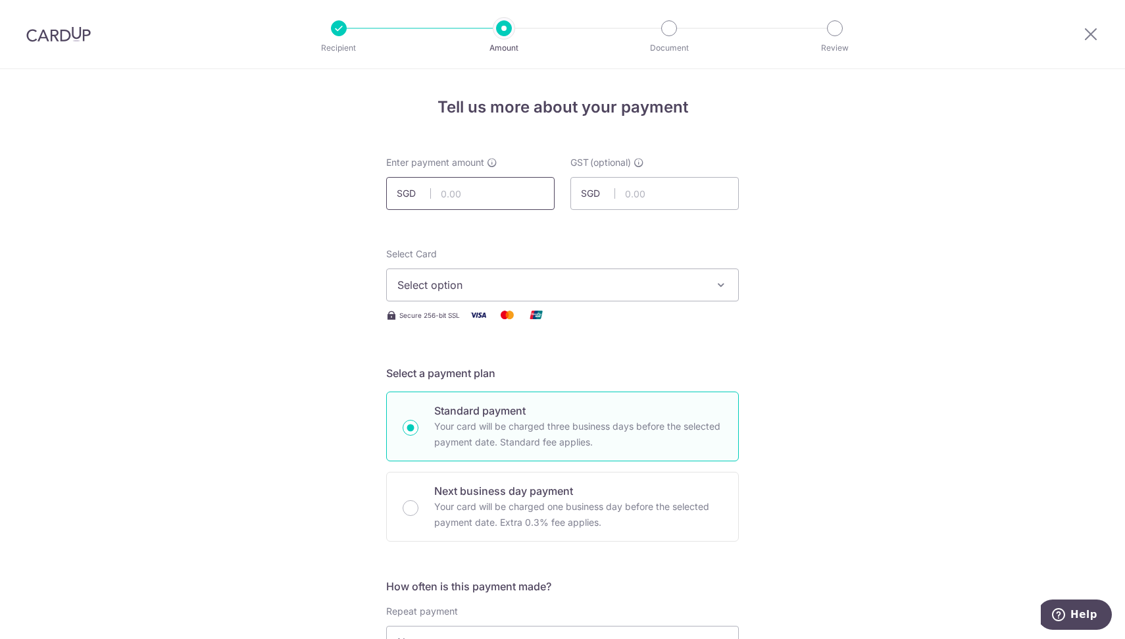
click at [464, 195] on input "text" at bounding box center [470, 193] width 168 height 33
type input "388.56"
click at [495, 297] on button "Select option" at bounding box center [562, 284] width 353 height 33
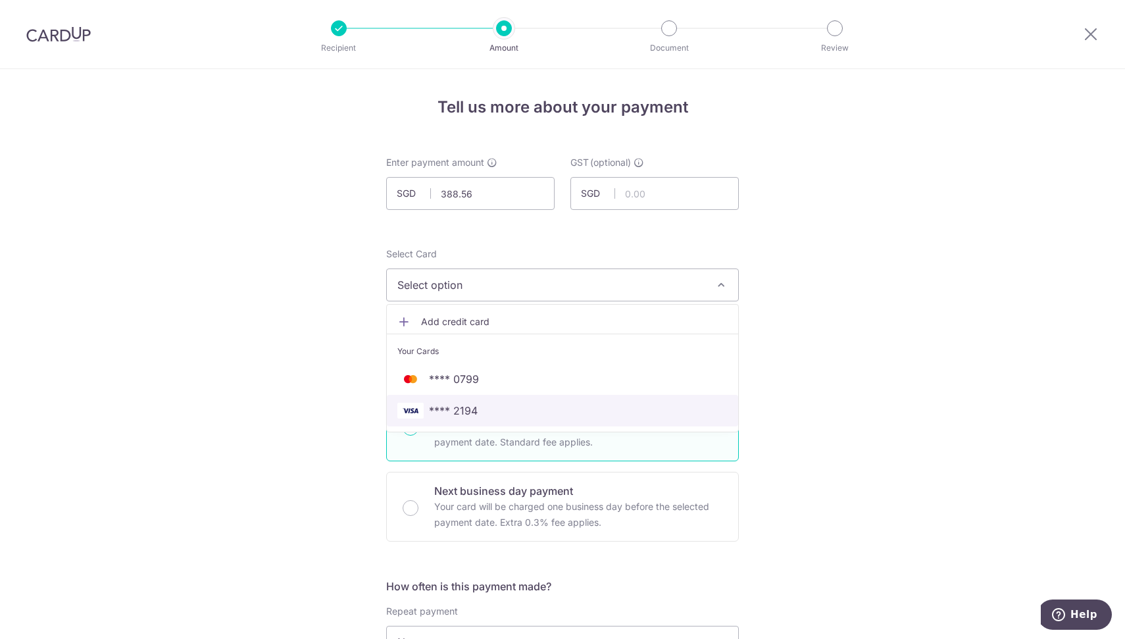
click at [488, 405] on span "**** 2194" at bounding box center [562, 411] width 330 height 16
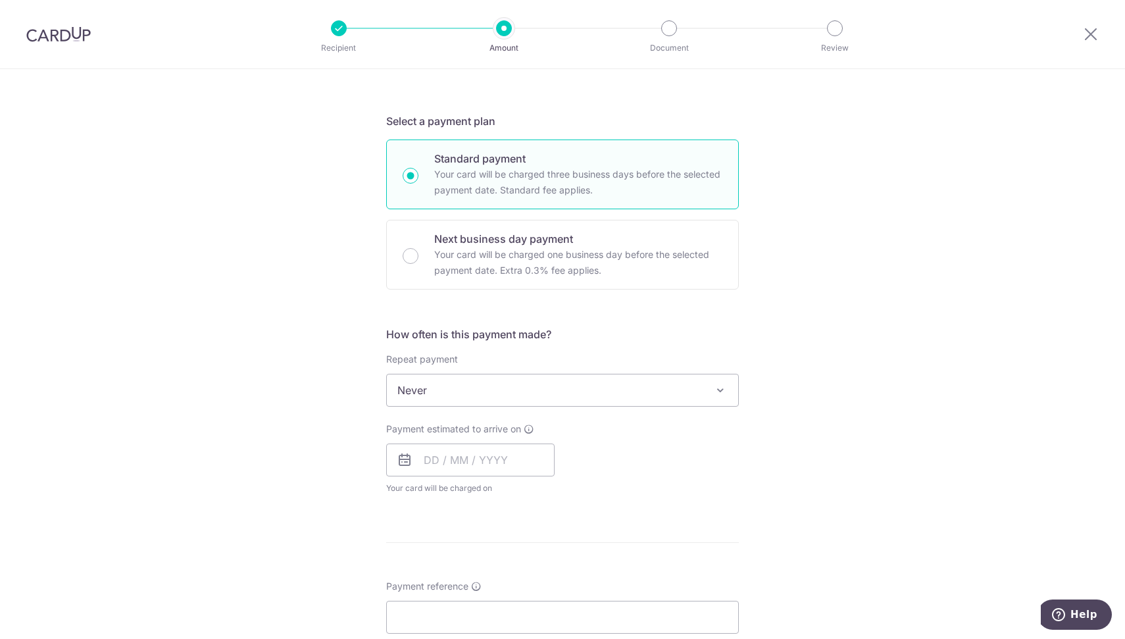
scroll to position [253, 0]
click at [463, 463] on input "text" at bounding box center [470, 458] width 168 height 33
click at [461, 625] on link "19" at bounding box center [465, 630] width 21 height 21
type input "[DATE]"
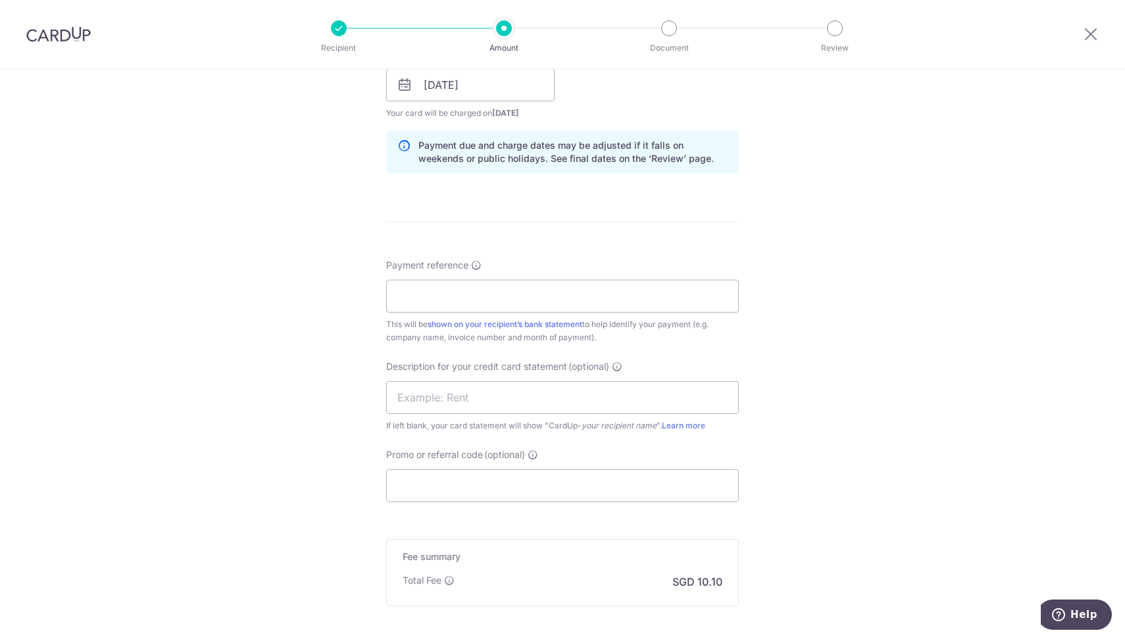
scroll to position [628, 0]
click at [636, 291] on input "Payment reference" at bounding box center [562, 294] width 353 height 33
paste input "ianbecks_inc@hotmail.com"
paste input "D2506045"
type input "D2506045"
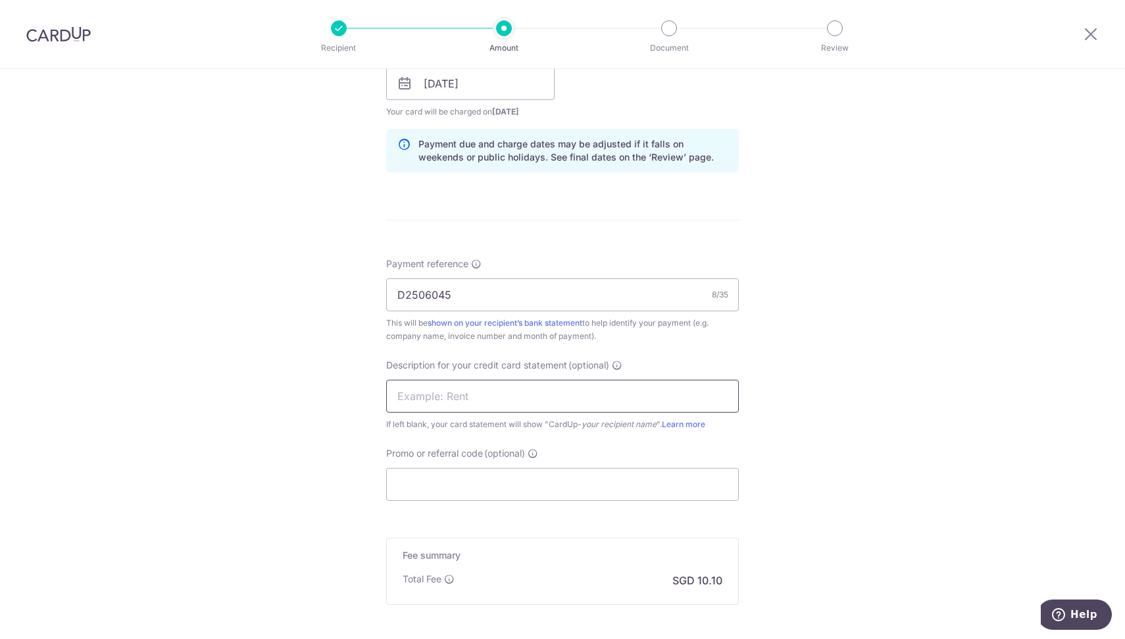
click at [494, 398] on input "text" at bounding box center [562, 396] width 353 height 33
type input "Airpak4"
click at [515, 469] on input "Promo or referral code (optional)" at bounding box center [562, 484] width 353 height 33
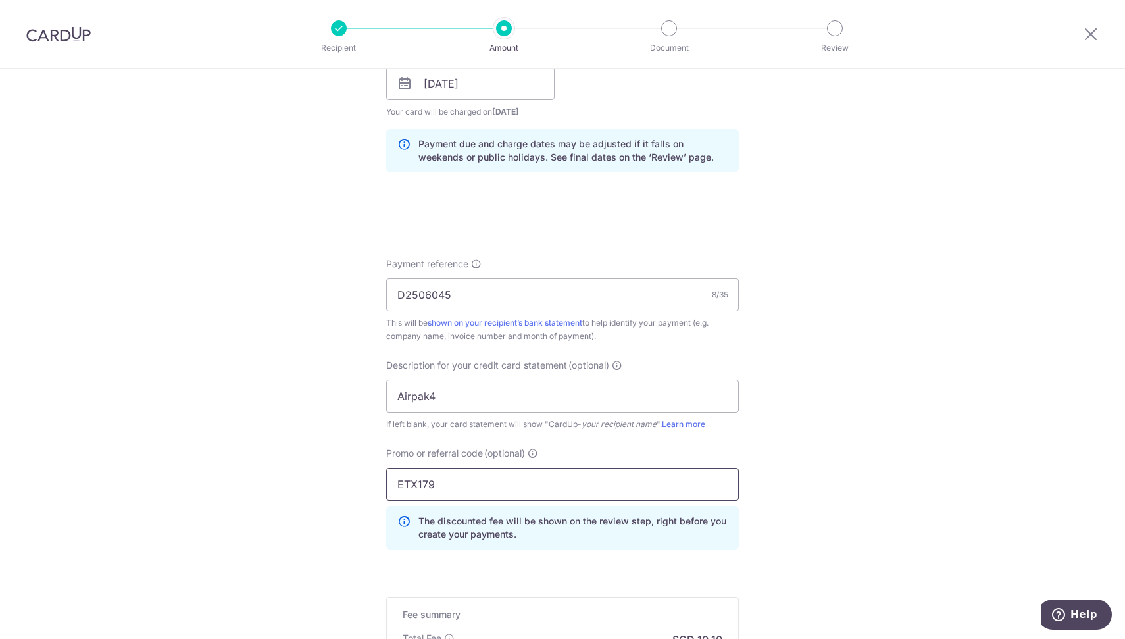
scroll to position [818, 0]
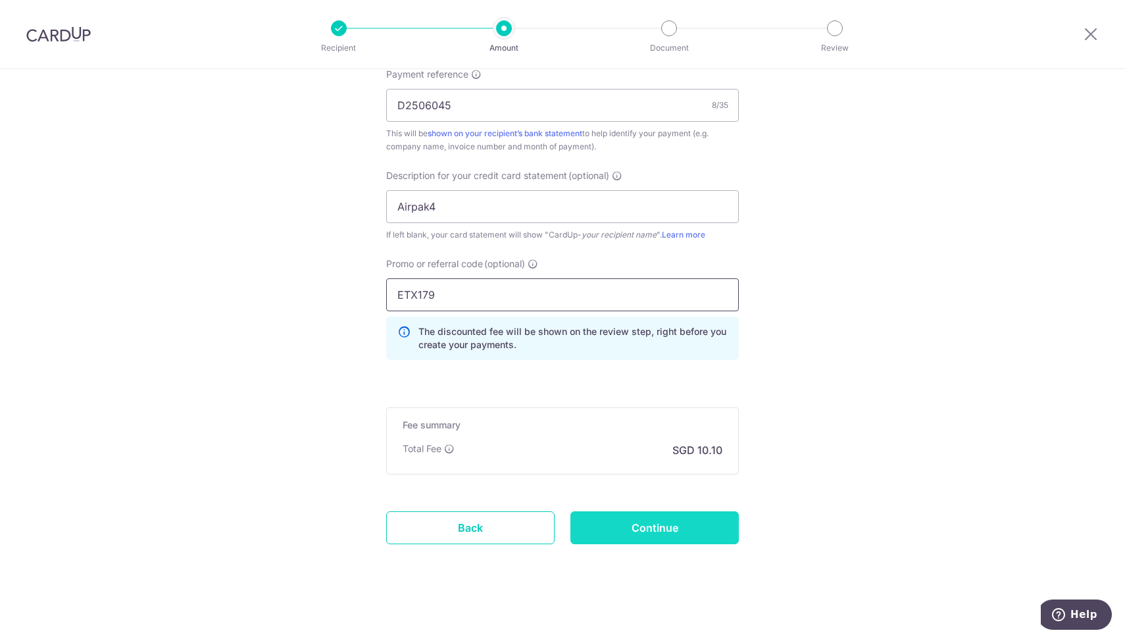
type input "ETX179"
click at [661, 511] on input "Continue" at bounding box center [654, 527] width 168 height 33
type input "Create Schedule"
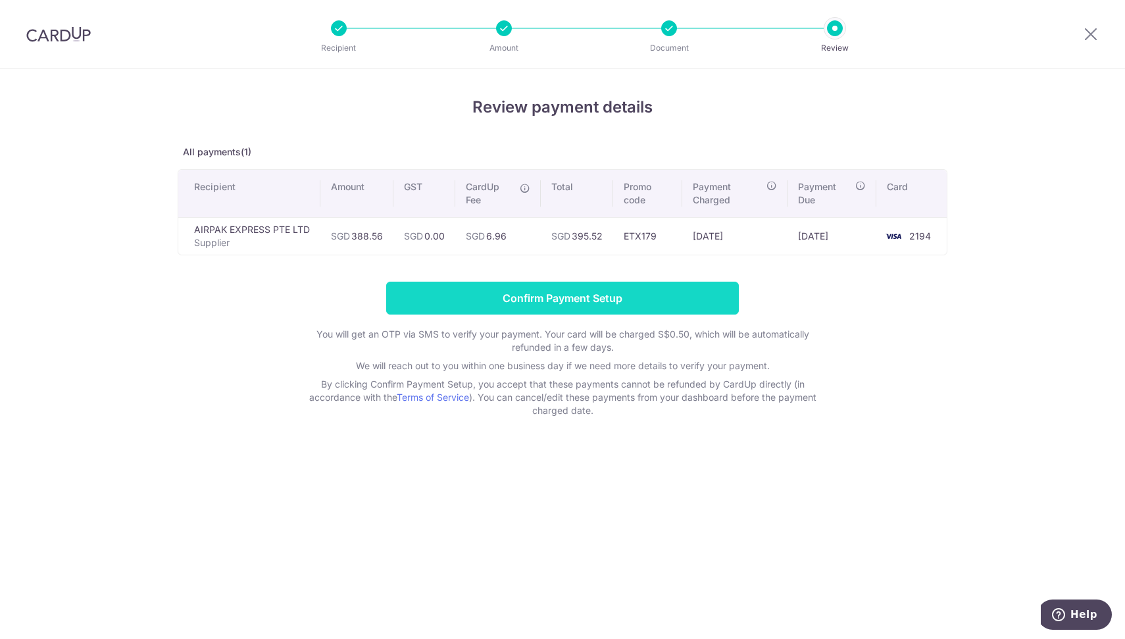
click at [596, 296] on input "Confirm Payment Setup" at bounding box center [562, 298] width 353 height 33
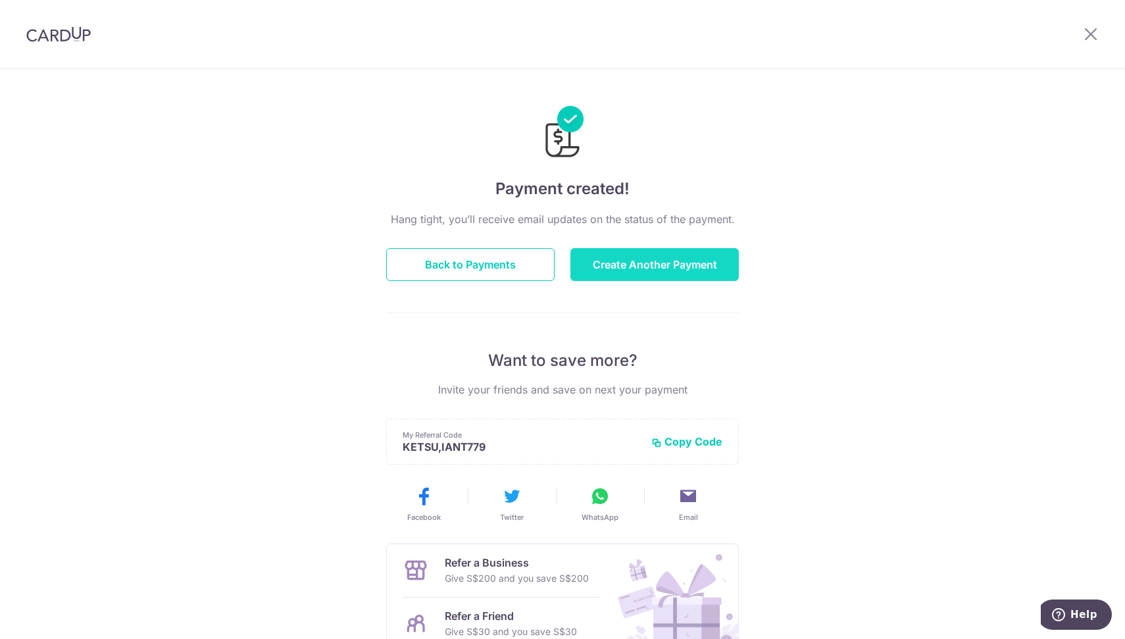
click at [667, 256] on button "Create Another Payment" at bounding box center [654, 264] width 168 height 33
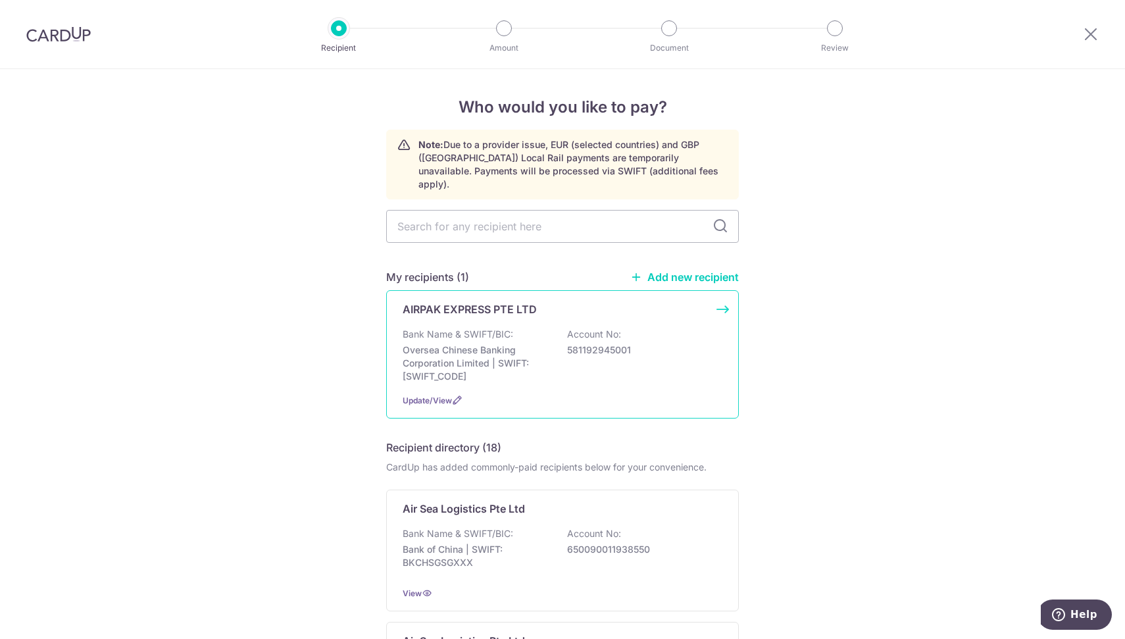
click at [484, 343] on p "Oversea Chinese Banking Corporation Limited | SWIFT: [SWIFT_CODE]" at bounding box center [476, 362] width 147 height 39
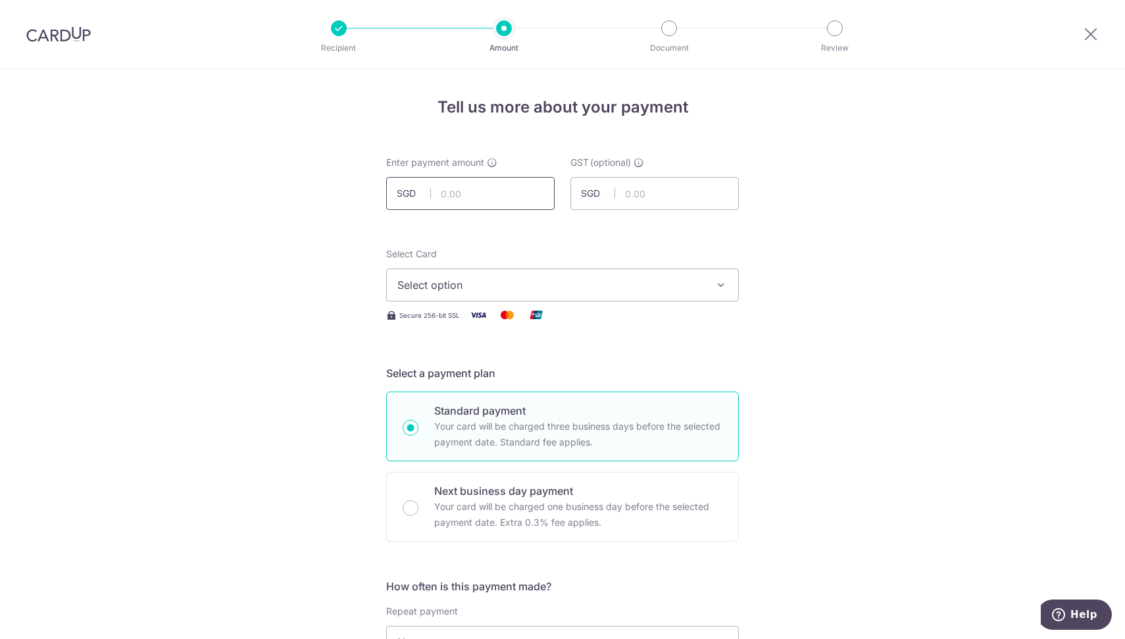
click at [444, 194] on input "text" at bounding box center [470, 193] width 168 height 33
type input "200.02"
type input "16.52"
drag, startPoint x: 665, startPoint y: 191, endPoint x: 596, endPoint y: 194, distance: 69.2
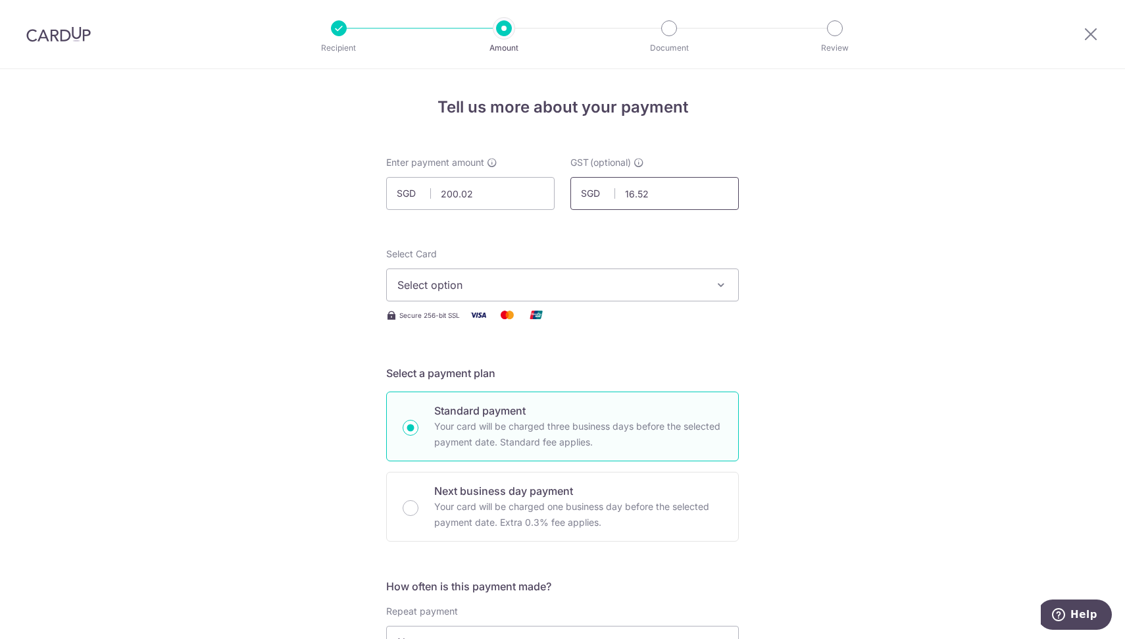
click at [596, 194] on div "SGD 16.52 16.52" at bounding box center [654, 193] width 168 height 33
click at [620, 195] on input "text" at bounding box center [654, 193] width 168 height 33
click at [625, 195] on input "text" at bounding box center [654, 193] width 168 height 33
type input "16.52"
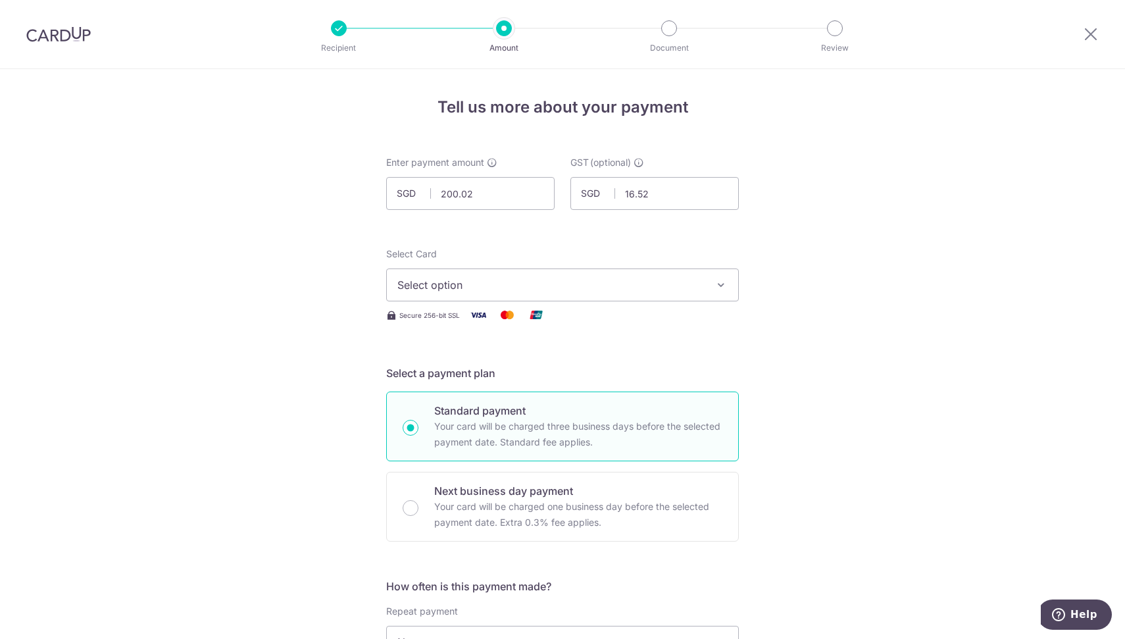
click at [621, 289] on span "Select option" at bounding box center [550, 285] width 307 height 16
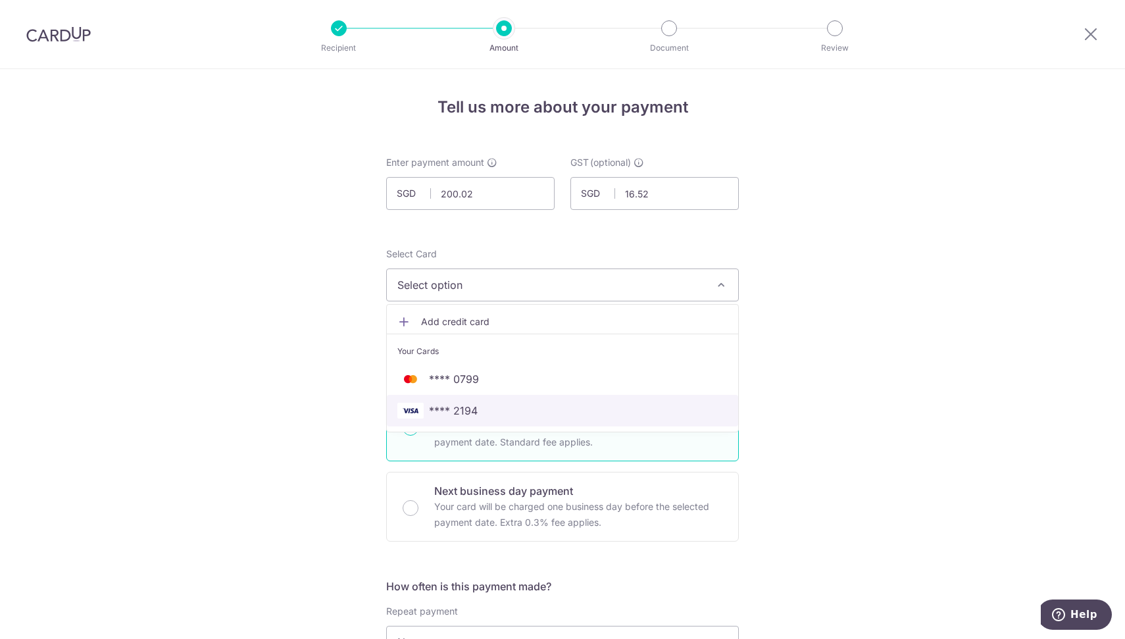
click at [484, 411] on span "**** 2194" at bounding box center [562, 411] width 330 height 16
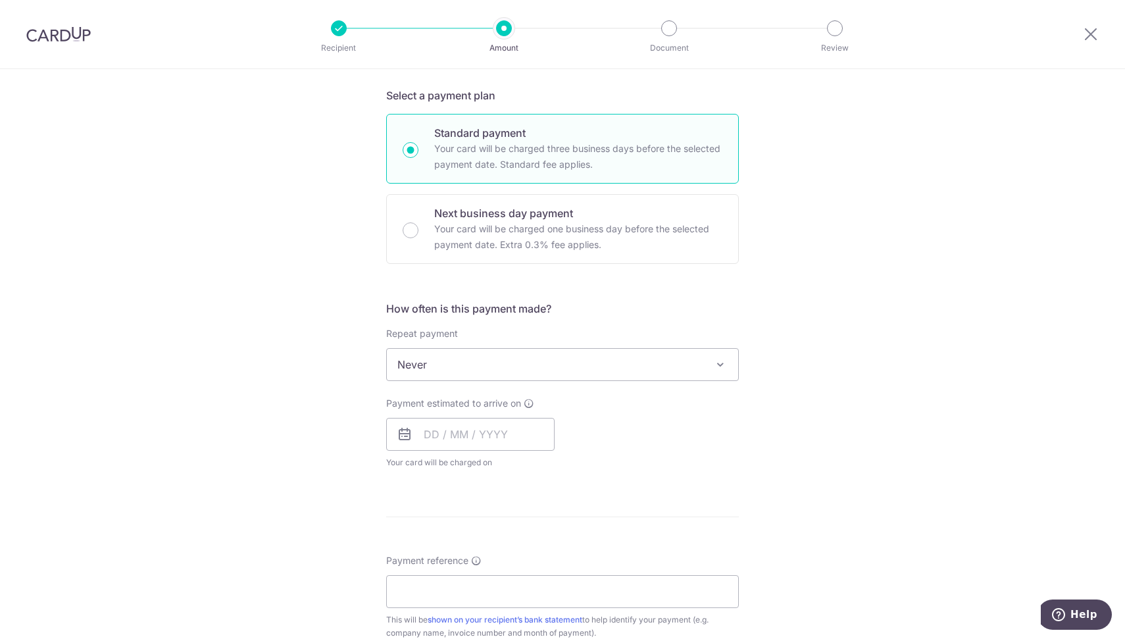
scroll to position [278, 0]
click at [422, 436] on input "text" at bounding box center [470, 433] width 168 height 33
click at [457, 605] on link "19" at bounding box center [465, 605] width 21 height 21
type input "[DATE]"
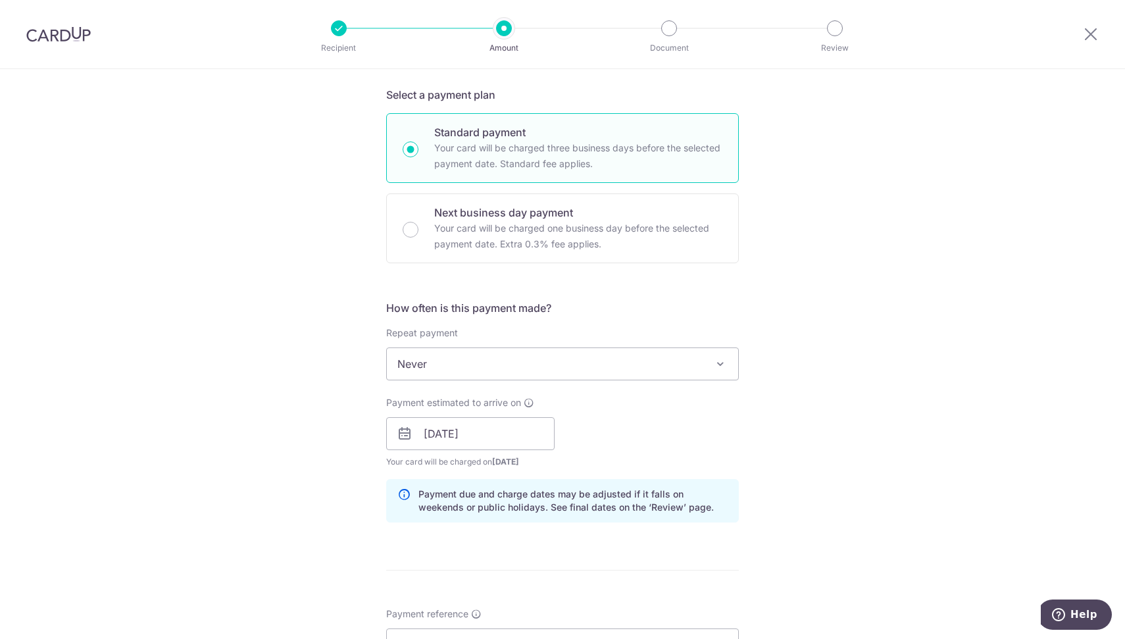
scroll to position [476, 0]
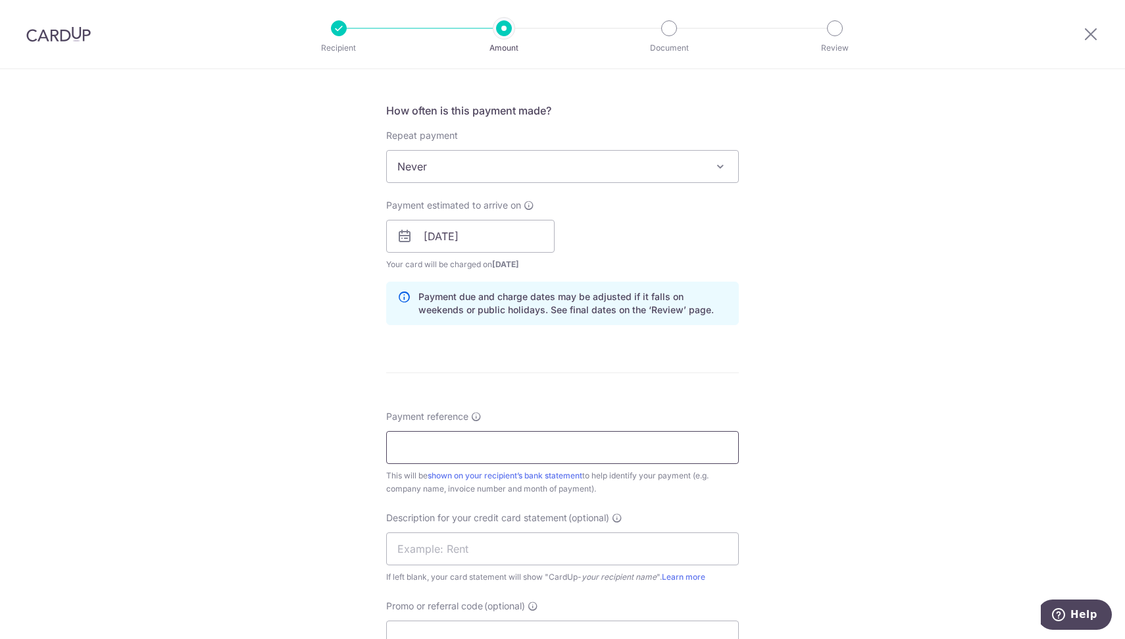
click at [557, 444] on input "Payment reference" at bounding box center [562, 447] width 353 height 33
paste input "25050014"
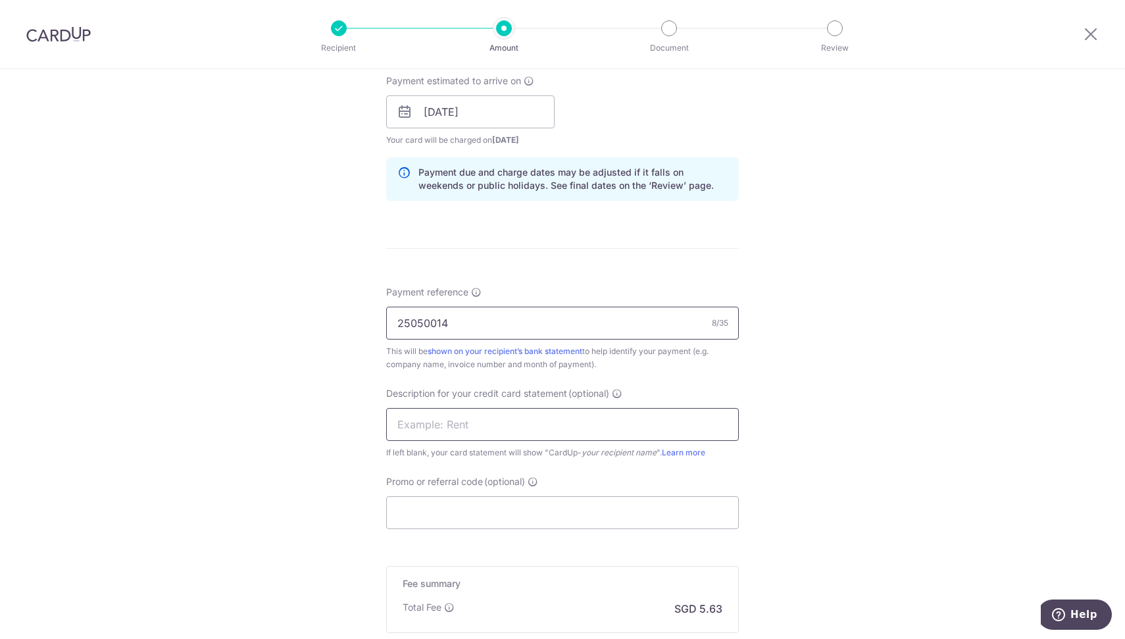
scroll to position [601, 0]
type input "25050014"
click at [507, 424] on input "text" at bounding box center [562, 423] width 353 height 33
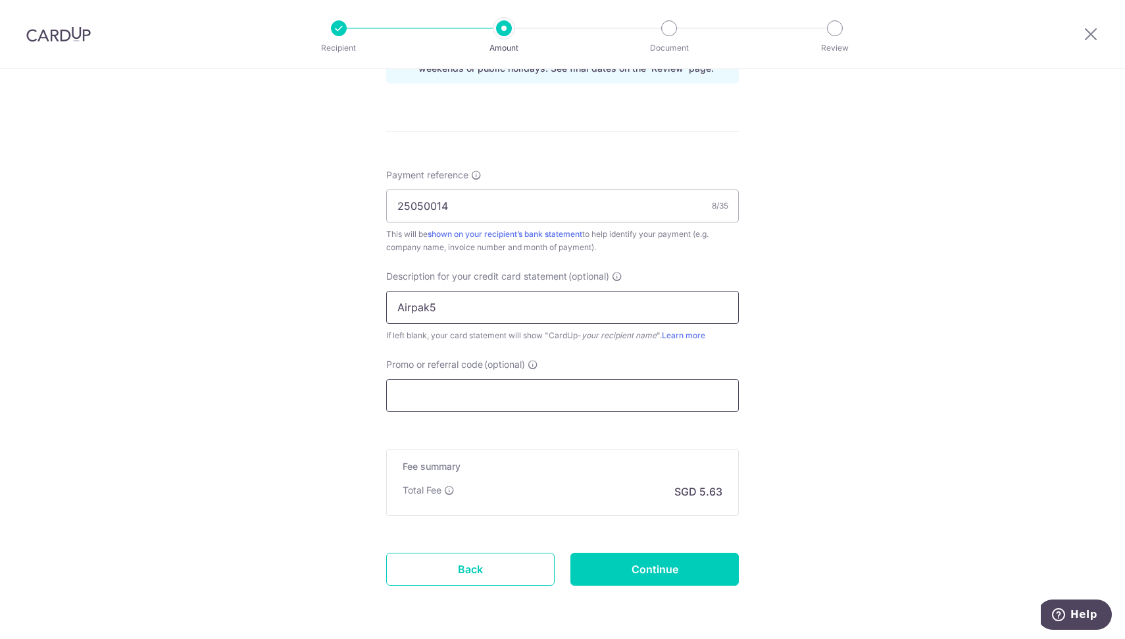
type input "Airpak5"
click at [492, 395] on input "Promo or referral code (optional)" at bounding box center [562, 395] width 353 height 33
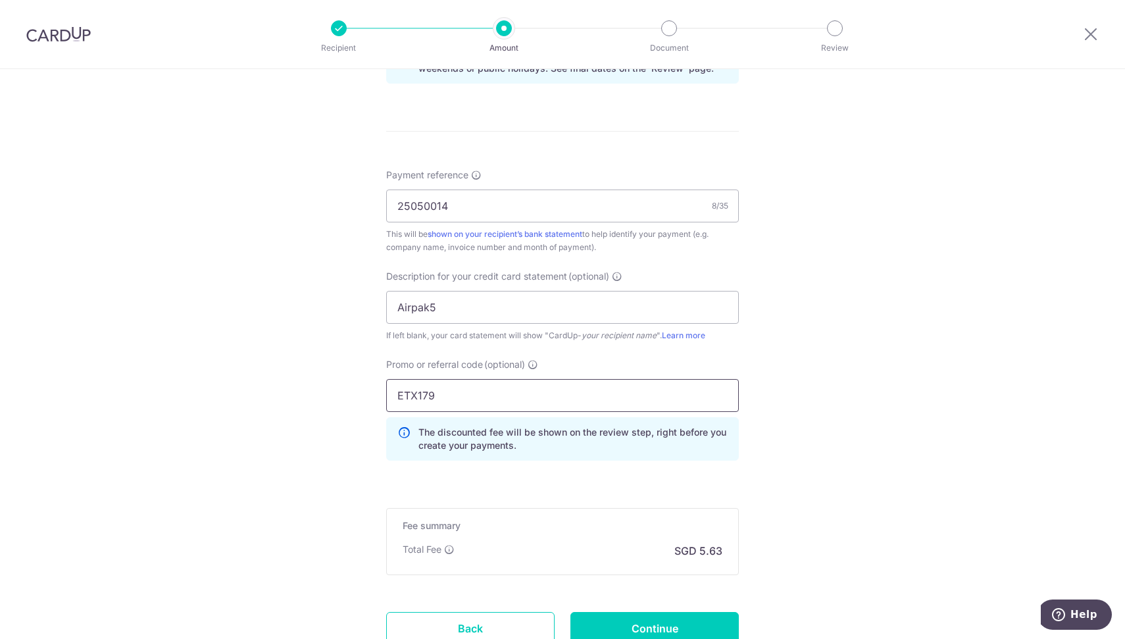
scroll to position [818, 0]
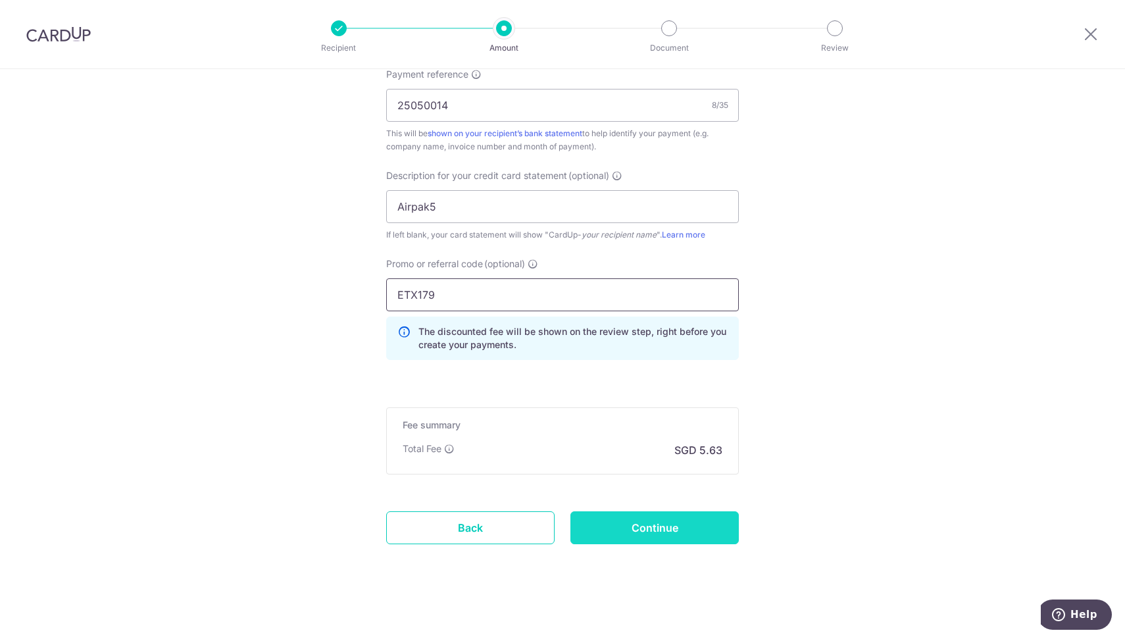
type input "ETX179"
click at [667, 528] on input "Continue" at bounding box center [654, 527] width 168 height 33
type input "Create Schedule"
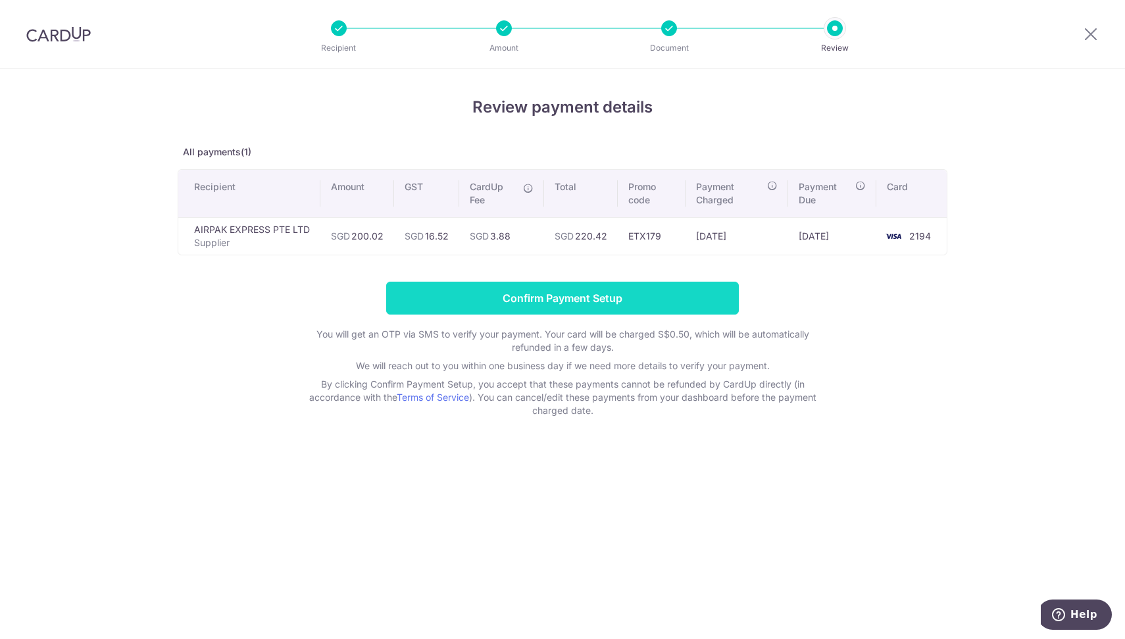
click at [571, 291] on input "Confirm Payment Setup" at bounding box center [562, 298] width 353 height 33
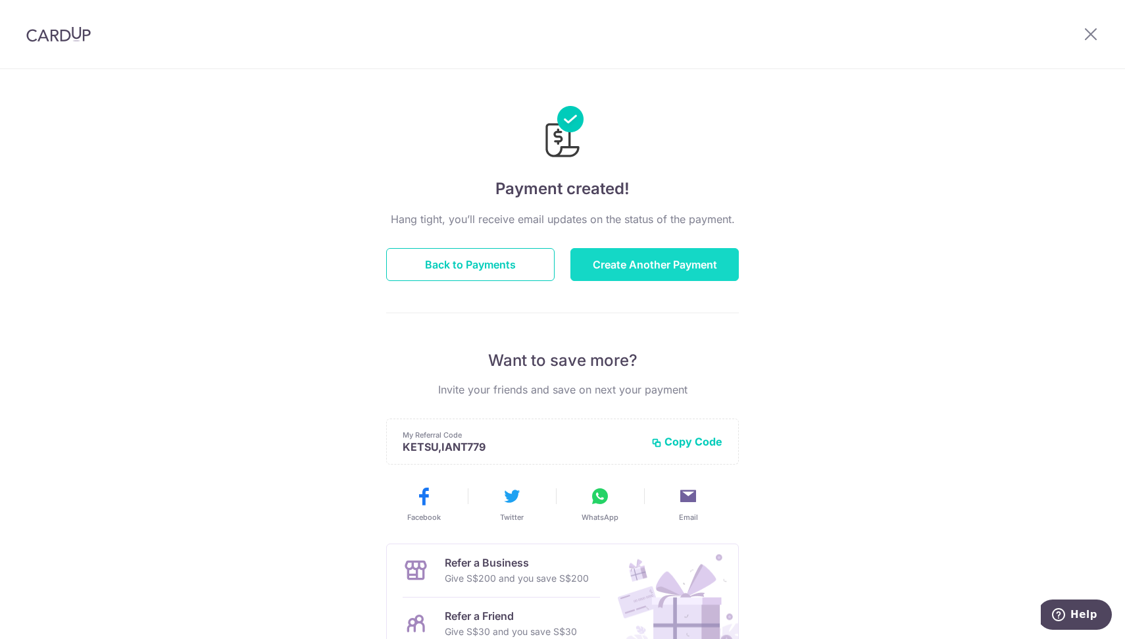
click at [613, 266] on button "Create Another Payment" at bounding box center [654, 264] width 168 height 33
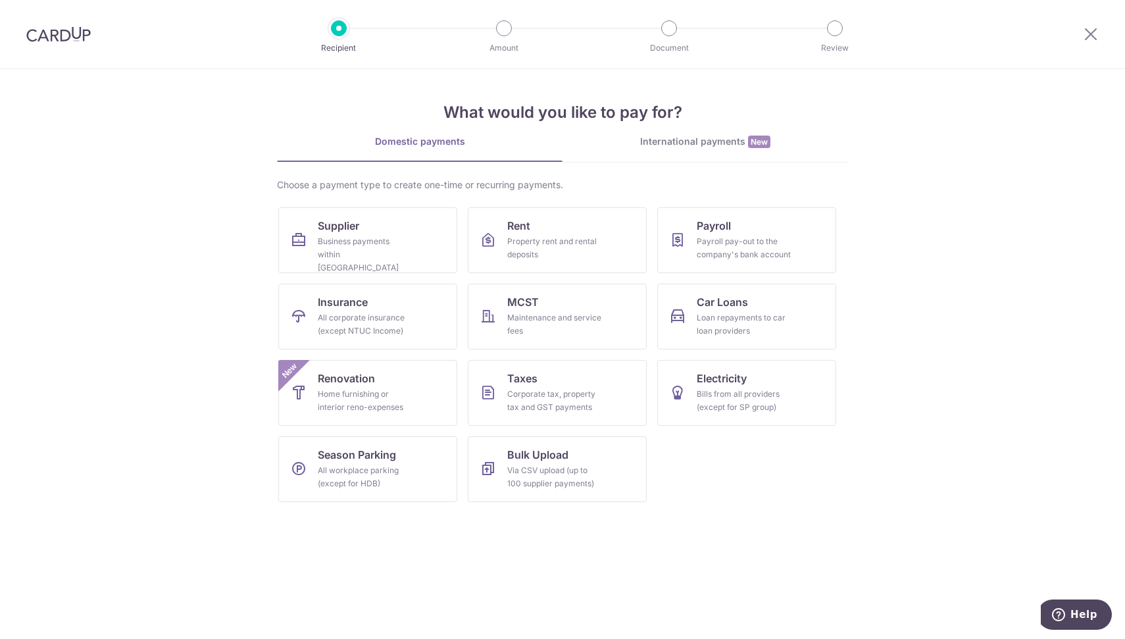
click at [1099, 33] on div at bounding box center [1091, 34] width 68 height 68
click at [1094, 33] on icon at bounding box center [1091, 34] width 16 height 16
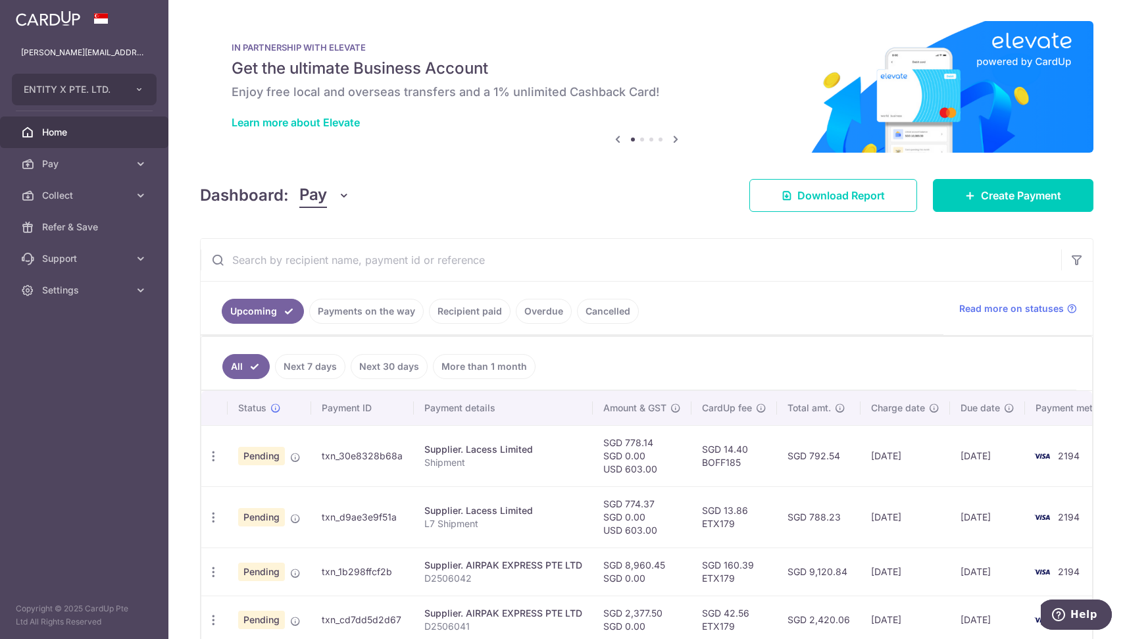
scroll to position [214, 0]
